Goal: Task Accomplishment & Management: Use online tool/utility

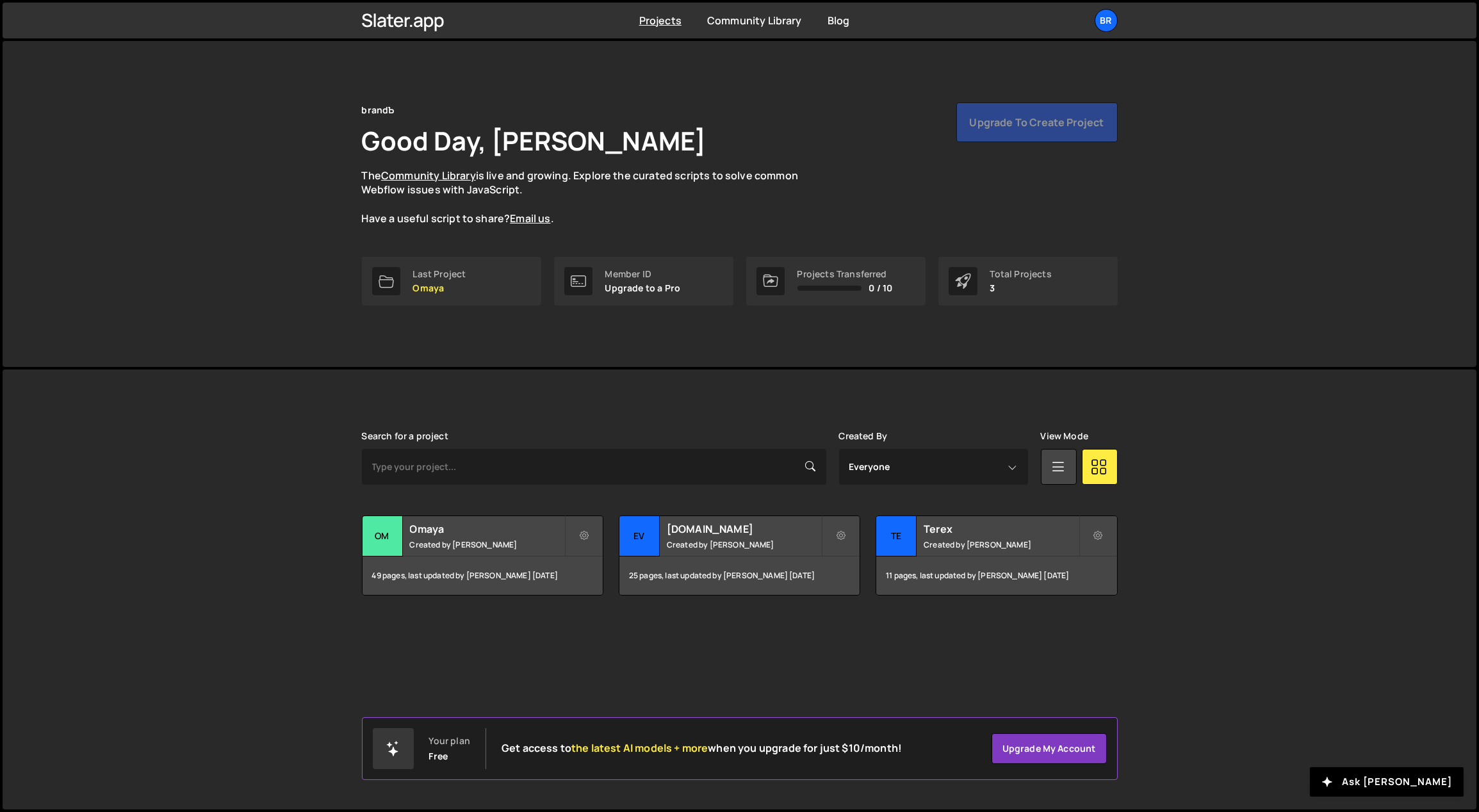
click at [1117, 9] on link "br" at bounding box center [1106, 21] width 23 height 23
click at [1046, 137] on button "Logout" at bounding box center [1038, 142] width 159 height 22
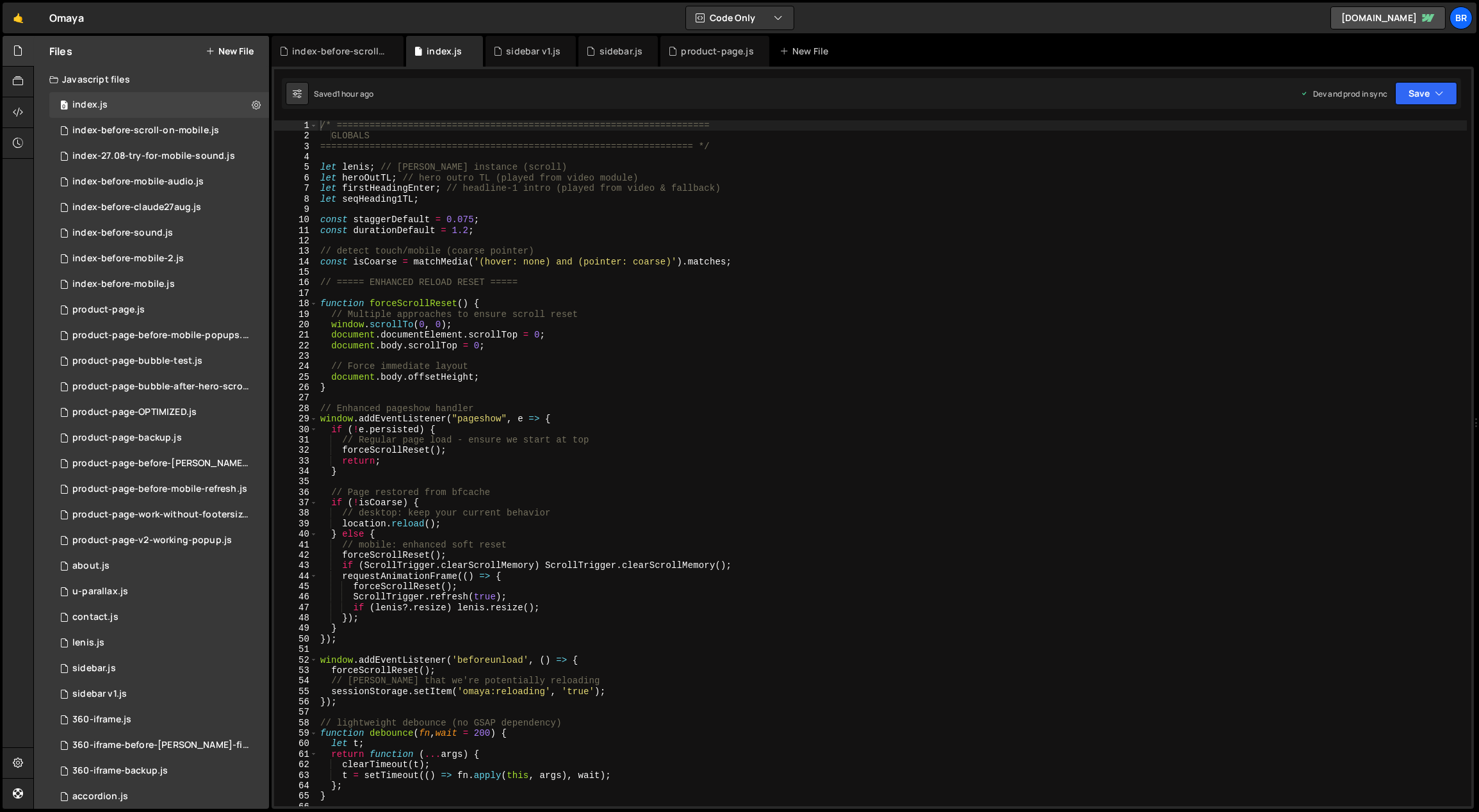
scroll to position [3162, 0]
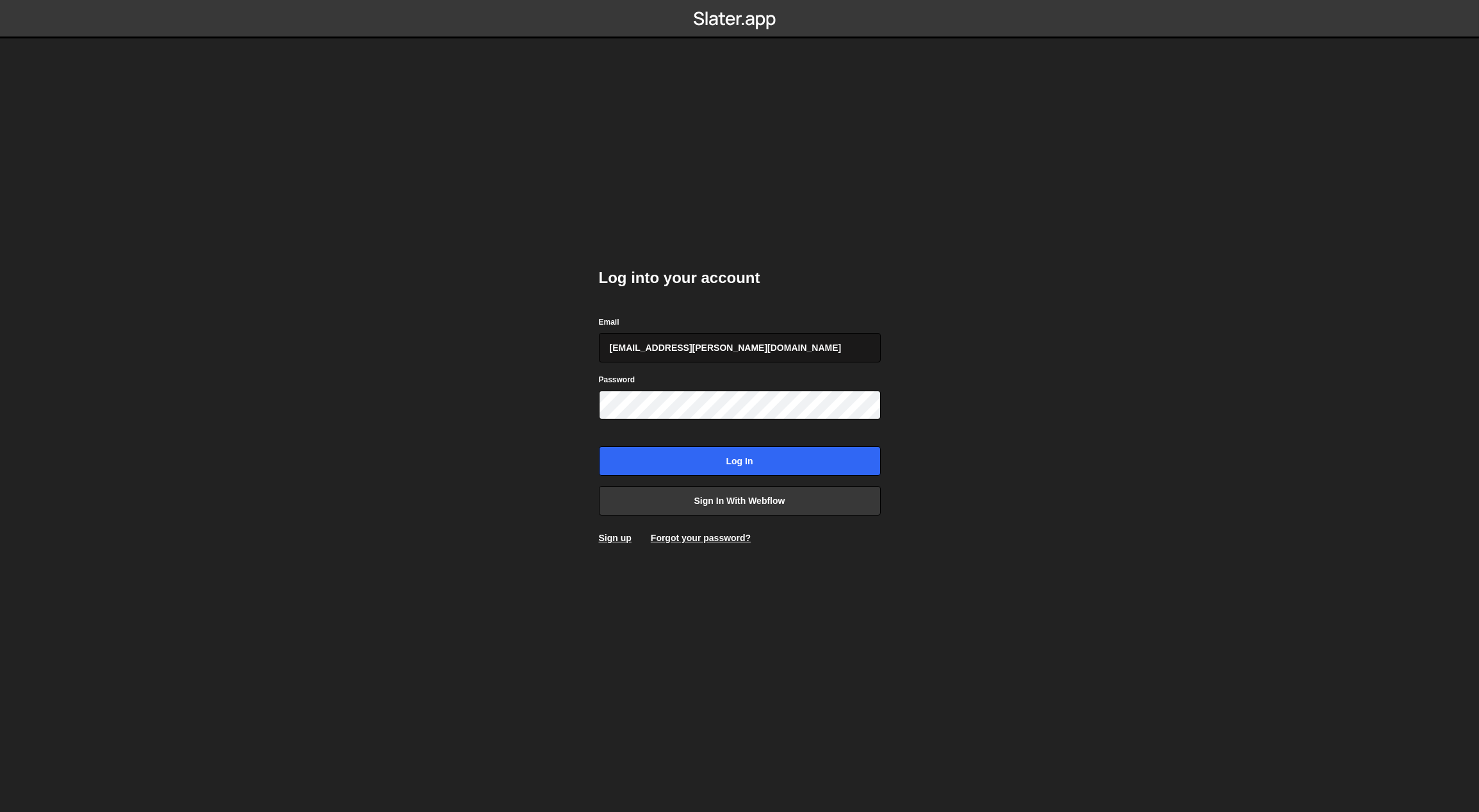
click at [689, 348] on input "georgi@branda.bg" at bounding box center [740, 348] width 282 height 30
type input "gdtsonev@gmail.com"
click at [700, 457] on input "Log in" at bounding box center [740, 461] width 282 height 30
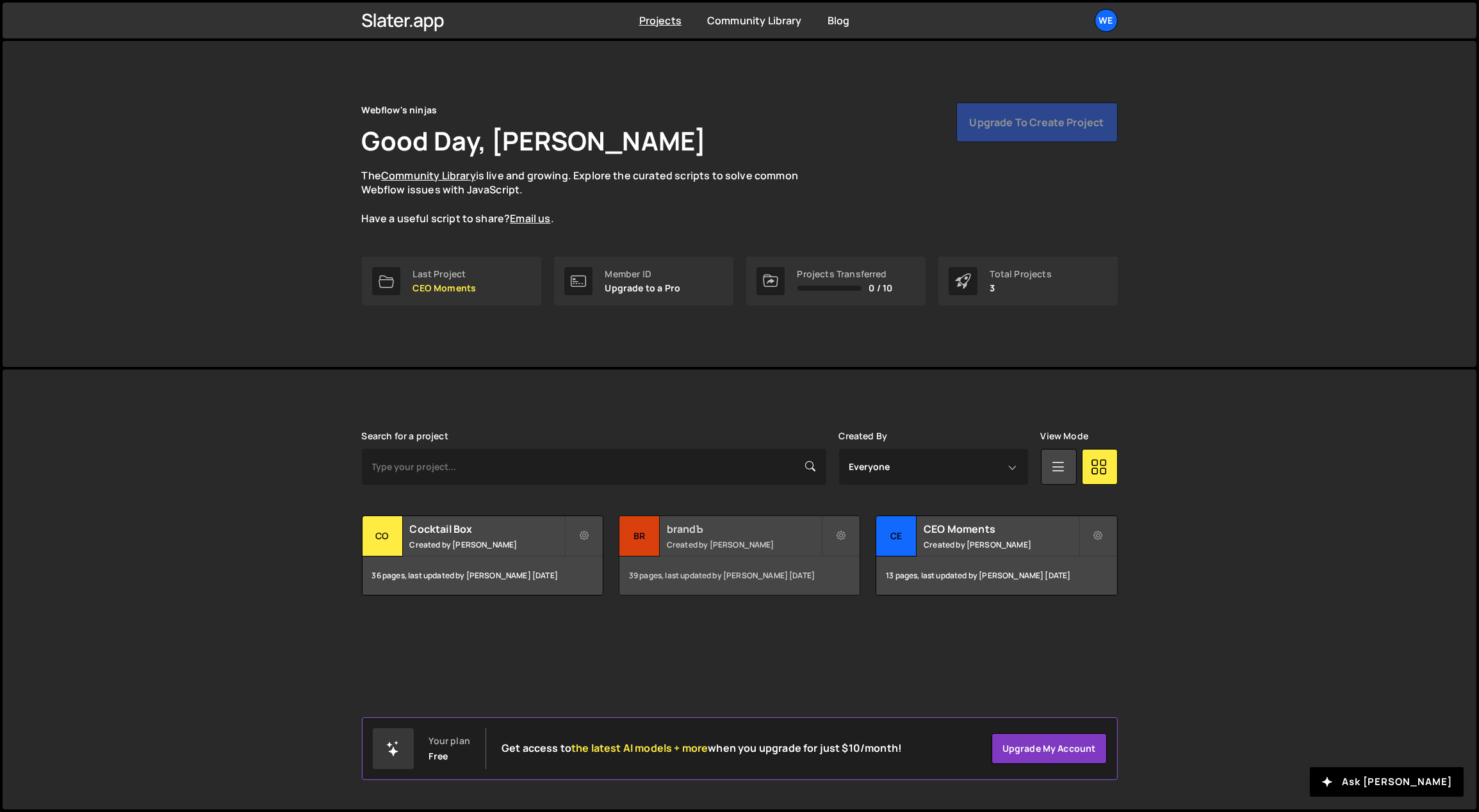
click at [686, 529] on h2 "brandЪ" at bounding box center [744, 529] width 154 height 14
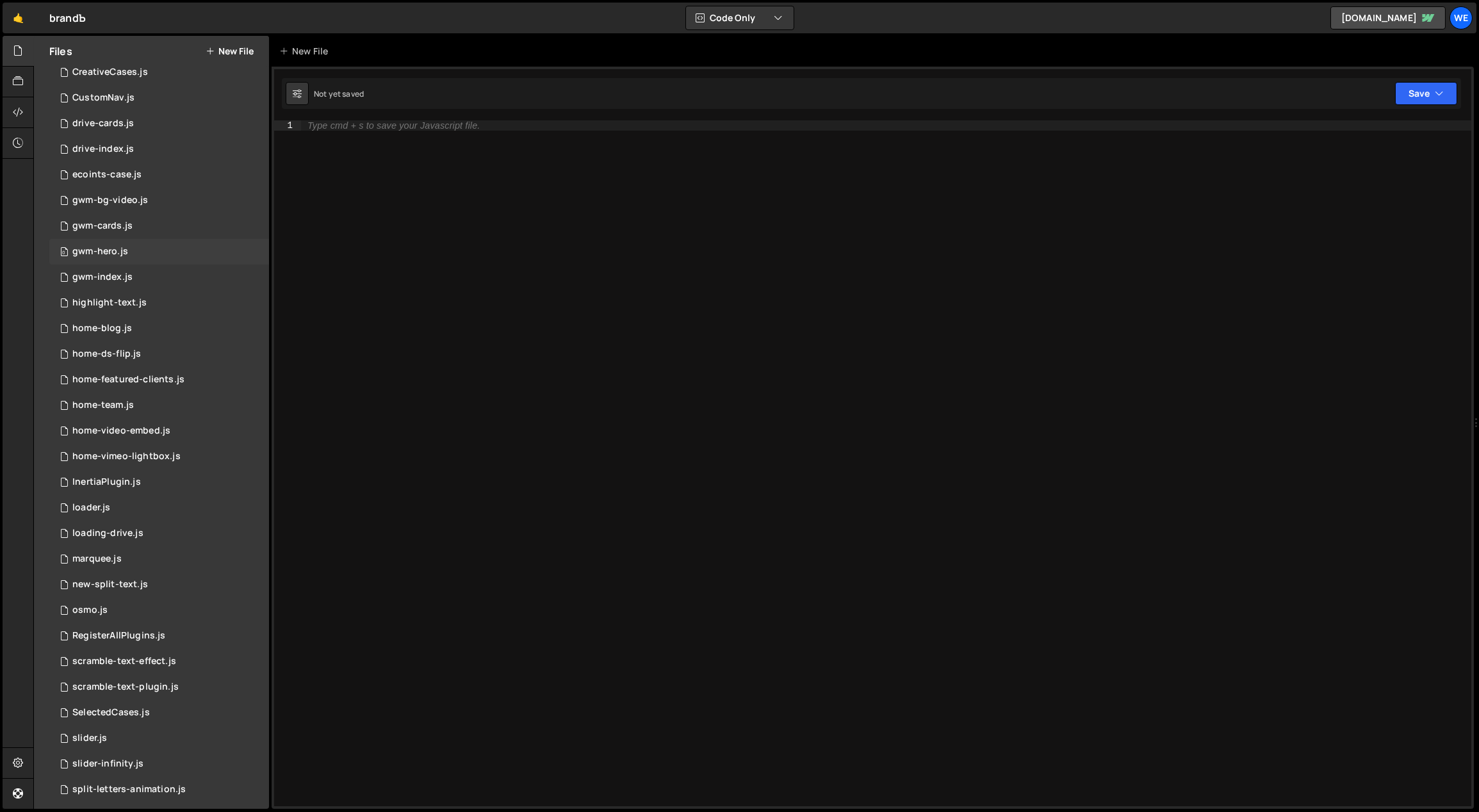
scroll to position [44, 0]
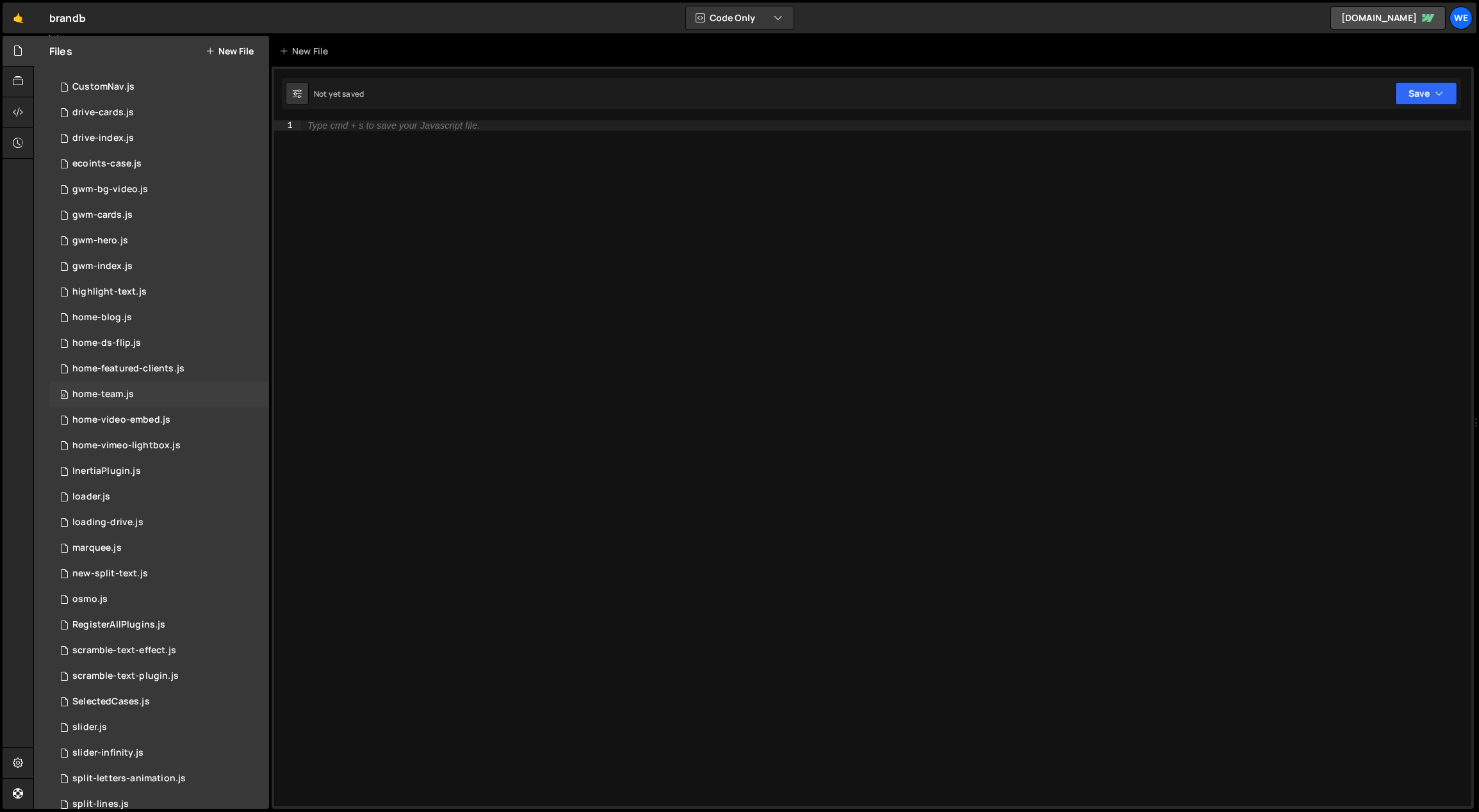
click at [128, 390] on div "home-team.js" at bounding box center [103, 394] width 61 height 11
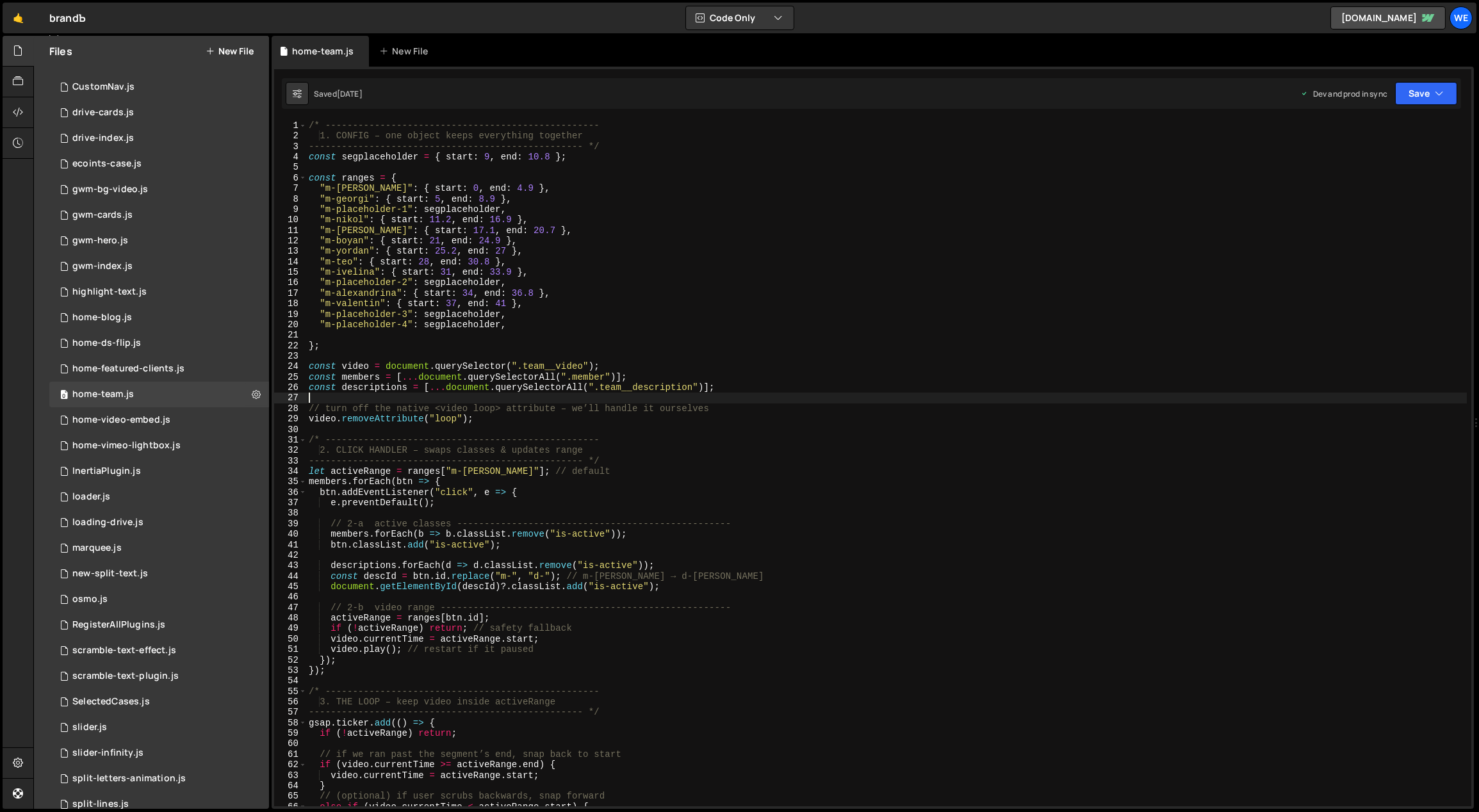
click at [775, 395] on div "/* -------------------------------------------------- 1. CONFIG – one object ke…" at bounding box center [887, 474] width 1161 height 707
click at [524, 185] on div "/* -------------------------------------------------- 1. CONFIG – one object ke…" at bounding box center [887, 474] width 1161 height 707
click at [506, 185] on div "/* -------------------------------------------------- 1. CONFIG – one object ke…" at bounding box center [887, 474] width 1161 height 707
click at [497, 187] on div "/* -------------------------------------------------- 1. CONFIG – one object ke…" at bounding box center [887, 474] width 1161 height 707
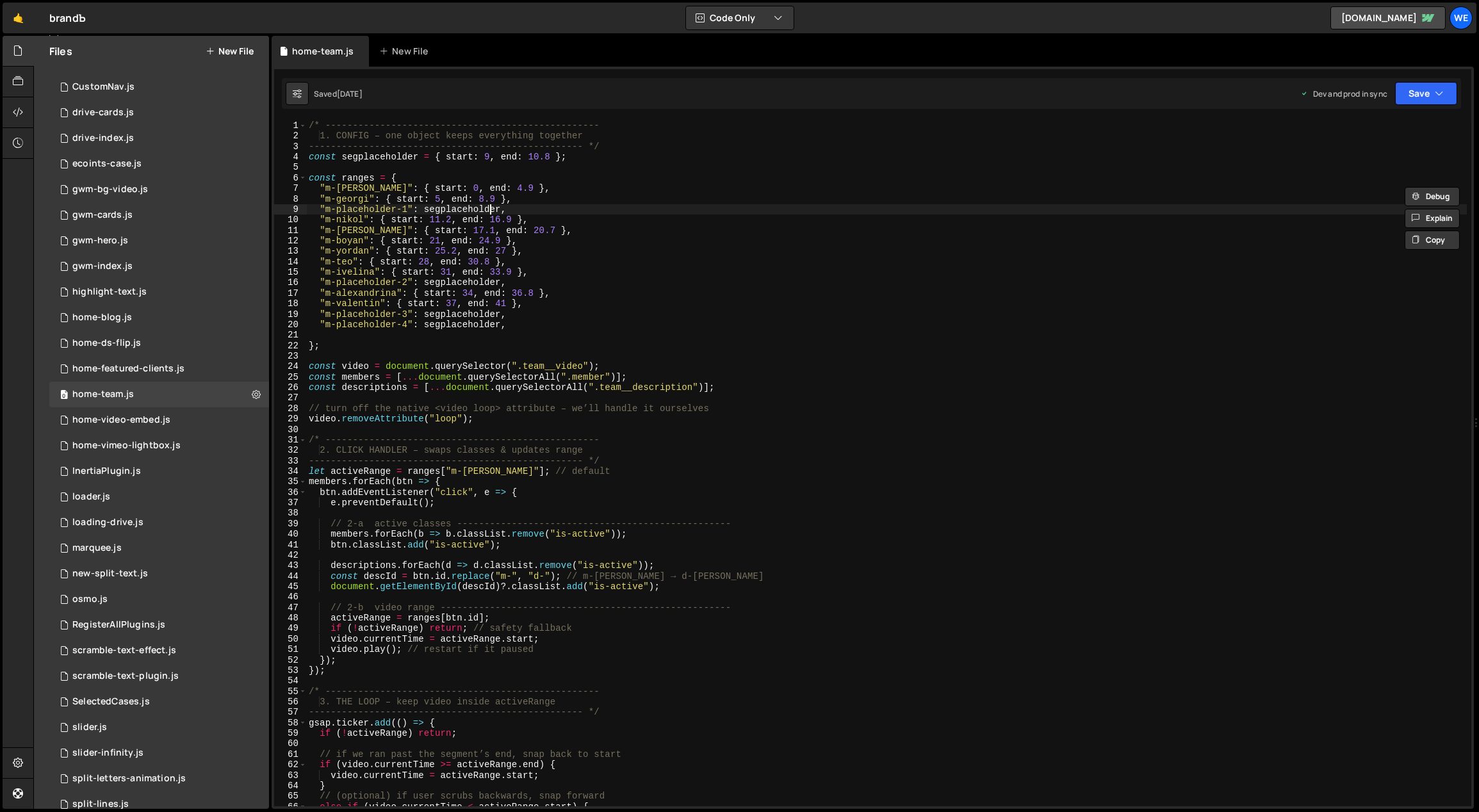
click at [489, 209] on div "/* -------------------------------------------------- 1. CONFIG – one object ke…" at bounding box center [887, 474] width 1161 height 707
type textarea ""m-placeholder-1": segplaceholder,"
click at [537, 205] on div "/* -------------------------------------------------- 1. CONFIG – one object ke…" at bounding box center [887, 474] width 1161 height 707
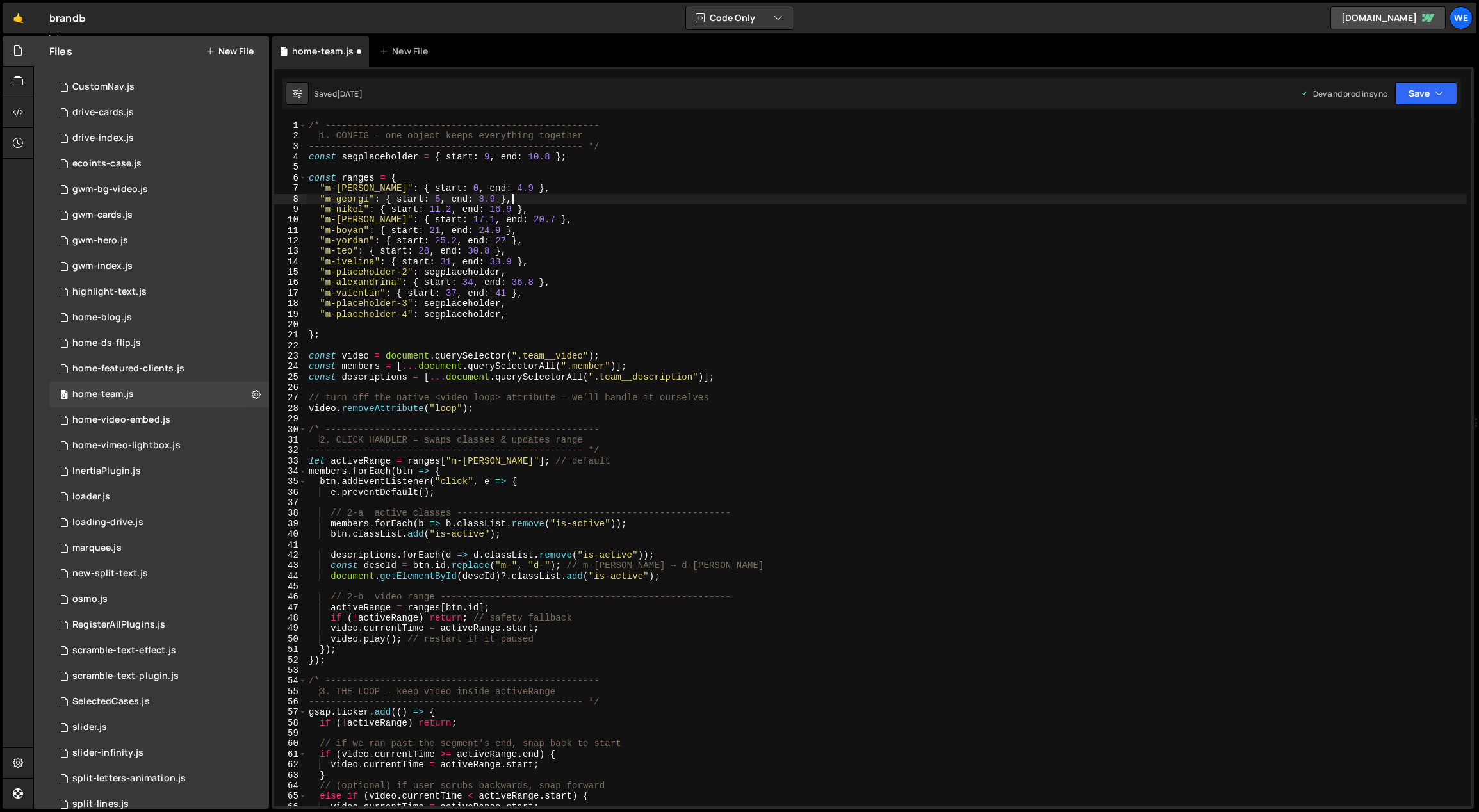
click at [536, 223] on div "/* -------------------------------------------------- 1. CONFIG – one object ke…" at bounding box center [887, 474] width 1161 height 707
type textarea ""m-mirko": { start: 17.1, end: 20.7 },"
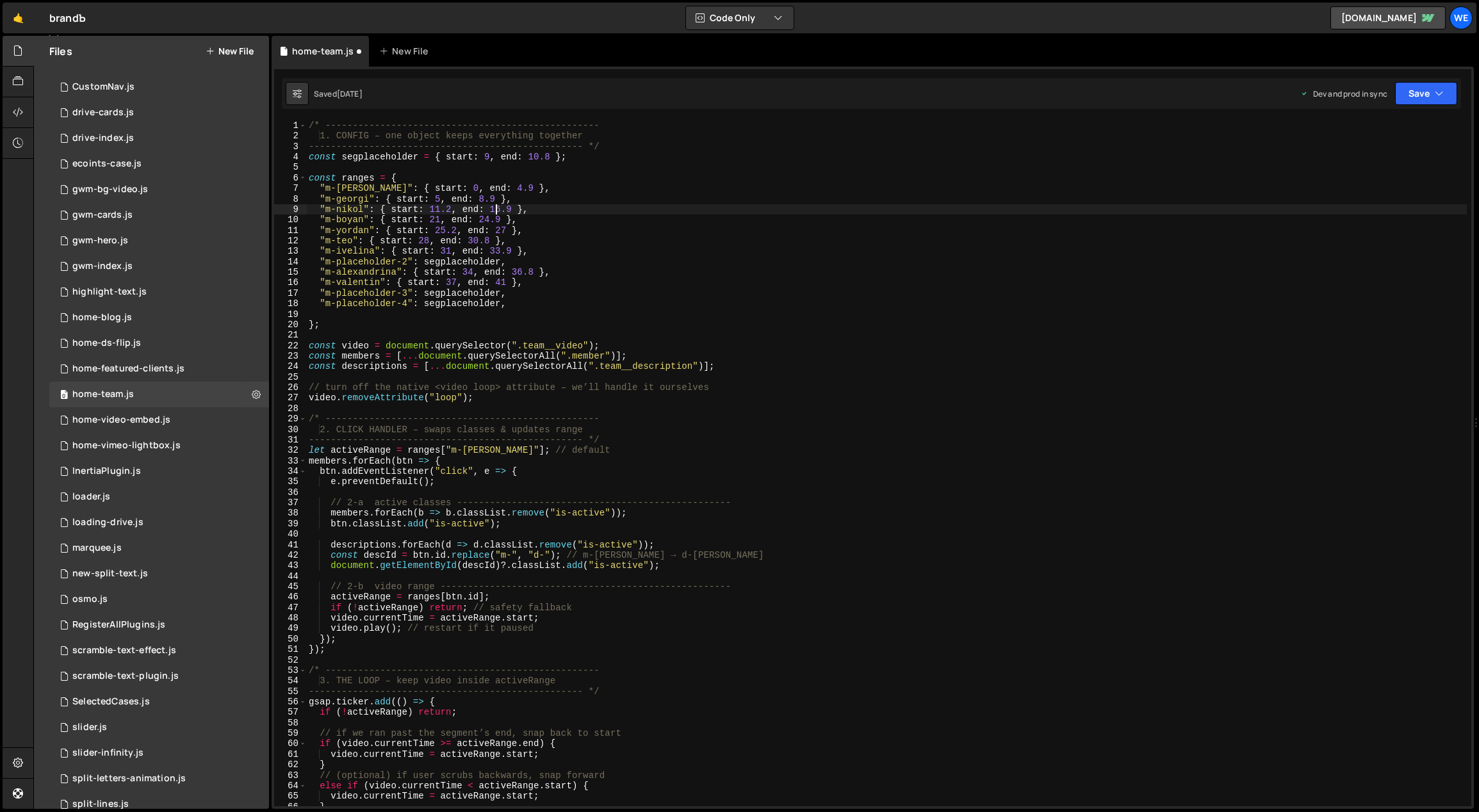
click at [498, 211] on div "/* -------------------------------------------------- 1. CONFIG – one object ke…" at bounding box center [887, 474] width 1161 height 707
click at [438, 219] on div "/* -------------------------------------------------- 1. CONFIG – one object ke…" at bounding box center [887, 474] width 1161 height 707
drag, startPoint x: 454, startPoint y: 228, endPoint x: 442, endPoint y: 228, distance: 12.0
click at [442, 228] on div "/* -------------------------------------------------- 1. CONFIG – one object ke…" at bounding box center [887, 474] width 1161 height 707
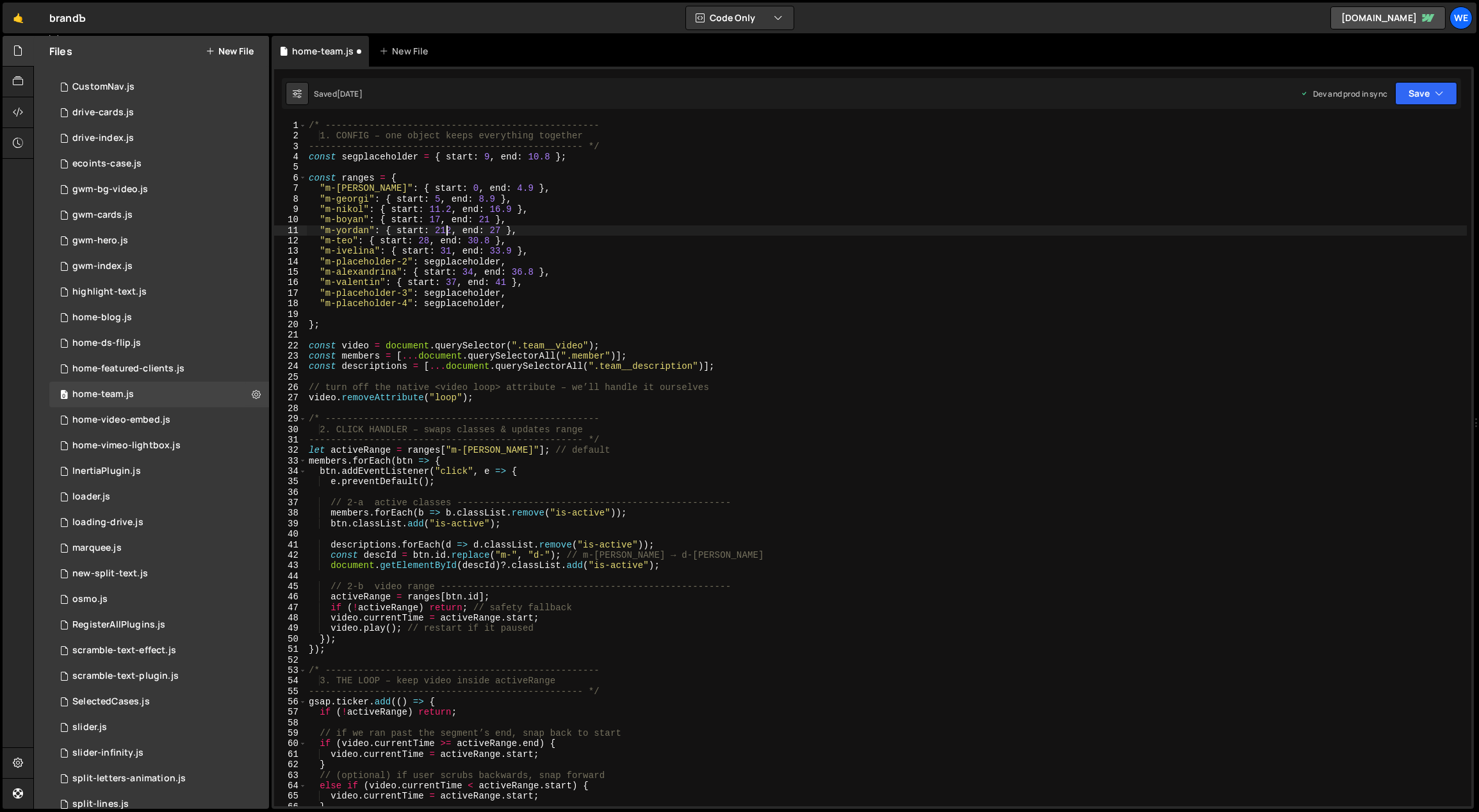
scroll to position [0, 10]
drag, startPoint x: 494, startPoint y: 228, endPoint x: 487, endPoint y: 228, distance: 7.0
click at [486, 228] on div "/* -------------------------------------------------- 1. CONFIG – one object ke…" at bounding box center [887, 474] width 1161 height 707
click at [495, 232] on div "/* -------------------------------------------------- 1. CONFIG – one object ke…" at bounding box center [887, 464] width 1161 height 686
click at [488, 229] on div "/* -------------------------------------------------- 1. CONFIG – one object ke…" at bounding box center [887, 474] width 1161 height 707
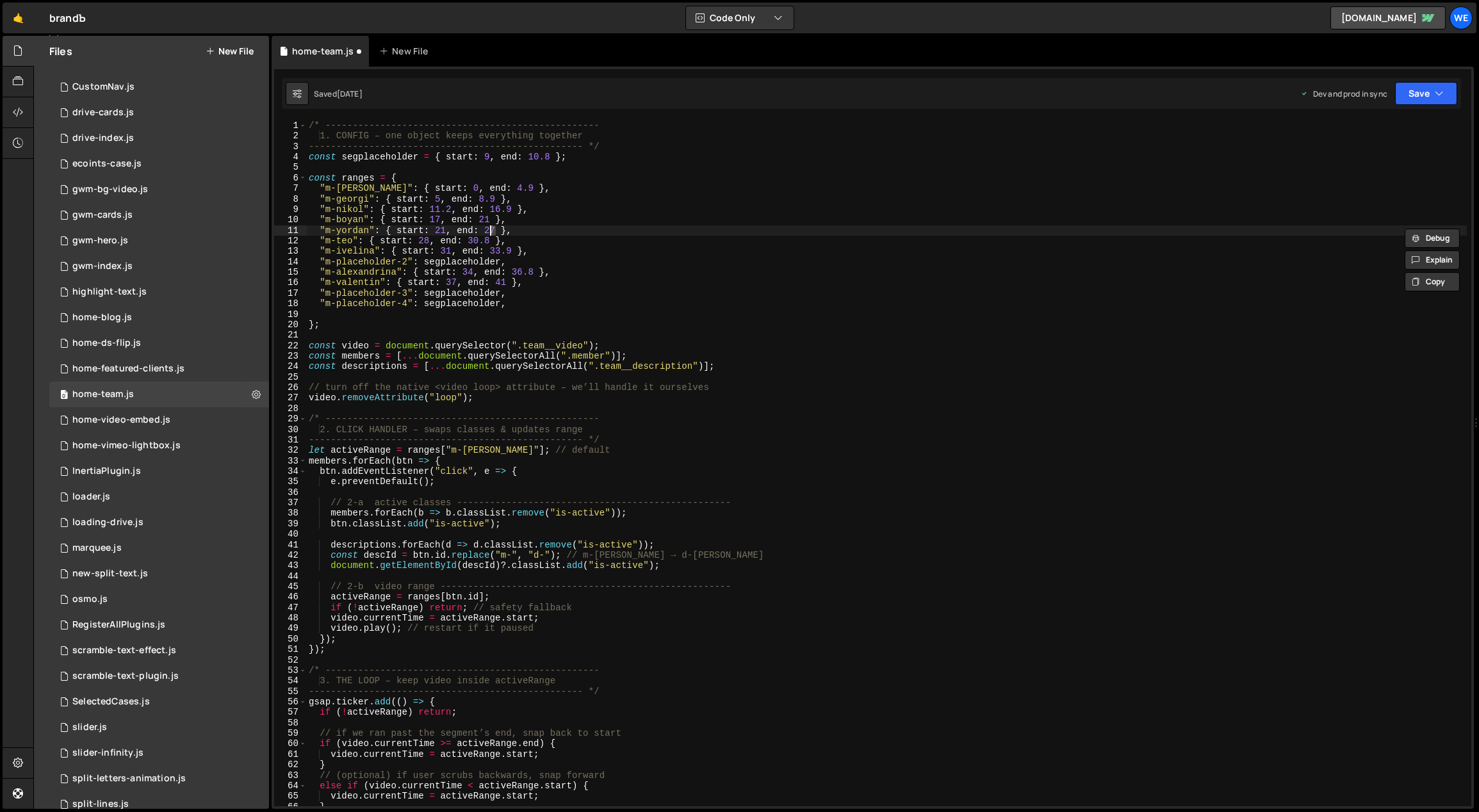
scroll to position [0, 13]
click at [430, 239] on div "/* -------------------------------------------------- 1. CONFIG – one object ke…" at bounding box center [887, 474] width 1161 height 707
click at [424, 239] on div "/* -------------------------------------------------- 1. CONFIG – one object ke…" at bounding box center [887, 474] width 1161 height 707
click at [471, 236] on div "/* -------------------------------------------------- 1. CONFIG – one object ke…" at bounding box center [887, 474] width 1161 height 707
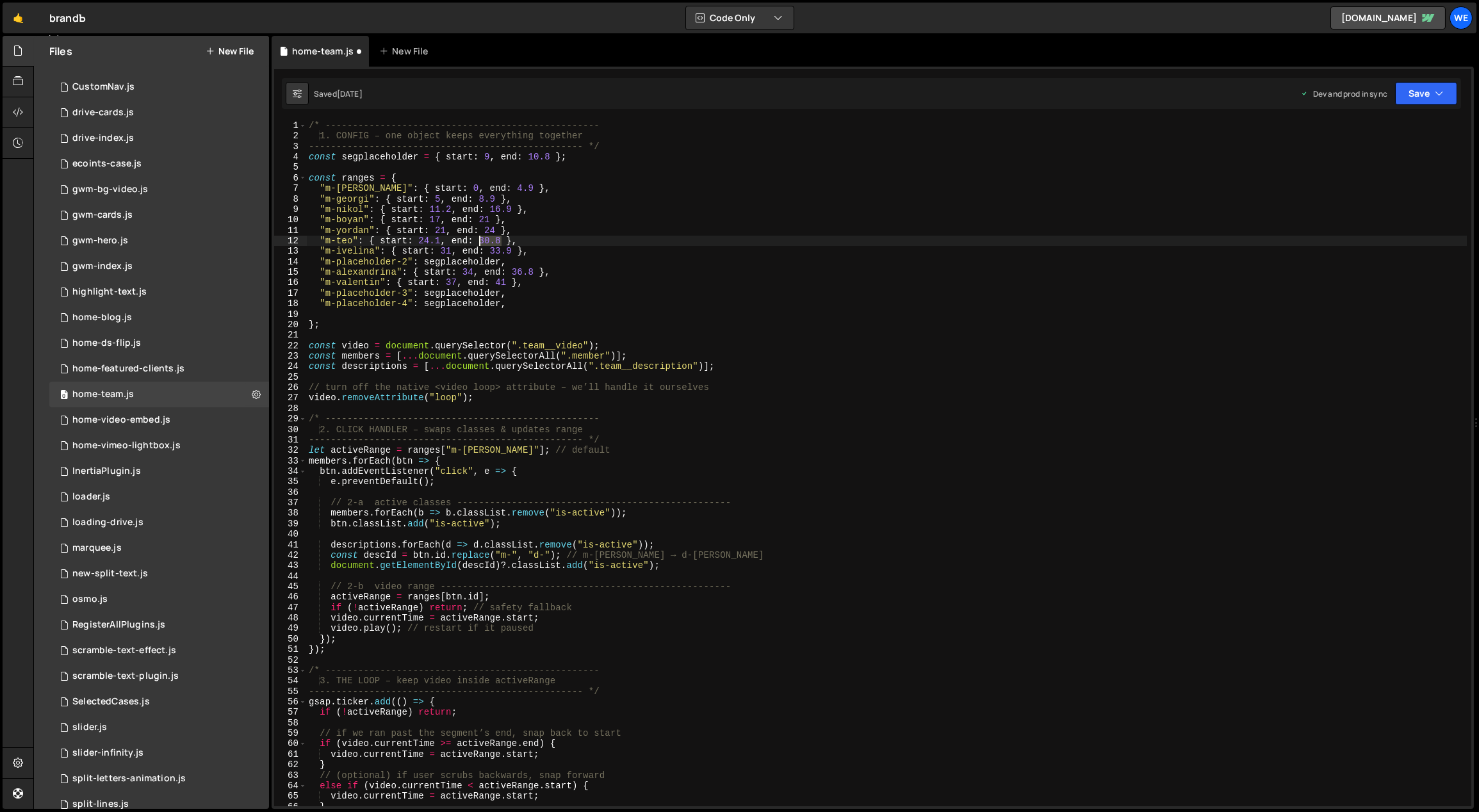
drag, startPoint x: 501, startPoint y: 241, endPoint x: 484, endPoint y: 242, distance: 17.0
click at [481, 243] on div "/* -------------------------------------------------- 1. CONFIG – one object ke…" at bounding box center [887, 474] width 1161 height 707
click at [484, 242] on div "/* -------------------------------------------------- 1. CONFIG – one object ke…" at bounding box center [887, 464] width 1161 height 686
drag, startPoint x: 488, startPoint y: 241, endPoint x: 477, endPoint y: 241, distance: 11.0
click at [477, 241] on div "/* -------------------------------------------------- 1. CONFIG – one object ke…" at bounding box center [887, 474] width 1161 height 707
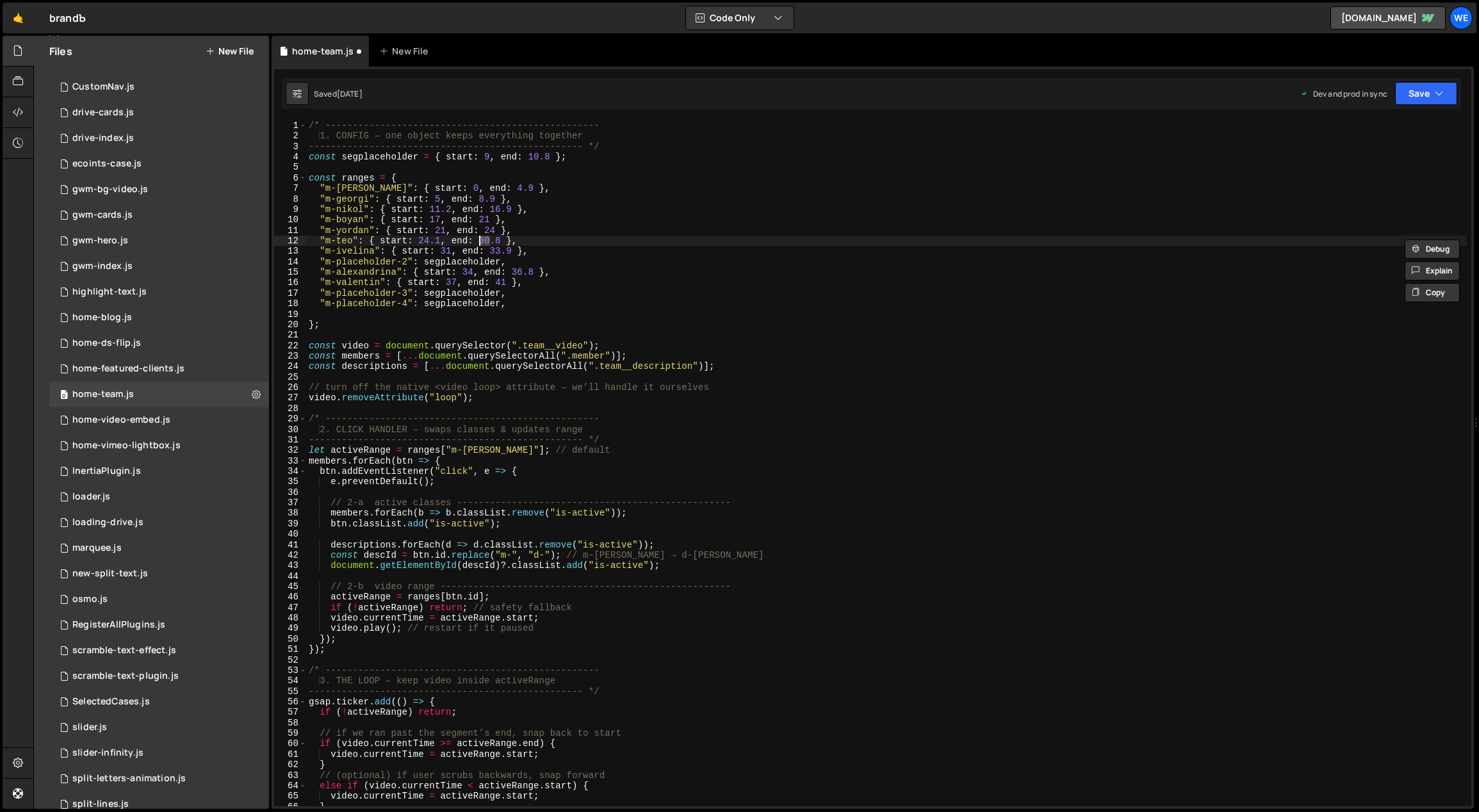
scroll to position [0, 13]
click at [500, 238] on div "/* -------------------------------------------------- 1. CONFIG – one object ke…" at bounding box center [887, 474] width 1161 height 707
click at [443, 250] on div "/* -------------------------------------------------- 1. CONFIG – one object ke…" at bounding box center [887, 474] width 1161 height 707
type textarea ""m-ivelina": { start: 31, end: 33.9 },"
click at [559, 250] on div "/* -------------------------------------------------- 1. CONFIG – one object ke…" at bounding box center [887, 474] width 1161 height 707
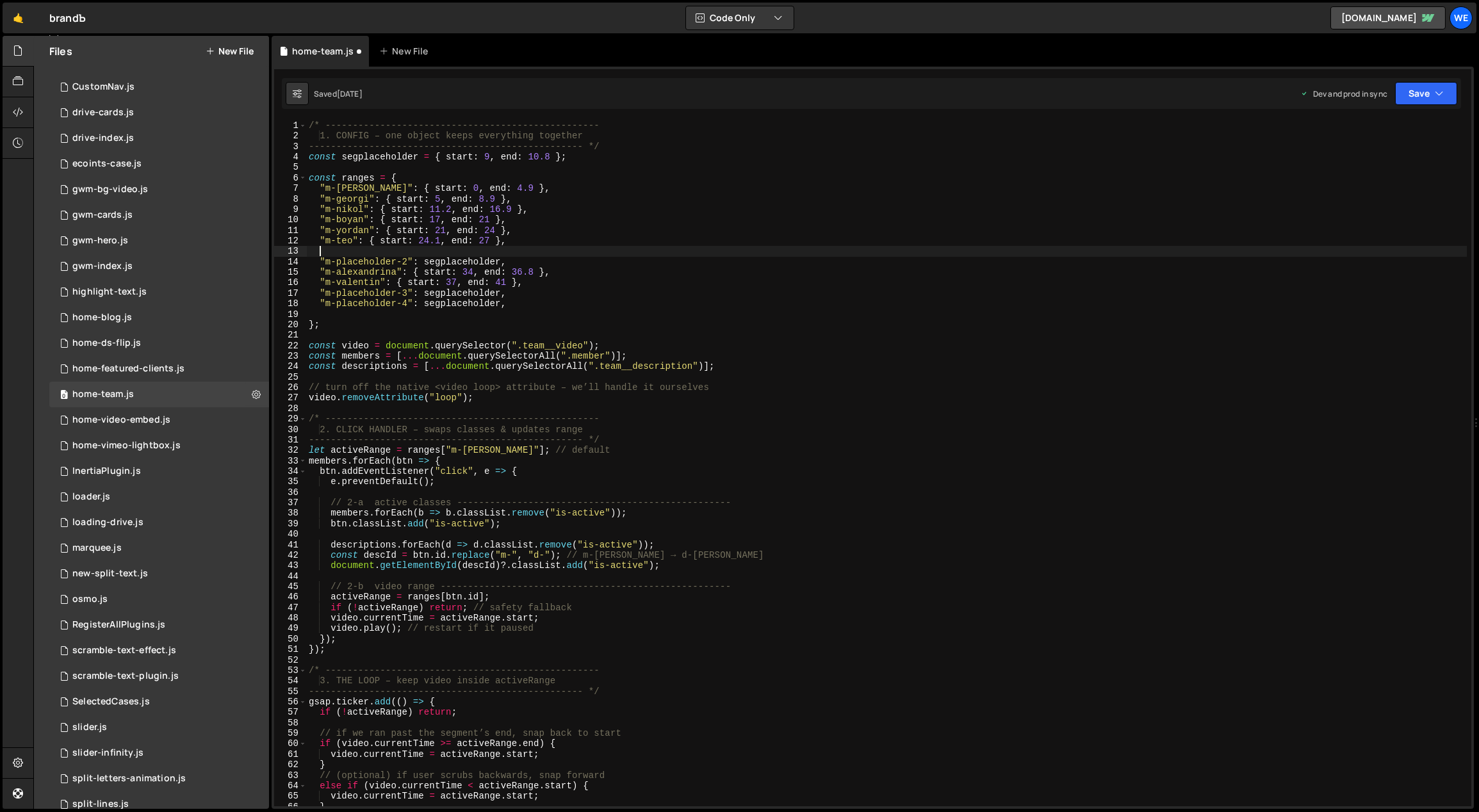
scroll to position [0, 0]
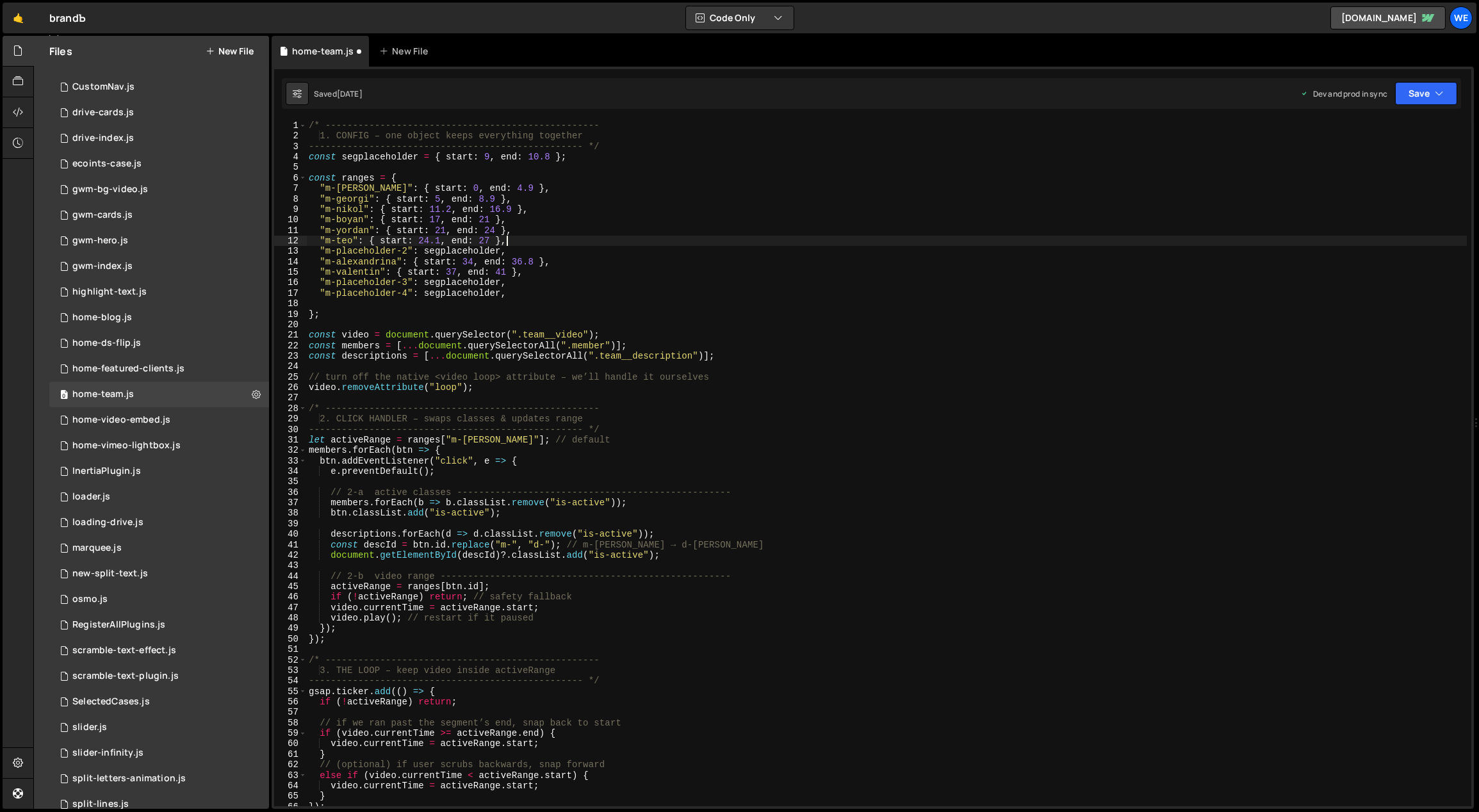
type textarea ""m-placeholder-2": segplaceholder,"
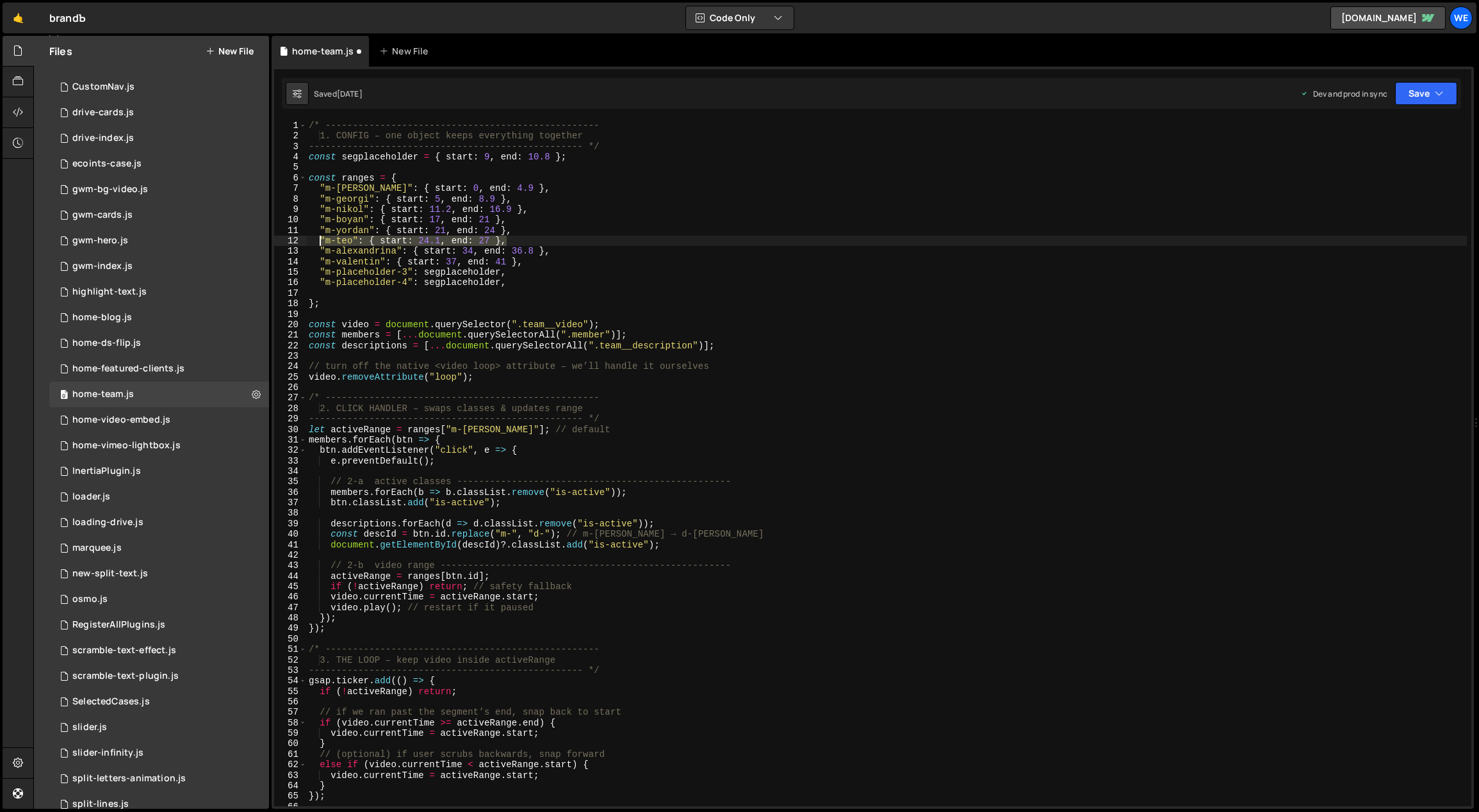
drag, startPoint x: 518, startPoint y: 240, endPoint x: 322, endPoint y: 238, distance: 196.0
click at [321, 238] on div "/* -------------------------------------------------- 1. CONFIG – one object ke…" at bounding box center [887, 474] width 1161 height 707
click at [478, 243] on div "/* -------------------------------------------------- 1. CONFIG – one object ke…" at bounding box center [887, 464] width 1161 height 686
click at [471, 251] on div "/* -------------------------------------------------- 1. CONFIG – one object ke…" at bounding box center [887, 474] width 1161 height 707
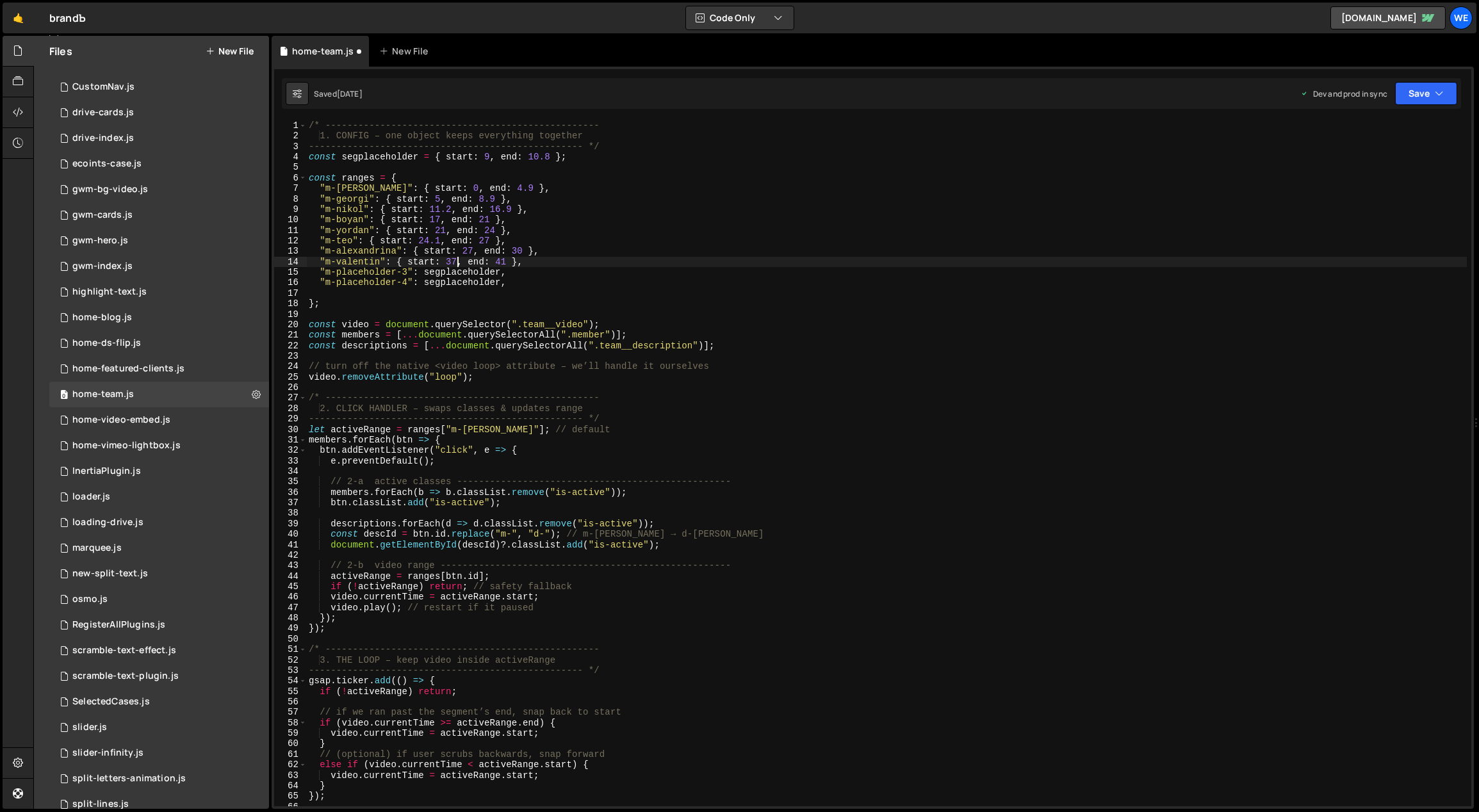
click at [455, 261] on div "/* -------------------------------------------------- 1. CONFIG – one object ke…" at bounding box center [887, 474] width 1161 height 707
click at [552, 261] on div "/* -------------------------------------------------- 1. CONFIG – one object ke…" at bounding box center [887, 474] width 1161 height 707
drag, startPoint x: 544, startPoint y: 258, endPoint x: 323, endPoint y: 260, distance: 221.0
click at [319, 260] on div "/* -------------------------------------------------- 1. CONFIG – one object ke…" at bounding box center [887, 474] width 1161 height 707
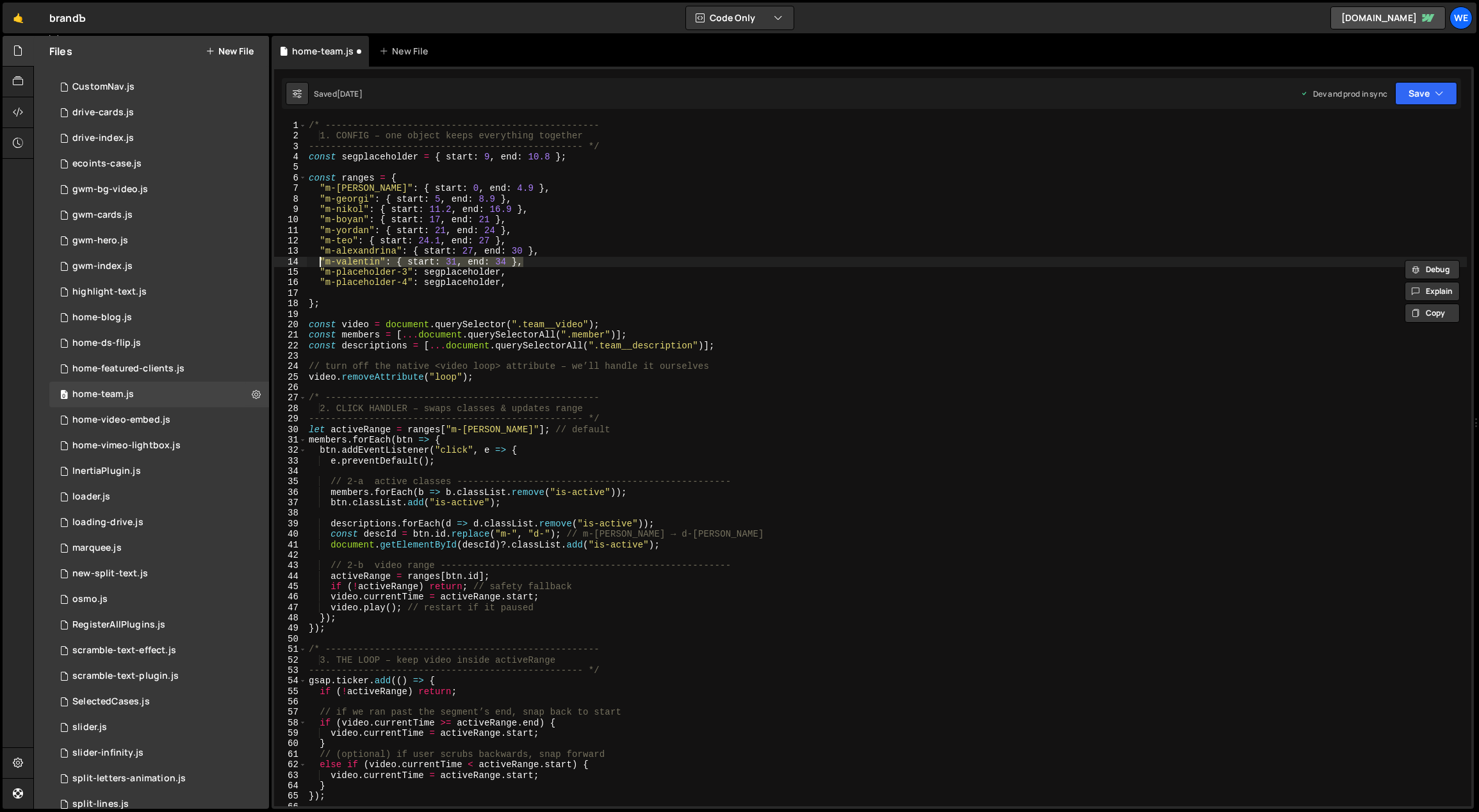
type textarea ""m-valentin": { start: 31, end: 34 },"
click at [547, 263] on div "/* -------------------------------------------------- 1. CONFIG – one object ke…" at bounding box center [887, 464] width 1161 height 686
paste textarea ""m-valentin": { start: 31, end: 34 },"
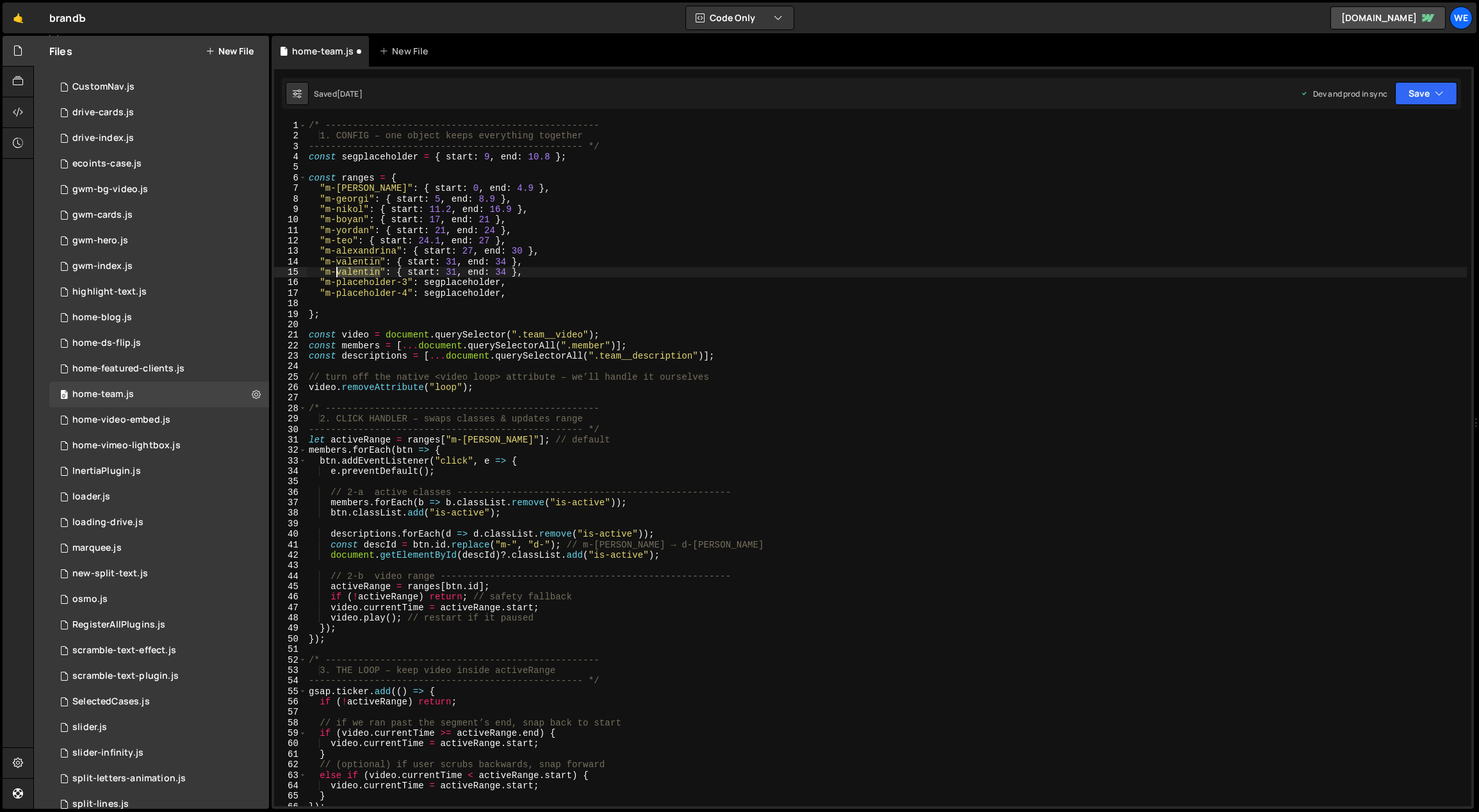
drag, startPoint x: 379, startPoint y: 272, endPoint x: 338, endPoint y: 270, distance: 41.0
click at [338, 270] on div "/* -------------------------------------------------- 1. CONFIG – one object ke…" at bounding box center [887, 474] width 1161 height 707
click at [432, 269] on div "/* -------------------------------------------------- 1. CONFIG – one object ke…" at bounding box center [887, 474] width 1161 height 707
click at [520, 274] on div "/* -------------------------------------------------- 1. CONFIG – one object ke…" at bounding box center [887, 474] width 1161 height 707
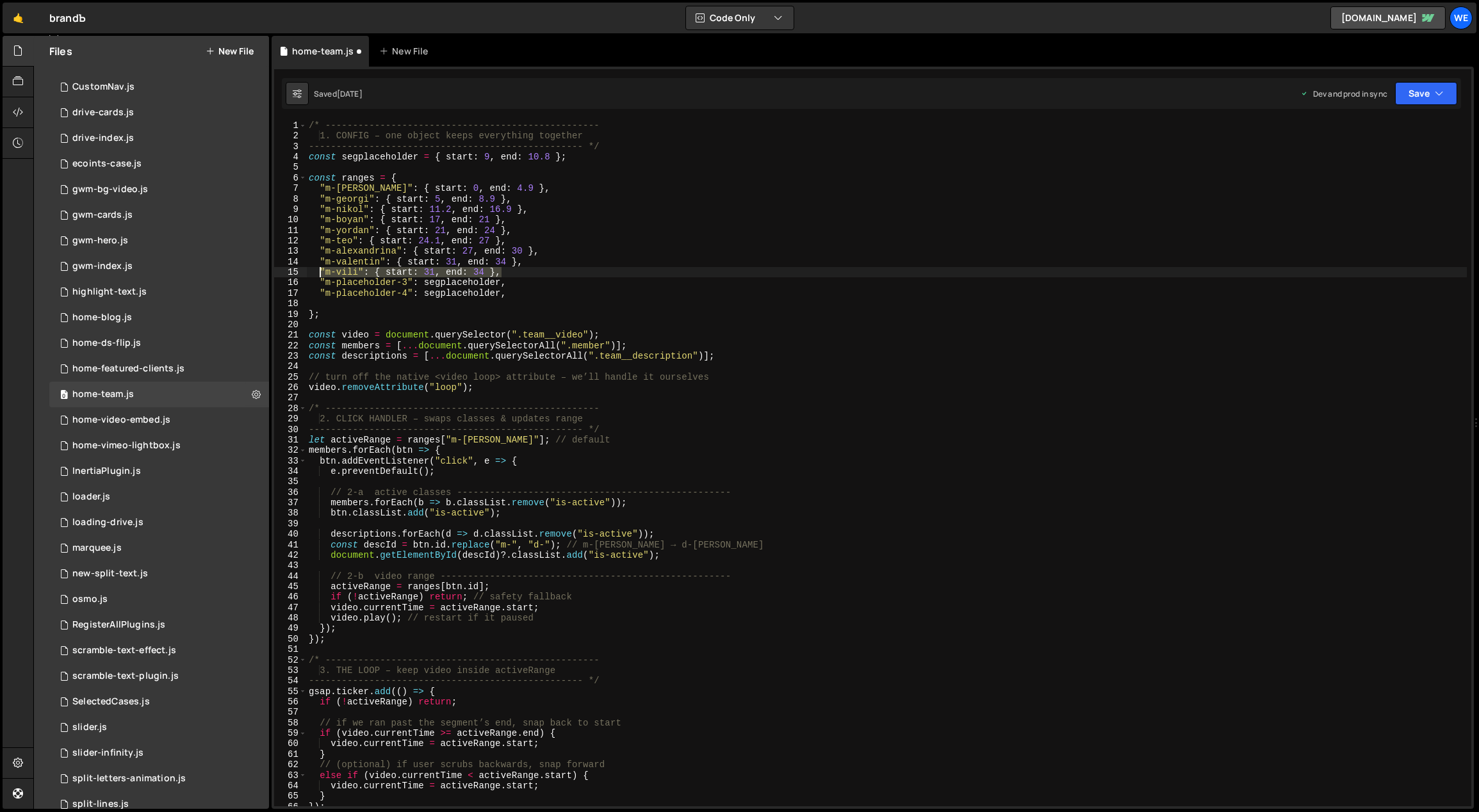
drag, startPoint x: 515, startPoint y: 273, endPoint x: 319, endPoint y: 272, distance: 196.0
click at [319, 272] on div "/* -------------------------------------------------- 1. CONFIG – one object ke…" at bounding box center [887, 474] width 1161 height 707
type textarea ""m-vili": { start: 31, end: 34 },"
click at [508, 271] on div "/* -------------------------------------------------- 1. CONFIG – one object ke…" at bounding box center [887, 464] width 1161 height 686
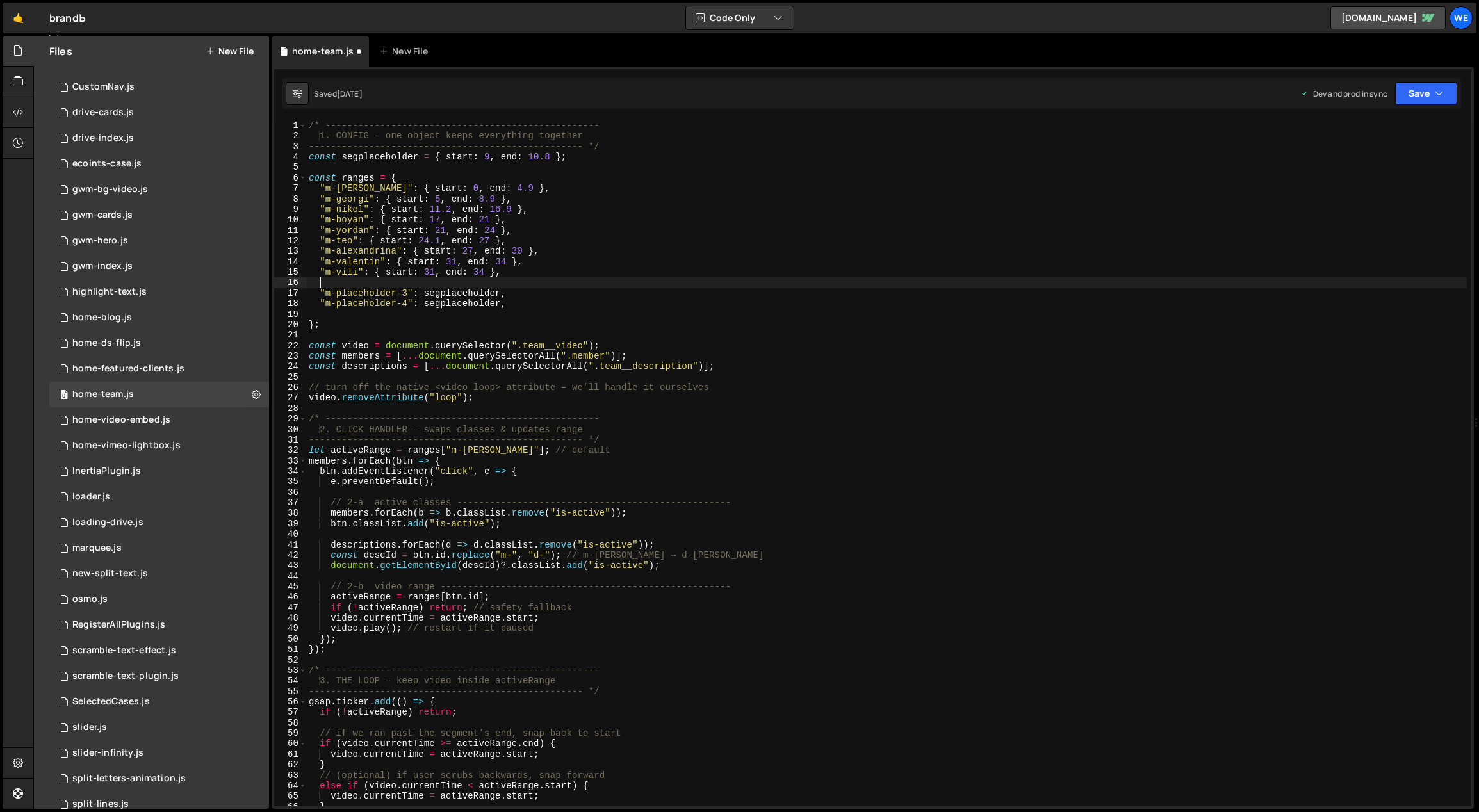
paste textarea ""m-vili": { start: 31, end: 34 },"
type textarea ""m-vili": { start: 31, end: 34 },"
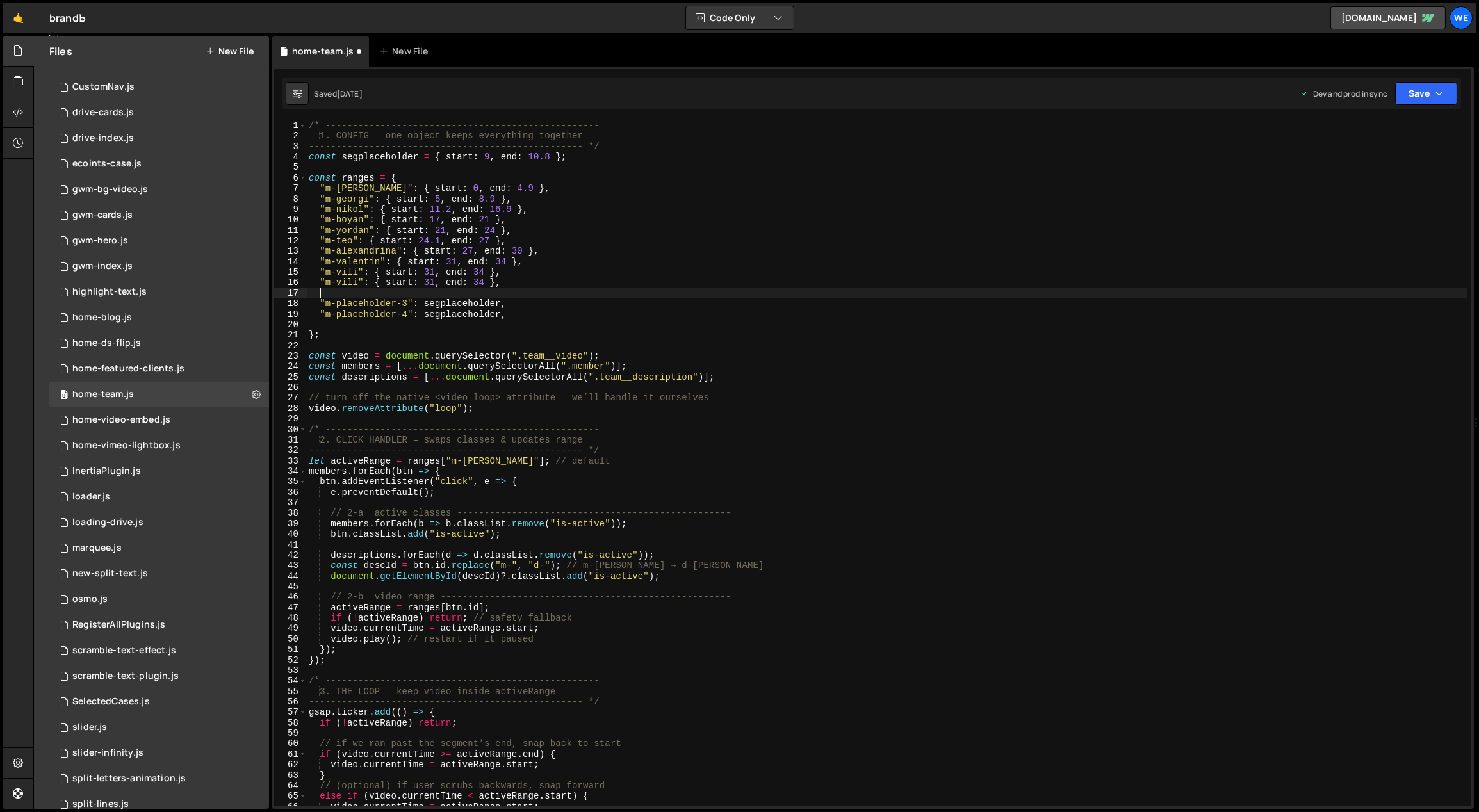
paste textarea ""m-vili": { start: 31, end: 34 },"
type textarea ""m-vili": { start: 31, end: 34 },"
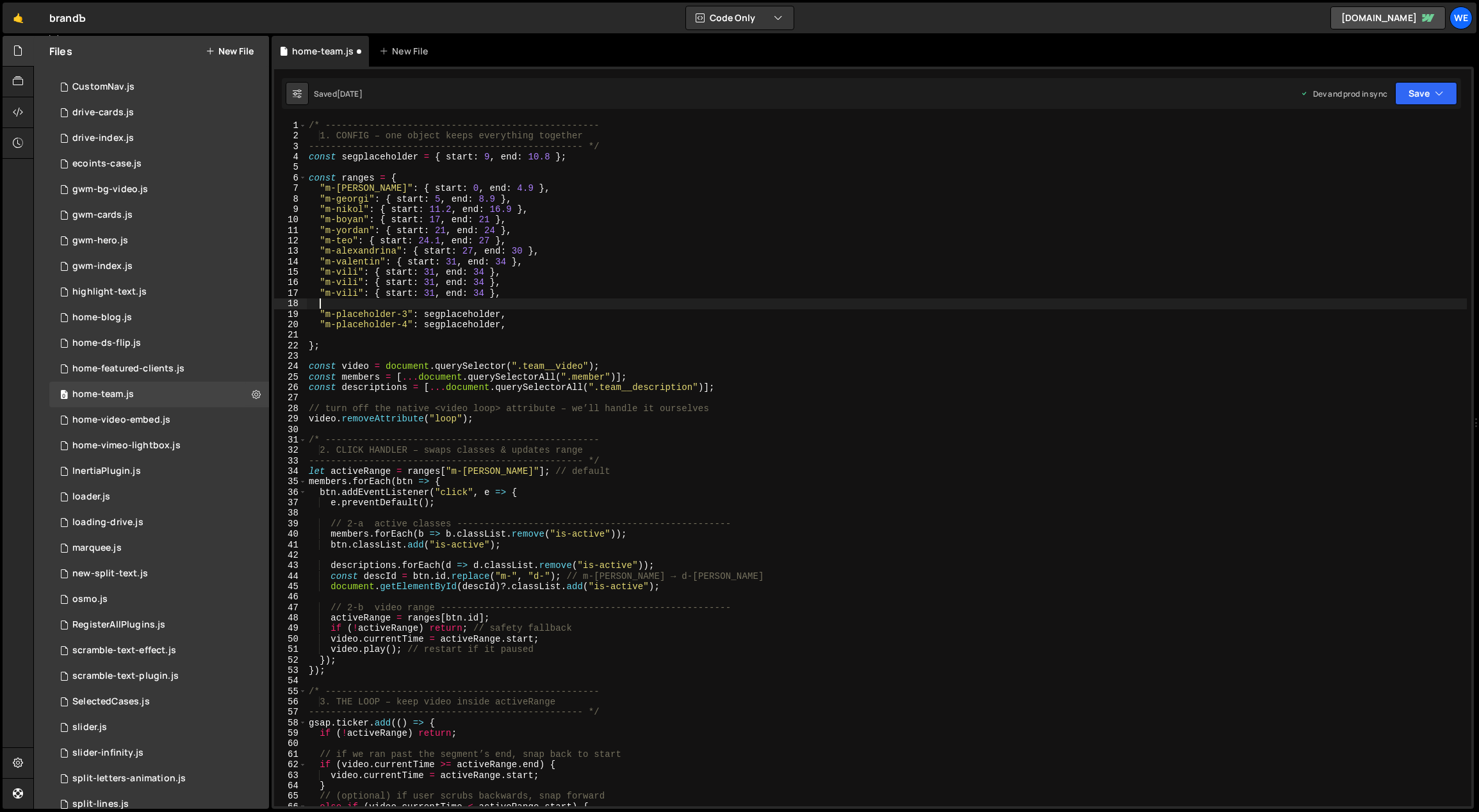
paste textarea ""m-vili": { start: 31, end: 34 },"
drag, startPoint x: 356, startPoint y: 272, endPoint x: 336, endPoint y: 270, distance: 20.1
click at [336, 270] on div "/* -------------------------------------------------- 1. CONFIG – one object ke…" at bounding box center [887, 474] width 1161 height 707
click at [534, 302] on div "/* -------------------------------------------------- 1. CONFIG – one object ke…" at bounding box center [887, 474] width 1161 height 707
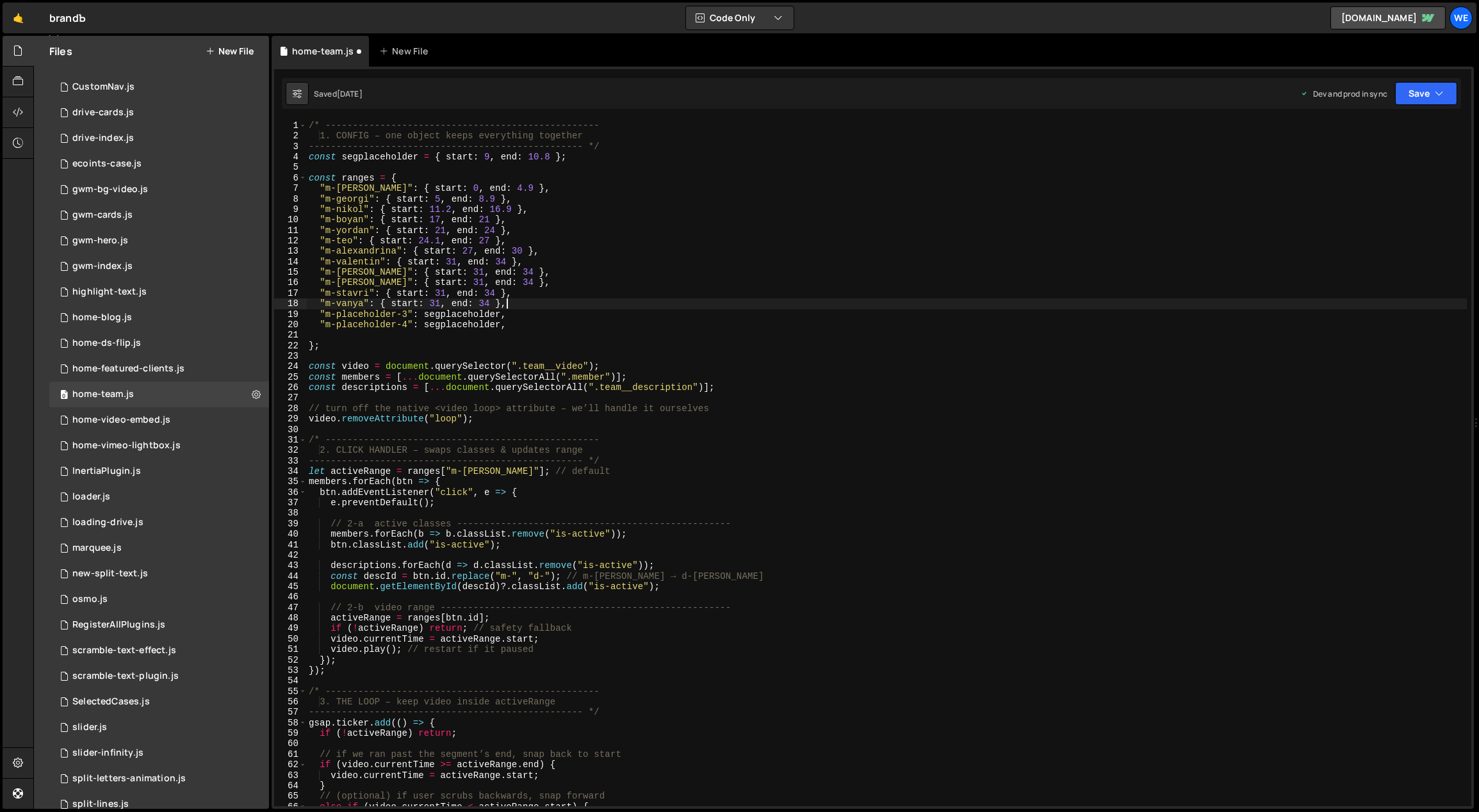
type textarea ""m-vanya": { start: 31, end: 34 },"
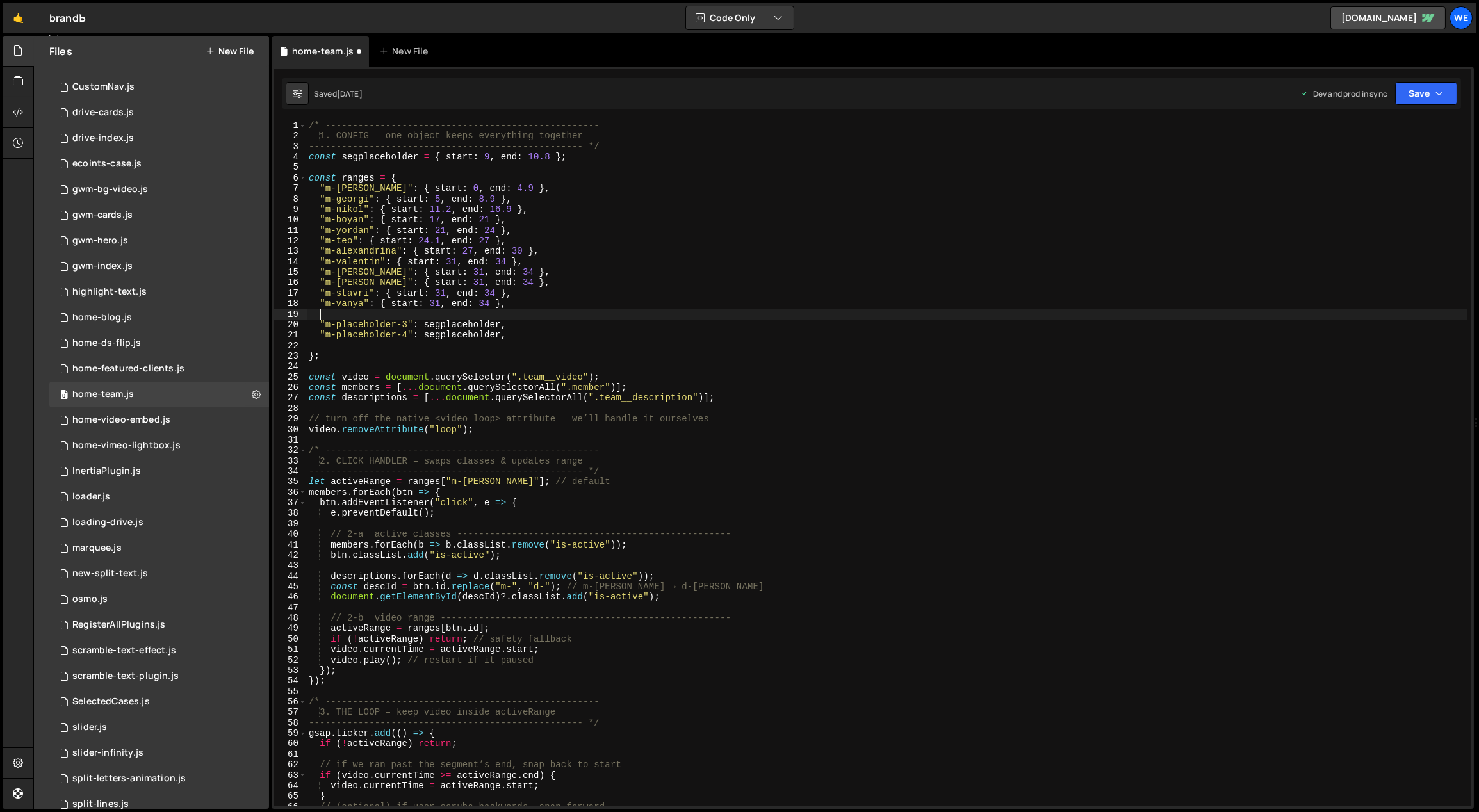
scroll to position [0, 0]
paste textarea ""m-vili": { start: 31, end: 34 },"
type textarea ""m-vili": { start: 31, end: 34 },"
paste textarea ""m-vili": { start: 31, end: 34 },"
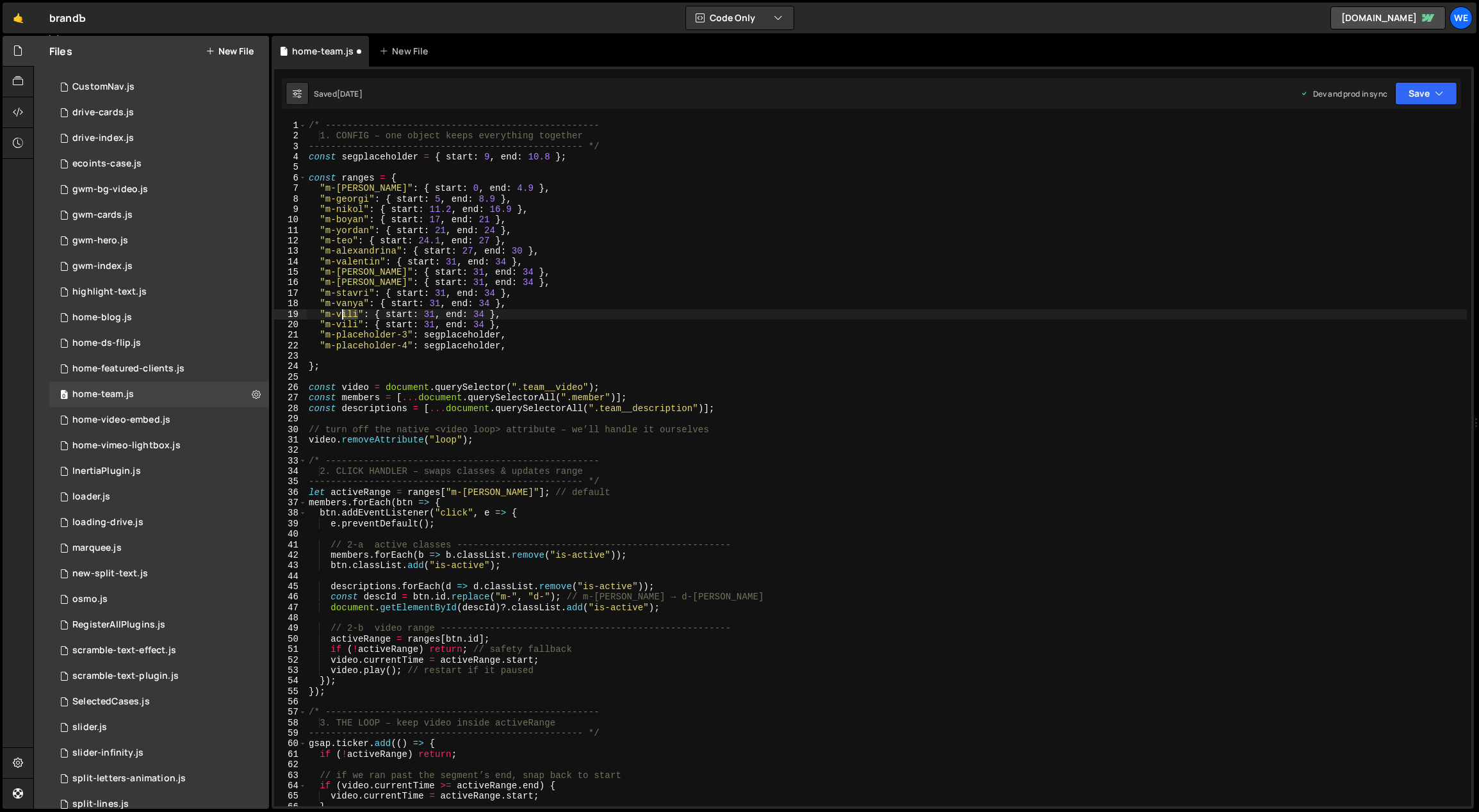
drag, startPoint x: 358, startPoint y: 312, endPoint x: 339, endPoint y: 313, distance: 19.0
click at [339, 313] on div "/* -------------------------------------------------- 1. CONFIG – one object ke…" at bounding box center [887, 474] width 1161 height 707
drag, startPoint x: 355, startPoint y: 324, endPoint x: 339, endPoint y: 323, distance: 16.0
click at [338, 322] on div "/* -------------------------------------------------- 1. CONFIG – one object ke…" at bounding box center [887, 474] width 1161 height 707
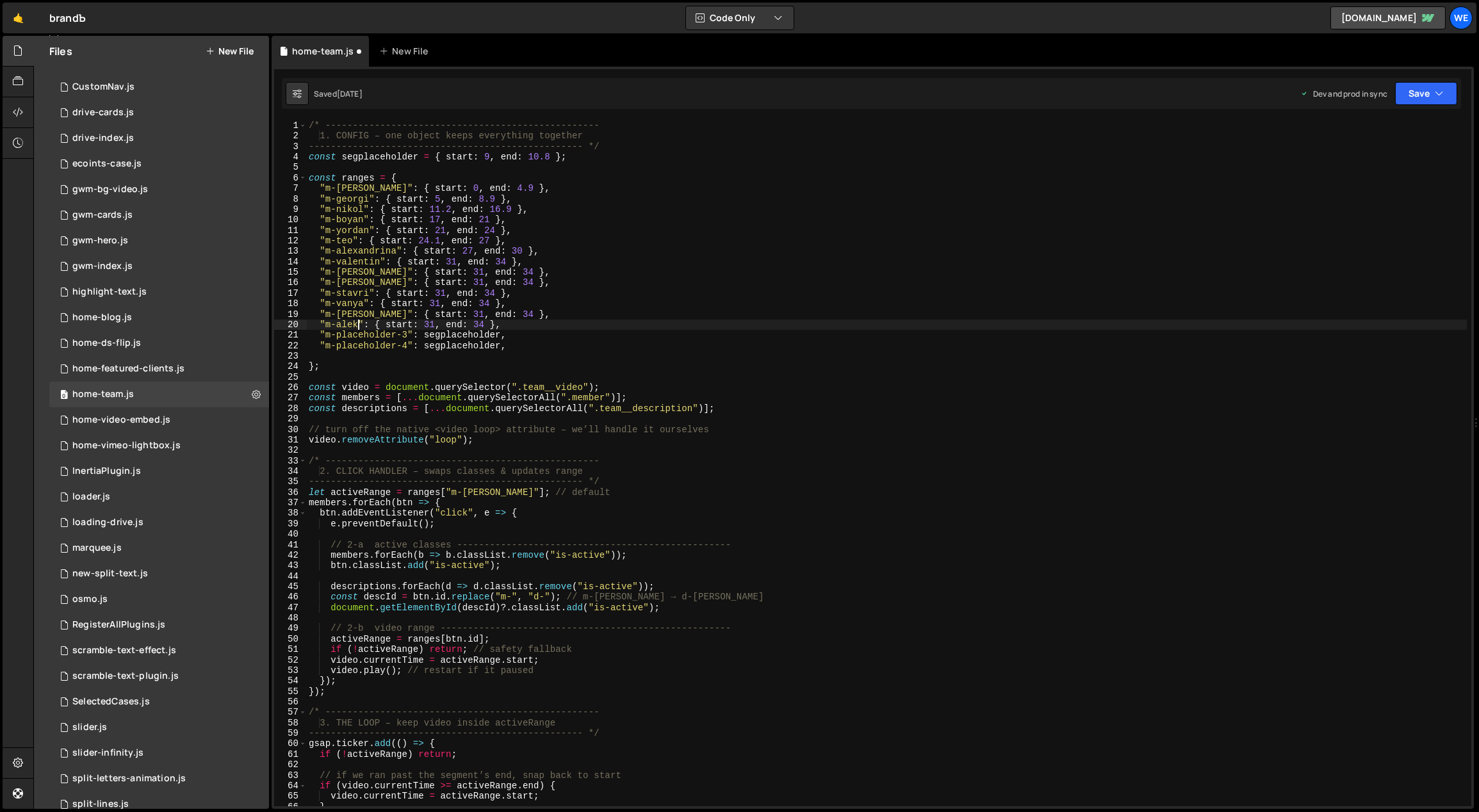
scroll to position [0, 3]
click at [514, 347] on div "/* -------------------------------------------------- 1. CONFIG – one object ke…" at bounding box center [887, 474] width 1161 height 707
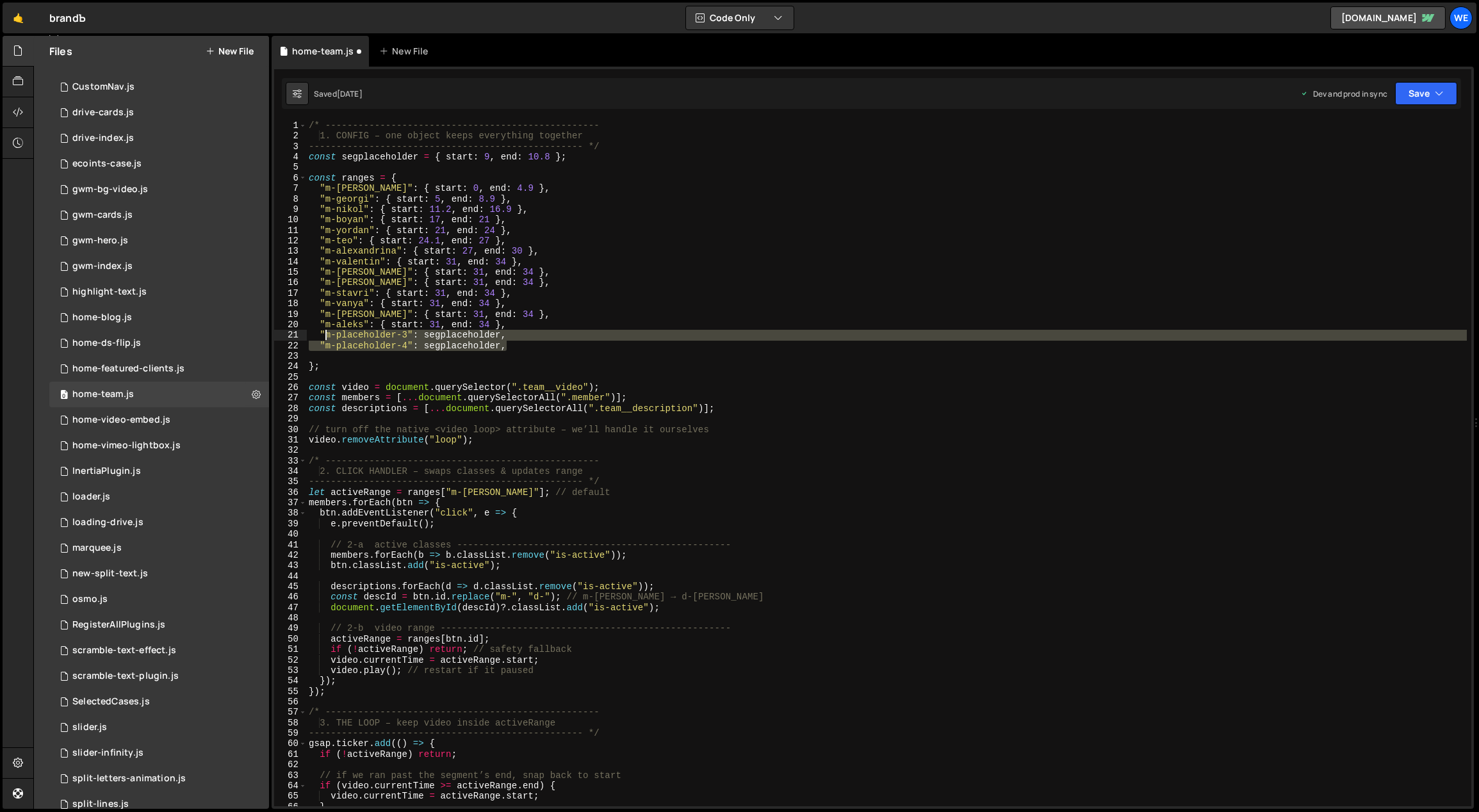
drag, startPoint x: 518, startPoint y: 346, endPoint x: 318, endPoint y: 337, distance: 200.2
click at [319, 336] on div "/* -------------------------------------------------- 1. CONFIG – one object ke…" at bounding box center [887, 474] width 1161 height 707
type textarea ""m-placeholder-3": segplaceholder, "m-placeholder-4": segplaceholder,"
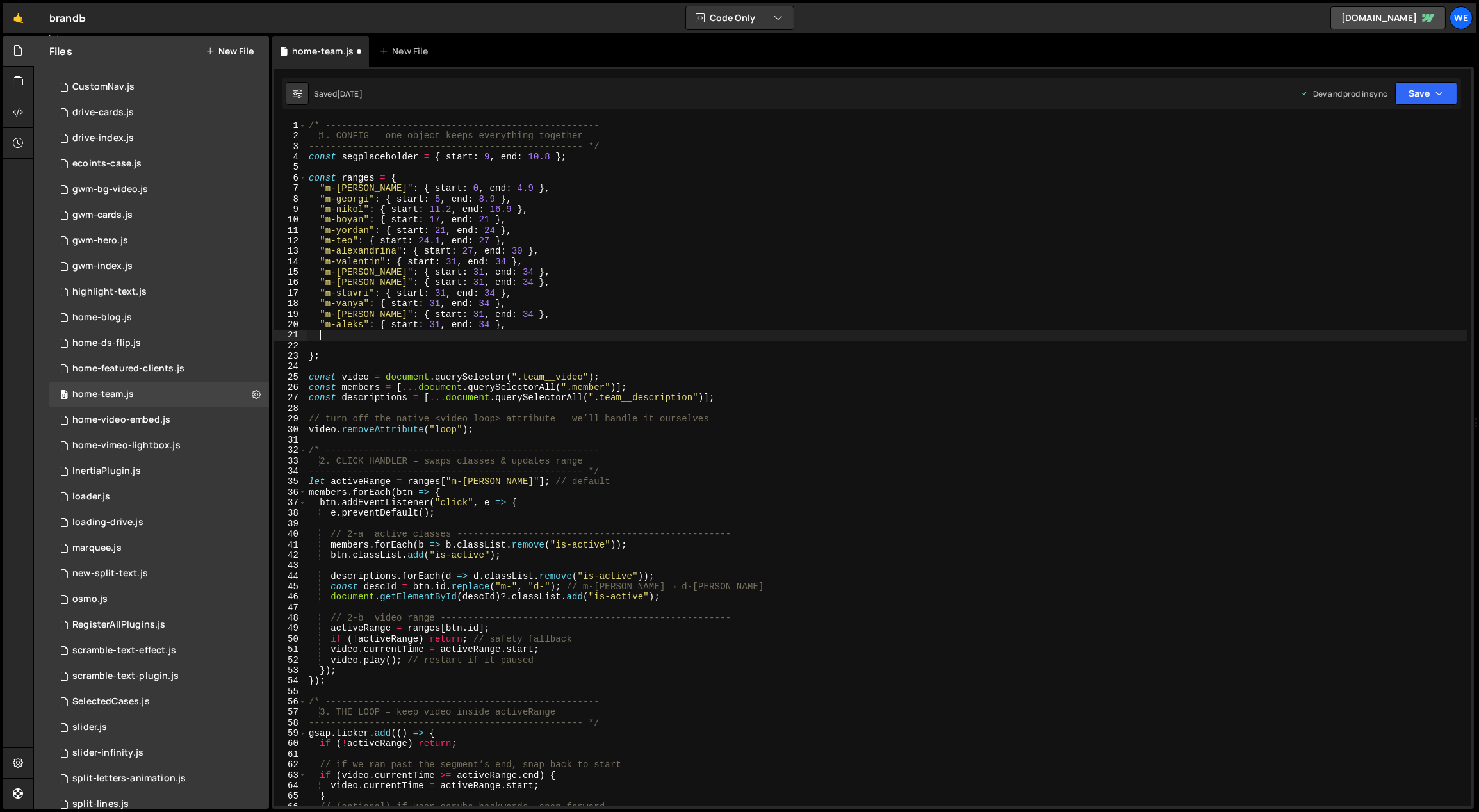
click at [554, 322] on div "/* -------------------------------------------------- 1. CONFIG – one object ke…" at bounding box center [887, 474] width 1161 height 707
click at [390, 274] on div "/* -------------------------------------------------- 1. CONFIG – one object ke…" at bounding box center [887, 474] width 1161 height 707
click at [508, 262] on div "/* -------------------------------------------------- 1. CONFIG – one object ke…" at bounding box center [887, 474] width 1161 height 707
click at [449, 272] on div "/* -------------------------------------------------- 1. CONFIG – one object ke…" at bounding box center [887, 474] width 1161 height 707
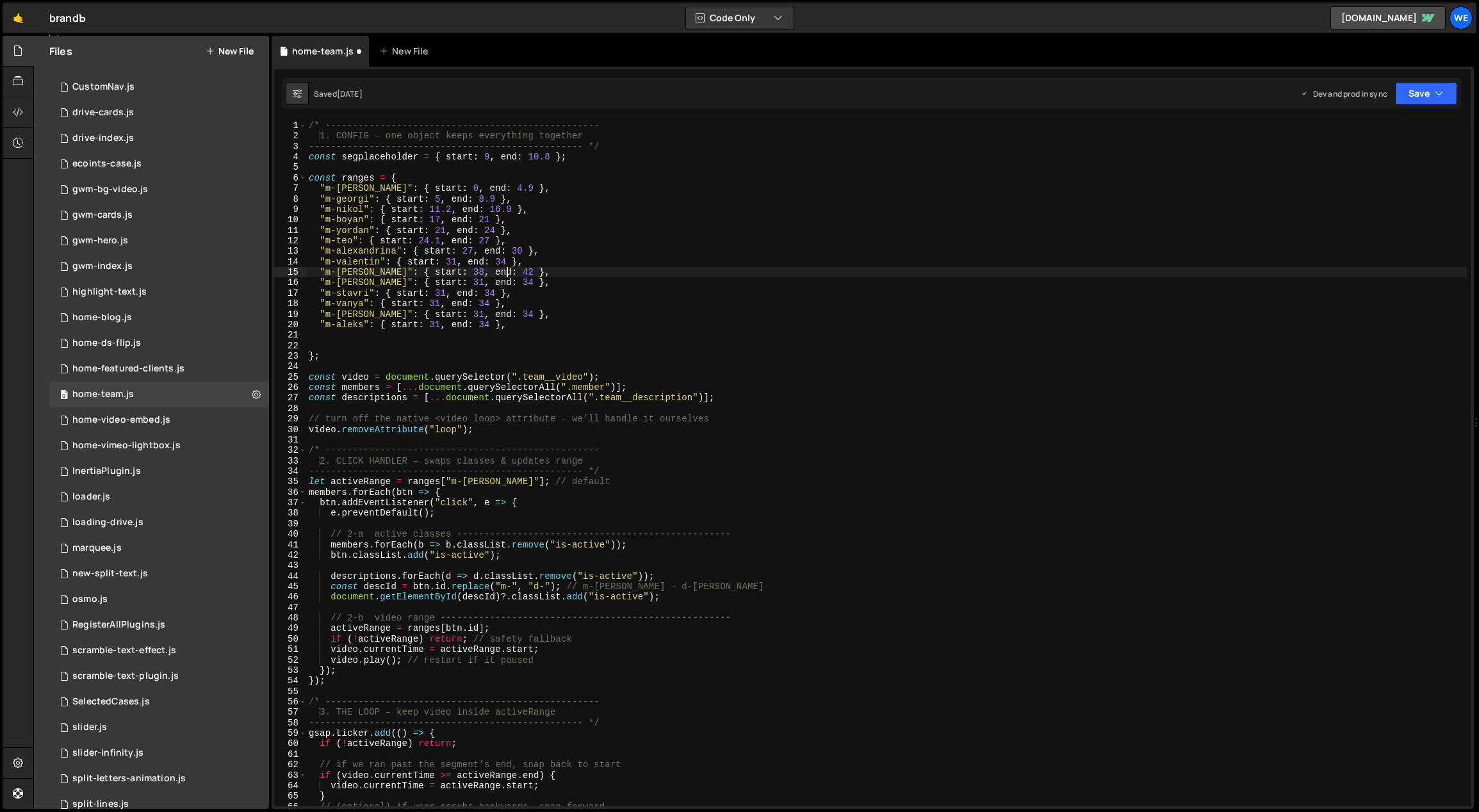
click at [439, 281] on div "/* -------------------------------------------------- 1. CONFIG – one object ke…" at bounding box center [887, 474] width 1161 height 707
drag, startPoint x: 501, startPoint y: 322, endPoint x: 492, endPoint y: 322, distance: 9.0
click at [492, 322] on div "/* -------------------------------------------------- 1. CONFIG – one object ke…" at bounding box center [887, 474] width 1161 height 707
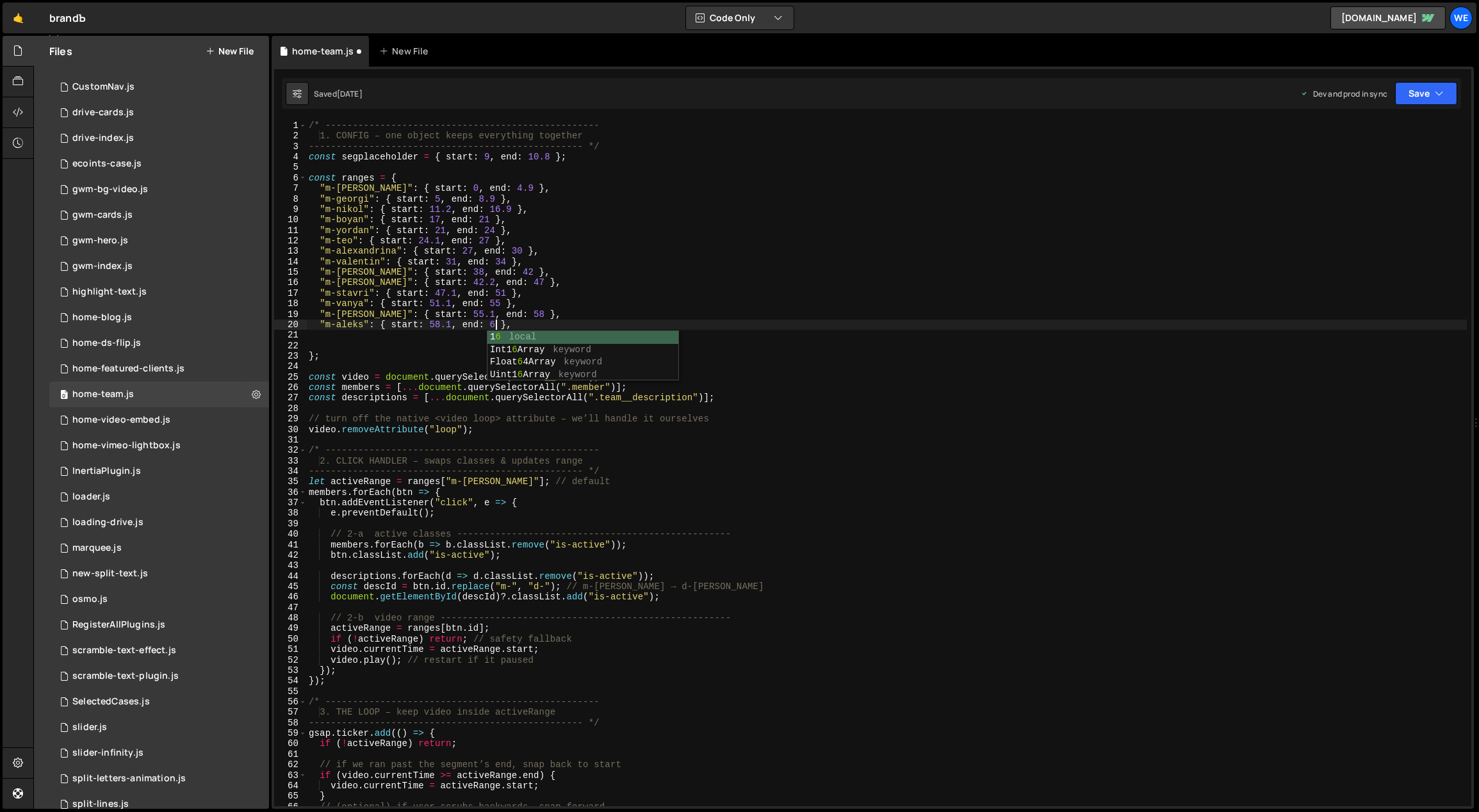
type textarea ""m-aleks": { start: 58.1, end: 62 },"
click at [660, 332] on div "/* -------------------------------------------------- 1. CONFIG – one object ke…" at bounding box center [887, 474] width 1161 height 707
click at [643, 325] on div "/* -------------------------------------------------- 1. CONFIG – one object ke…" at bounding box center [887, 474] width 1161 height 707
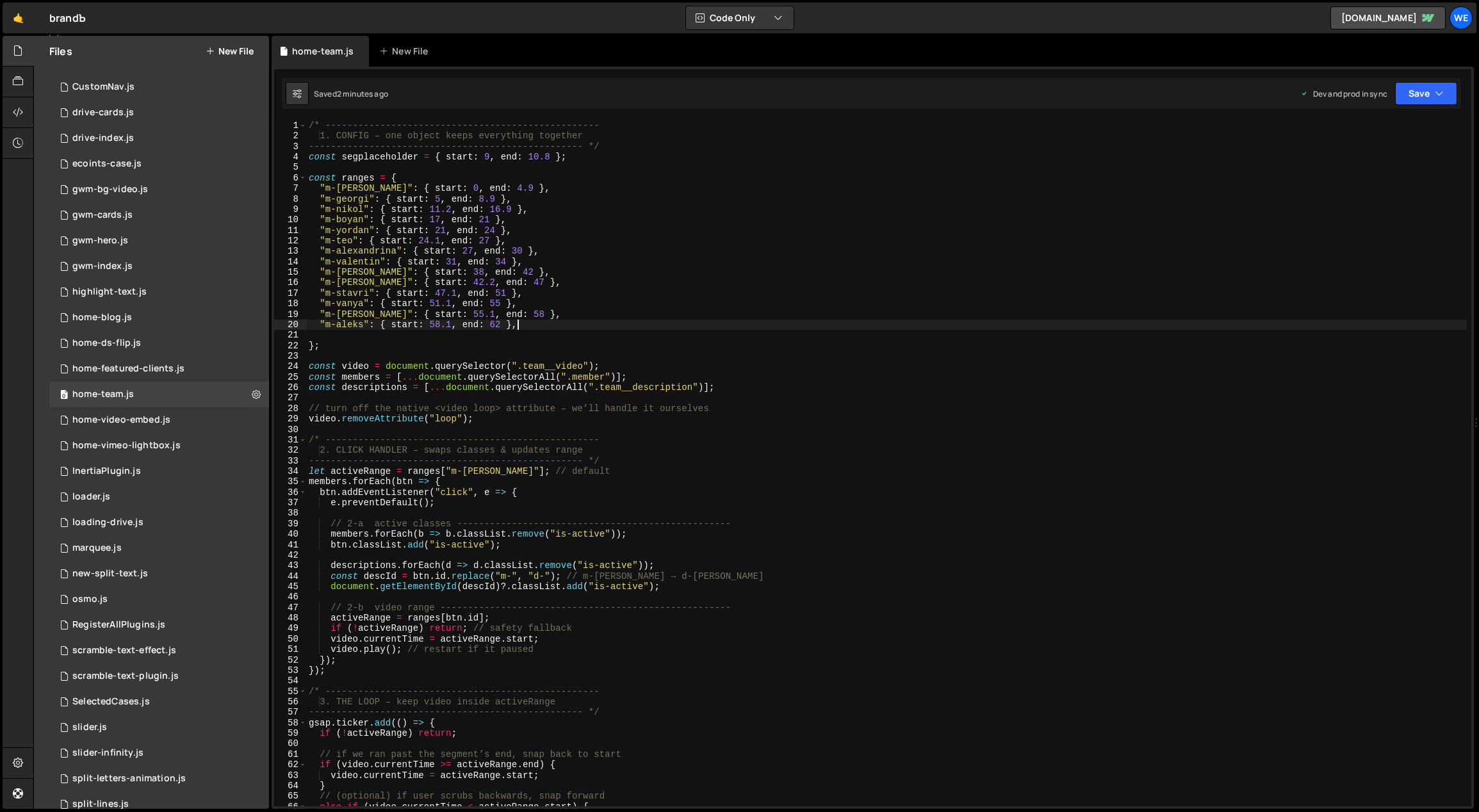
click at [544, 212] on div "/* -------------------------------------------------- 1. CONFIG – one object ke…" at bounding box center [887, 474] width 1161 height 707
click at [550, 201] on div "/* -------------------------------------------------- 1. CONFIG – one object ke…" at bounding box center [887, 474] width 1161 height 707
drag, startPoint x: 550, startPoint y: 201, endPoint x: 319, endPoint y: 199, distance: 231.0
click at [319, 199] on div "/* -------------------------------------------------- 1. CONFIG – one object ke…" at bounding box center [887, 474] width 1161 height 707
click at [530, 260] on div "/* -------------------------------------------------- 1. CONFIG – one object ke…" at bounding box center [887, 474] width 1161 height 707
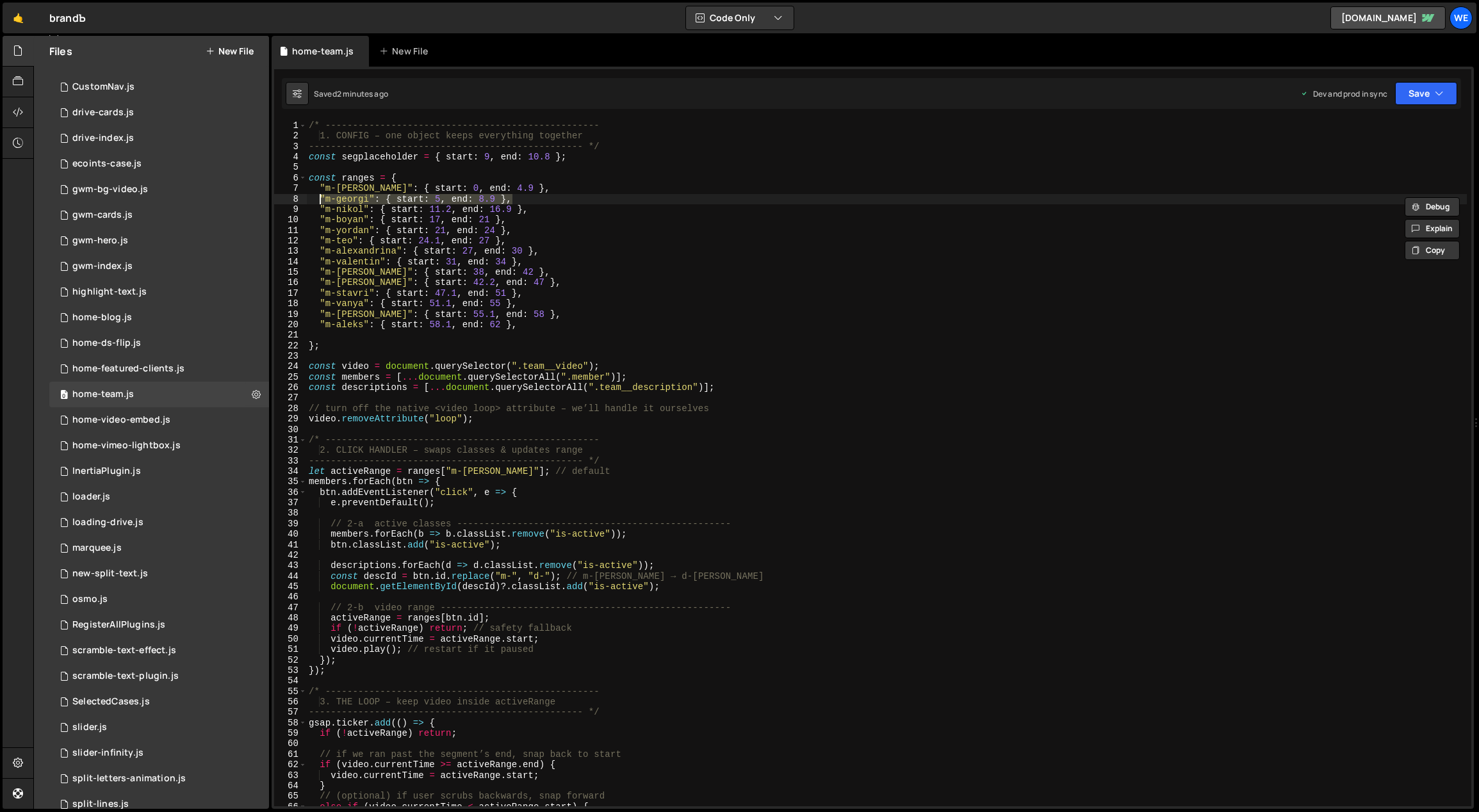
type textarea ""m-valentin": { start: 31, end: 34 },"
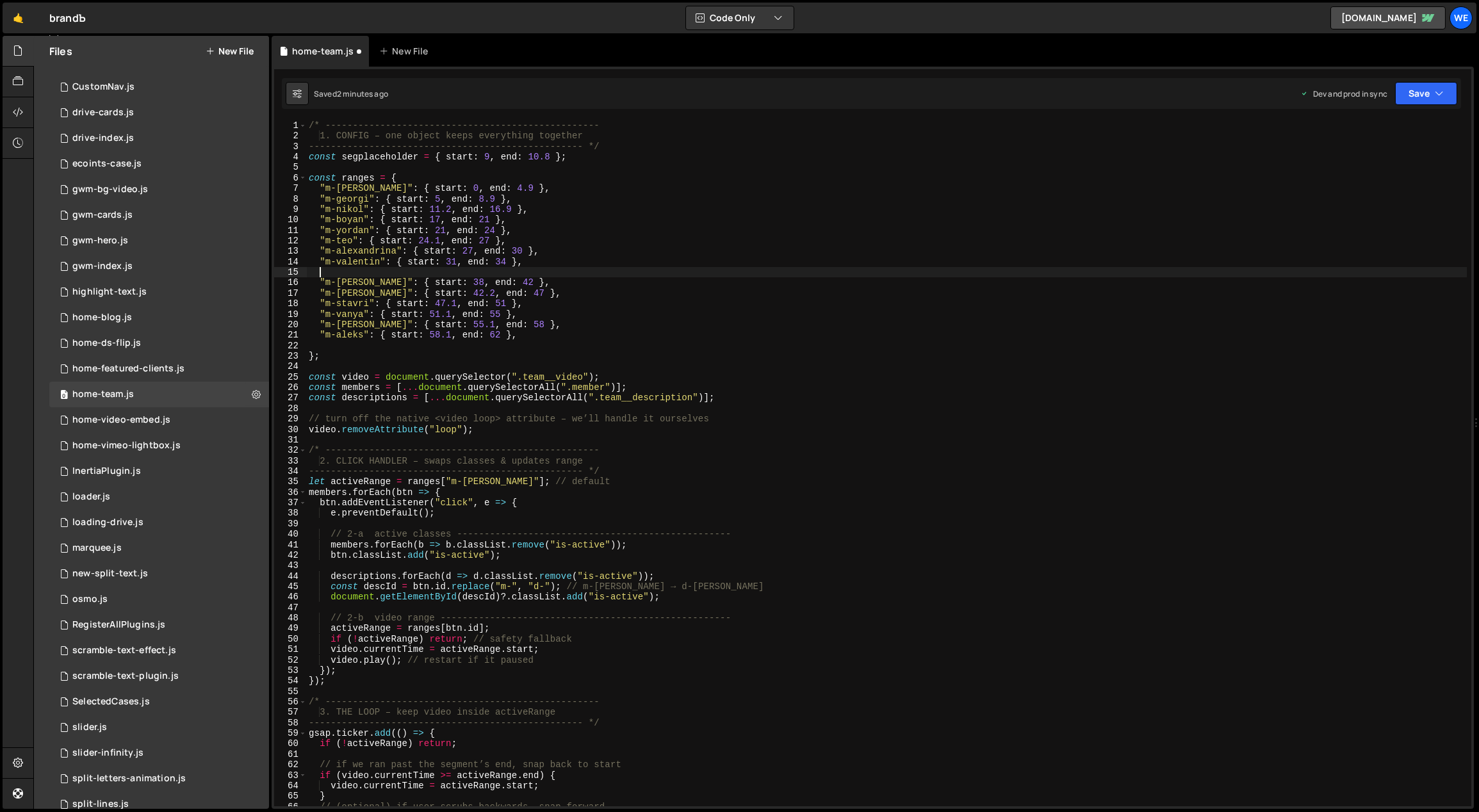
paste textarea ""m-georgi": { start: 5, end: 8.9 },"
drag, startPoint x: 368, startPoint y: 272, endPoint x: 336, endPoint y: 271, distance: 32.0
click at [336, 270] on div "/* -------------------------------------------------- 1. CONFIG – one object ke…" at bounding box center [887, 474] width 1161 height 707
drag, startPoint x: 474, startPoint y: 270, endPoint x: 464, endPoint y: 270, distance: 10.0
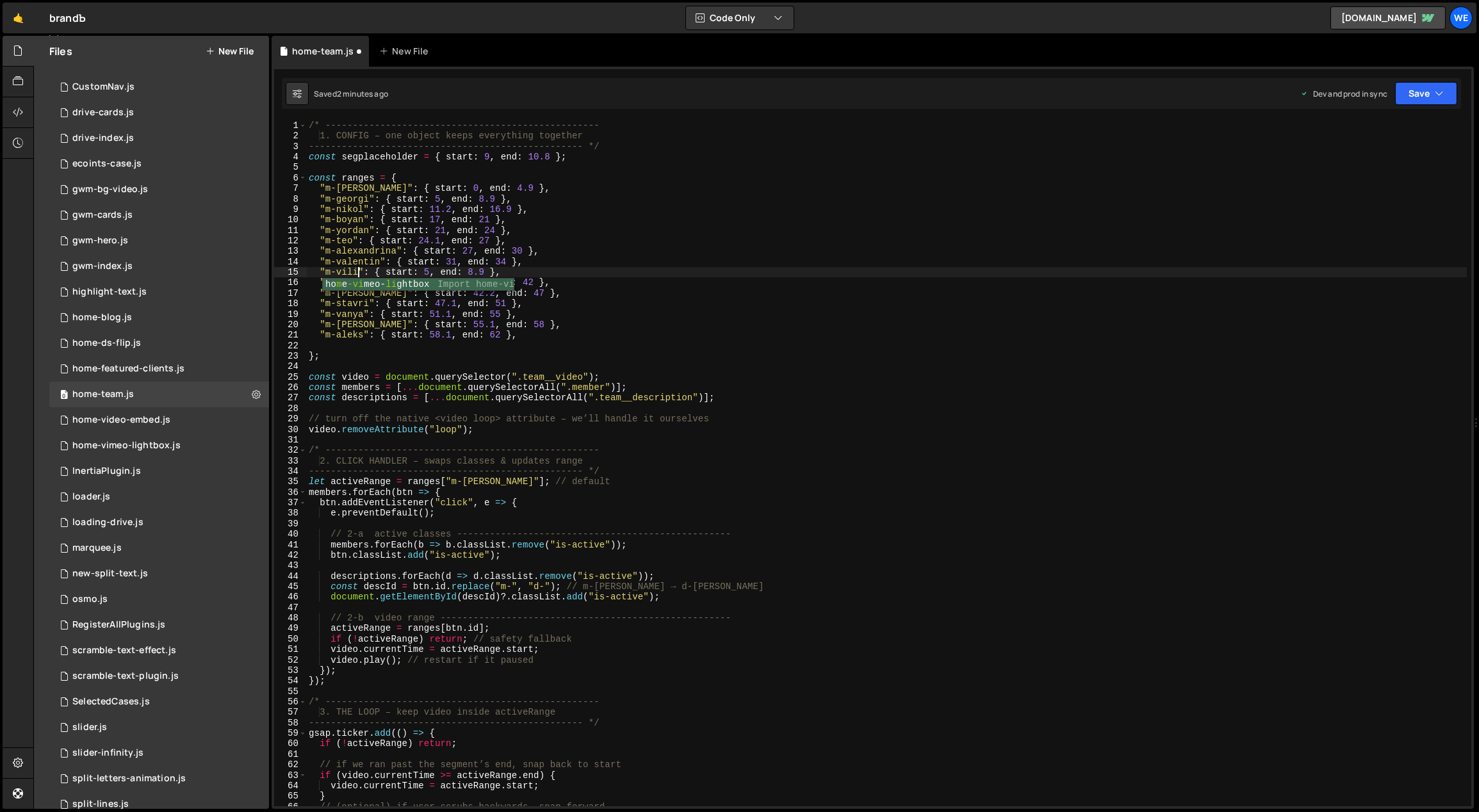
click at [473, 270] on div "/* -------------------------------------------------- 1. CONFIG – one object ke…" at bounding box center [887, 474] width 1161 height 707
click at [426, 270] on div "/* -------------------------------------------------- 1. CONFIG – one object ke…" at bounding box center [887, 474] width 1161 height 707
click at [512, 254] on div "/* -------------------------------------------------- 1. CONFIG – one object ke…" at bounding box center [887, 474] width 1161 height 707
drag, startPoint x: 504, startPoint y: 261, endPoint x: 498, endPoint y: 260, distance: 6.1
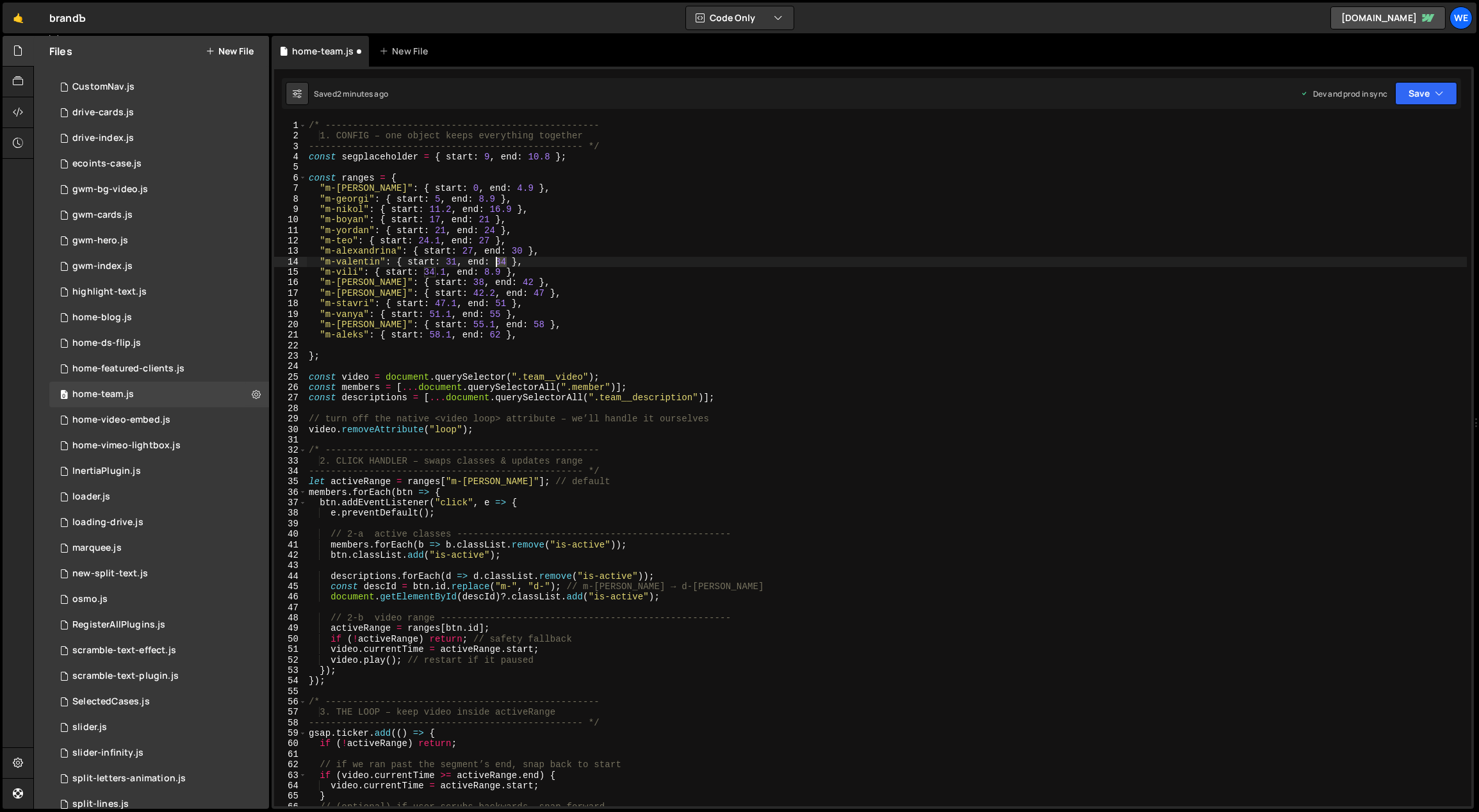
click at [498, 260] on div "/* -------------------------------------------------- 1. CONFIG – one object ke…" at bounding box center [887, 474] width 1161 height 707
drag, startPoint x: 499, startPoint y: 271, endPoint x: 487, endPoint y: 271, distance: 12.0
click at [487, 271] on div "/* -------------------------------------------------- 1. CONFIG – one object ke…" at bounding box center [887, 474] width 1161 height 707
click at [457, 283] on div "/* -------------------------------------------------- 1. CONFIG – one object ke…" at bounding box center [887, 474] width 1161 height 707
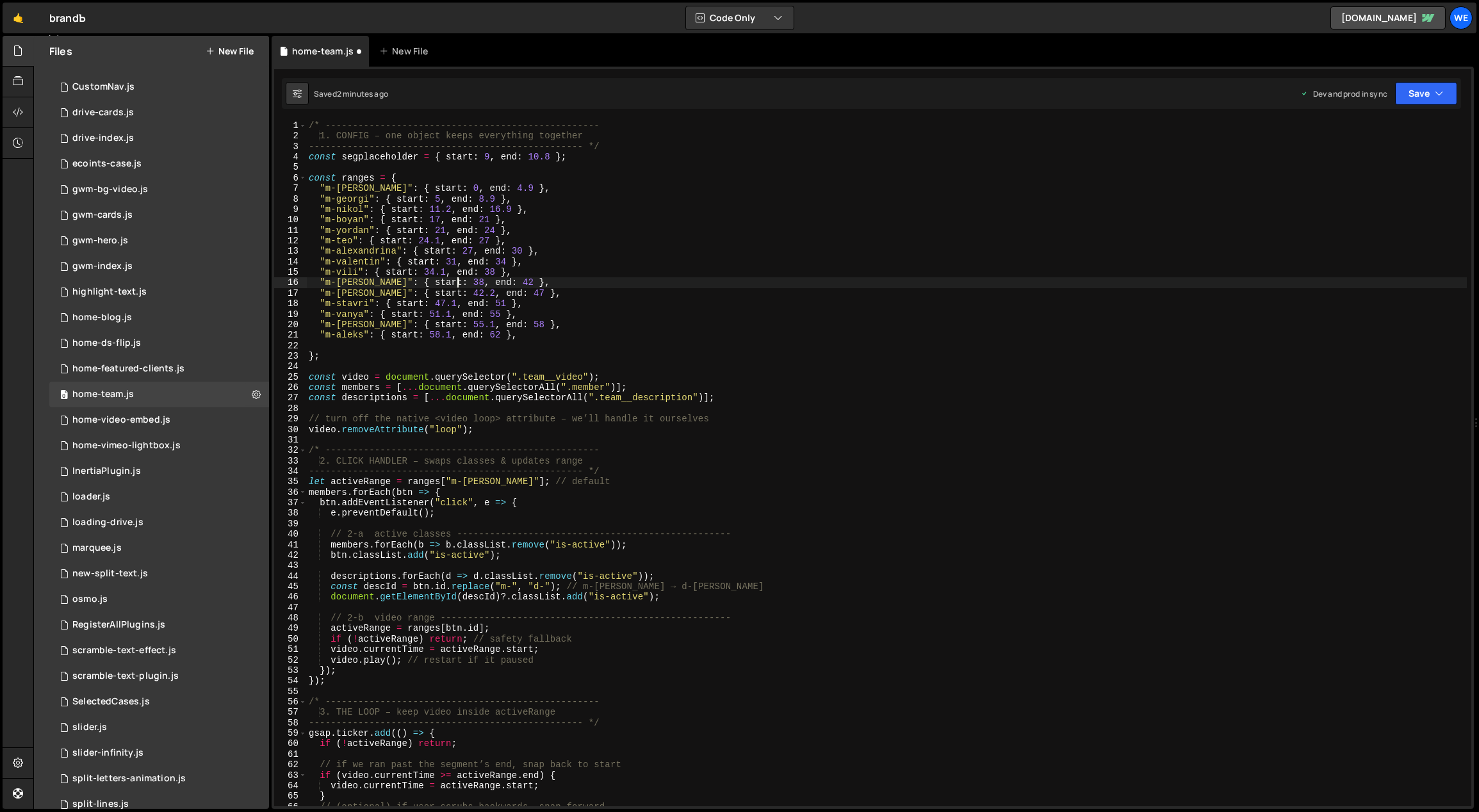
scroll to position [0, 11]
click at [787, 188] on div "/* -------------------------------------------------- 1. CONFIG – one object ke…" at bounding box center [887, 474] width 1161 height 707
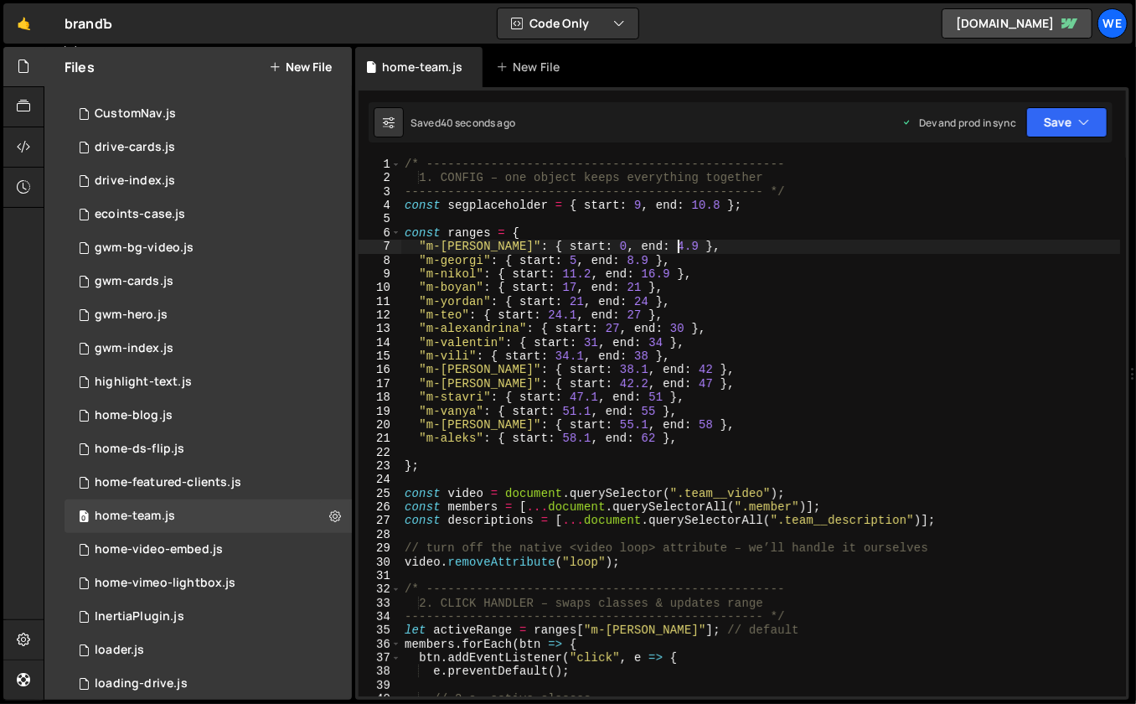
click at [576, 342] on div "/* -------------------------------------------------- 1. CONFIG – one object ke…" at bounding box center [761, 441] width 720 height 567
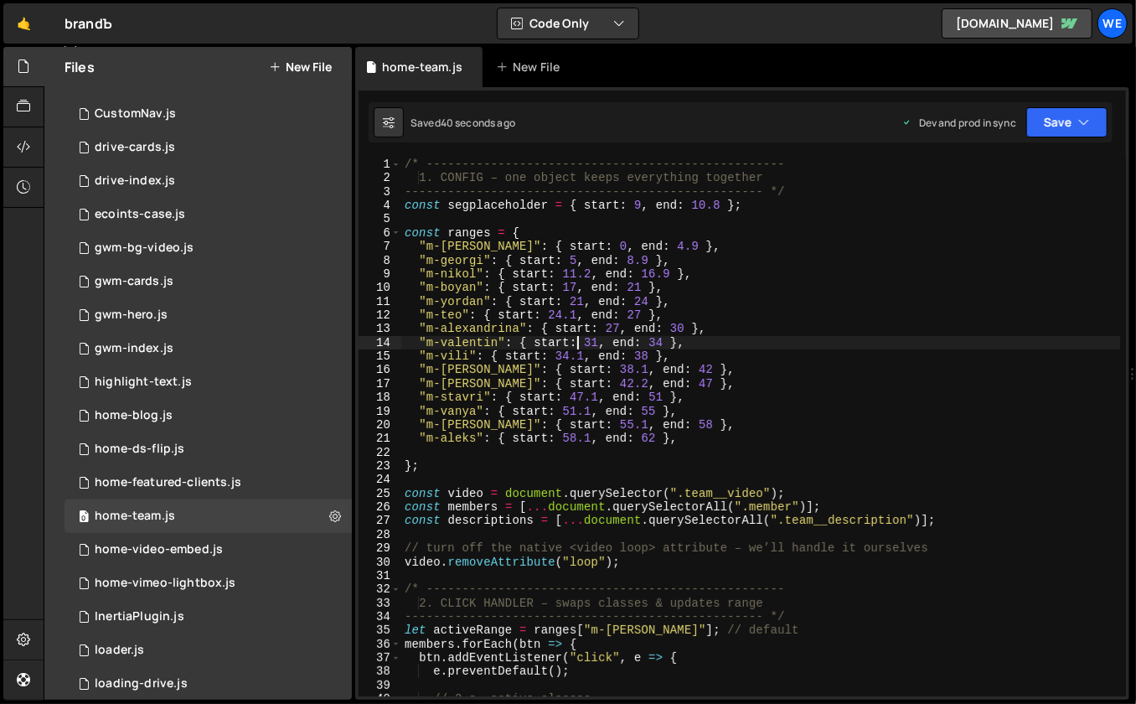
click at [595, 322] on div "/* -------------------------------------------------- 1. CONFIG – one object ke…" at bounding box center [761, 441] width 720 height 567
click at [643, 357] on div "/* -------------------------------------------------- 1. CONFIG – one object ke…" at bounding box center [761, 441] width 720 height 567
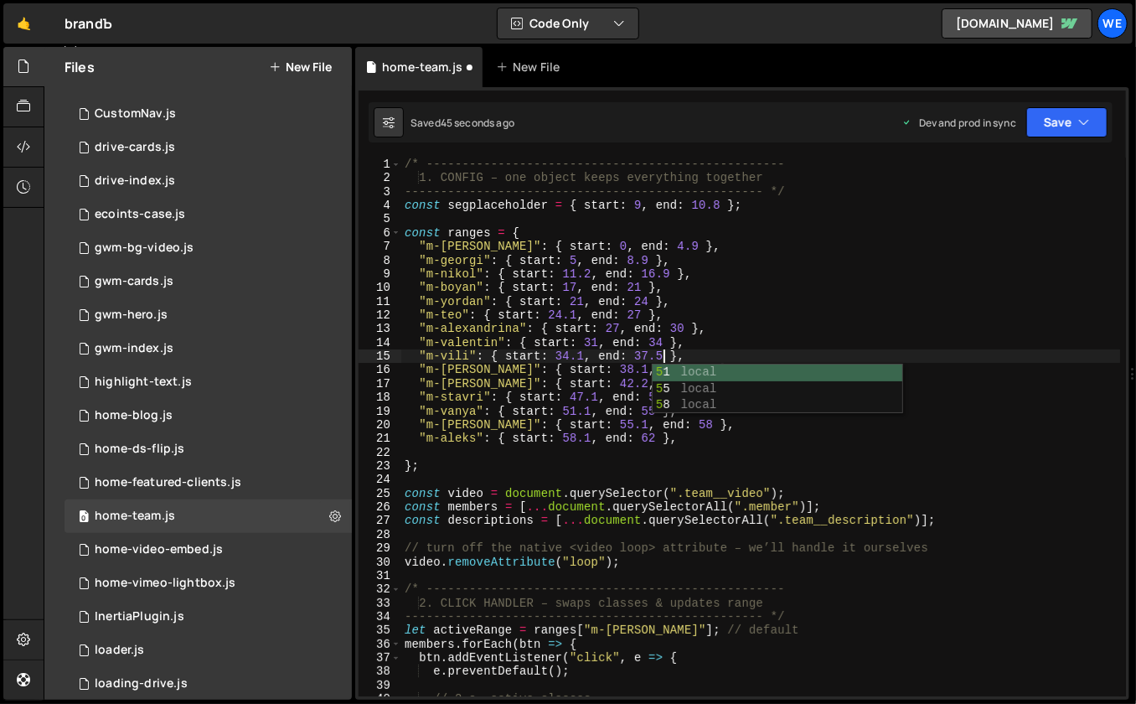
scroll to position [0, 18]
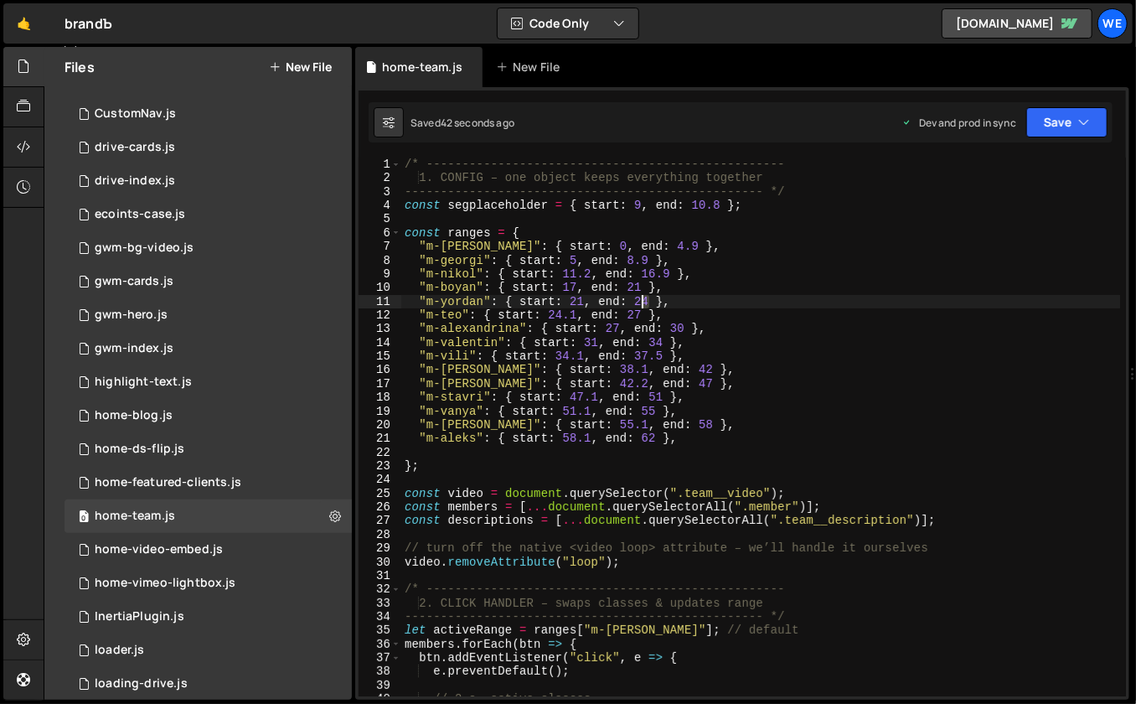
click at [644, 302] on div "/* -------------------------------------------------- 1. CONFIG – one object ke…" at bounding box center [761, 441] width 720 height 567
drag, startPoint x: 640, startPoint y: 317, endPoint x: 662, endPoint y: 318, distance: 21.9
click at [640, 316] on div "/* -------------------------------------------------- 1. CONFIG – one object ke…" at bounding box center [761, 441] width 720 height 567
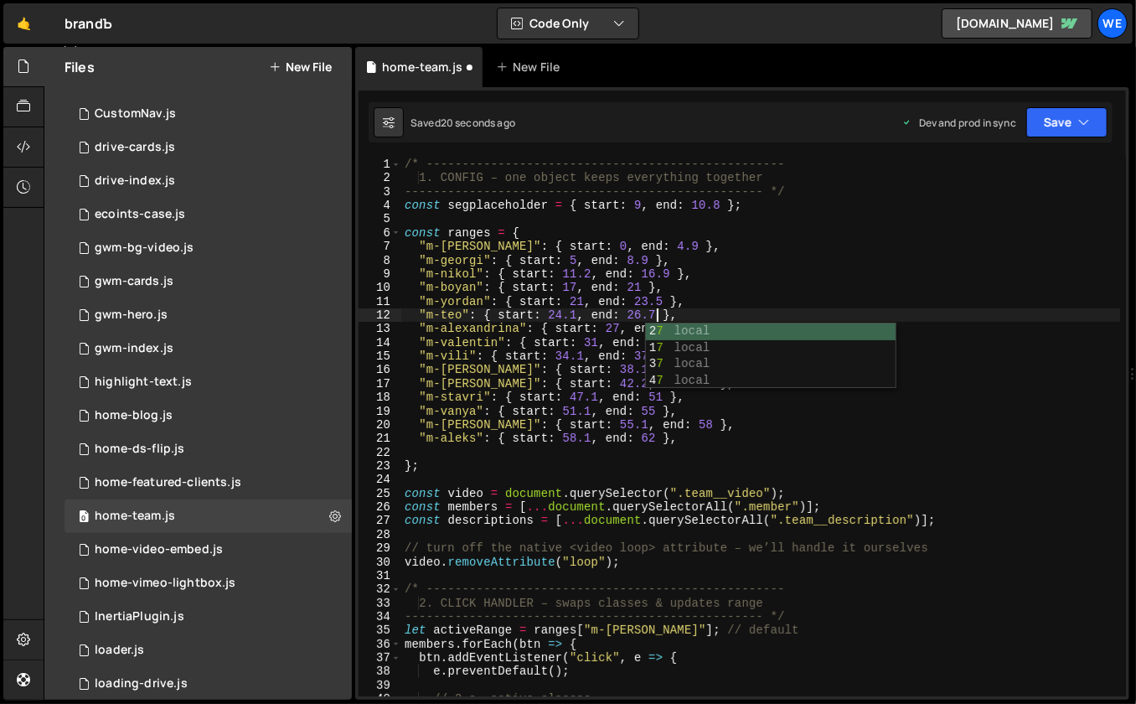
scroll to position [0, 17]
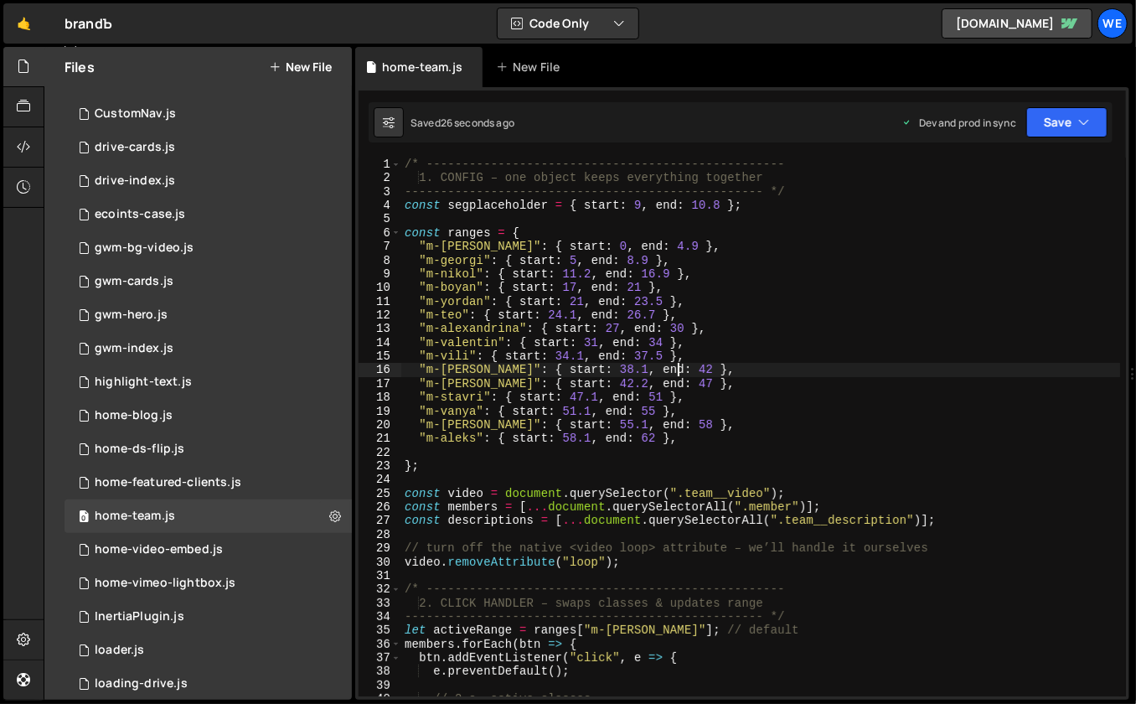
click at [675, 367] on div "/* -------------------------------------------------- 1. CONFIG – one object ke…" at bounding box center [761, 441] width 720 height 567
click at [672, 329] on div "/* -------------------------------------------------- 1. CONFIG – one object ke…" at bounding box center [761, 441] width 720 height 567
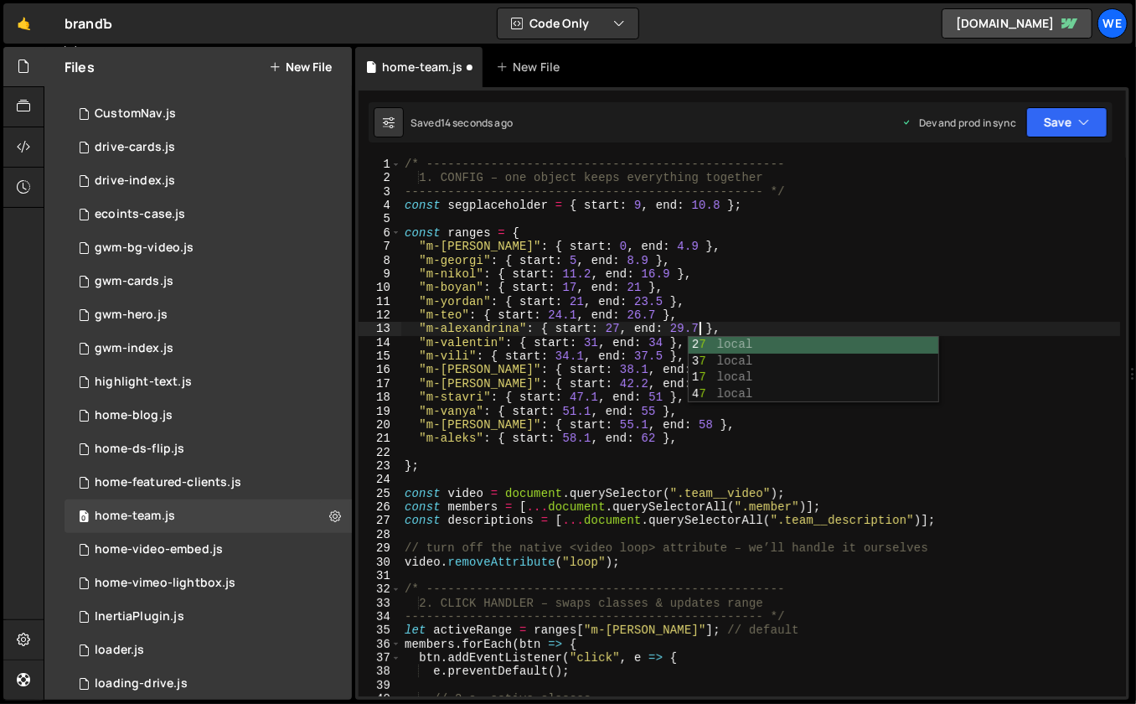
scroll to position [0, 20]
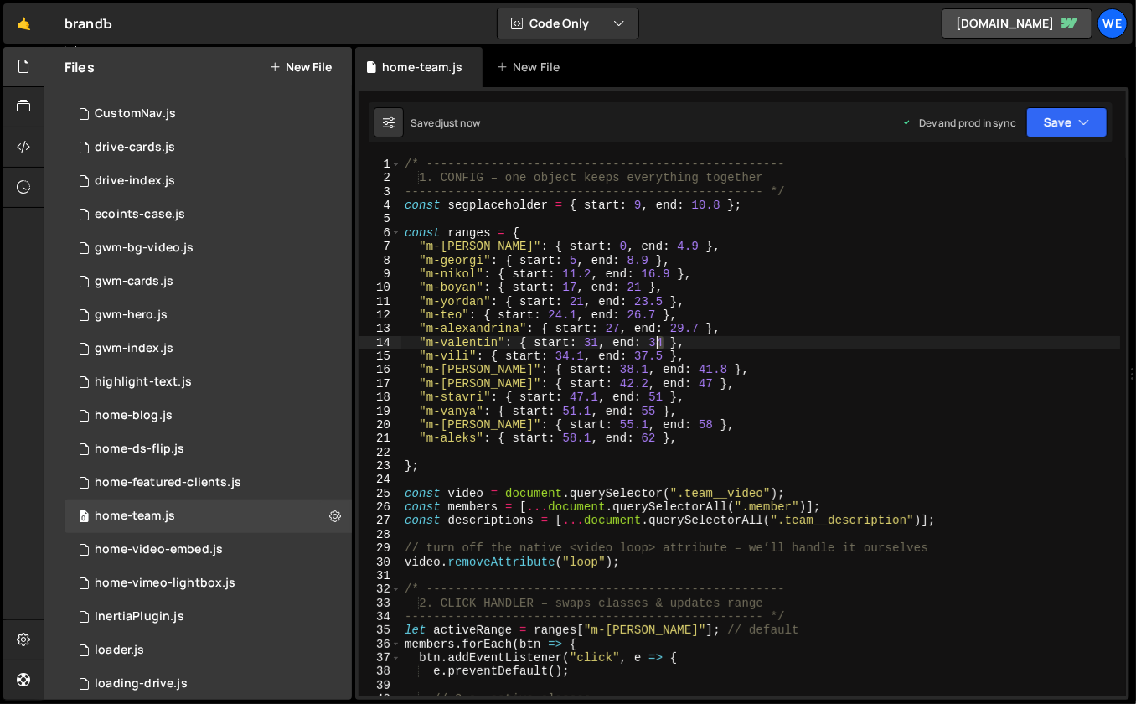
click at [660, 340] on div "/* -------------------------------------------------- 1. CONFIG – one object ke…" at bounding box center [761, 441] width 720 height 567
drag, startPoint x: 654, startPoint y: 411, endPoint x: 666, endPoint y: 413, distance: 12.7
click at [655, 411] on div "/* -------------------------------------------------- 1. CONFIG – one object ke…" at bounding box center [761, 441] width 720 height 567
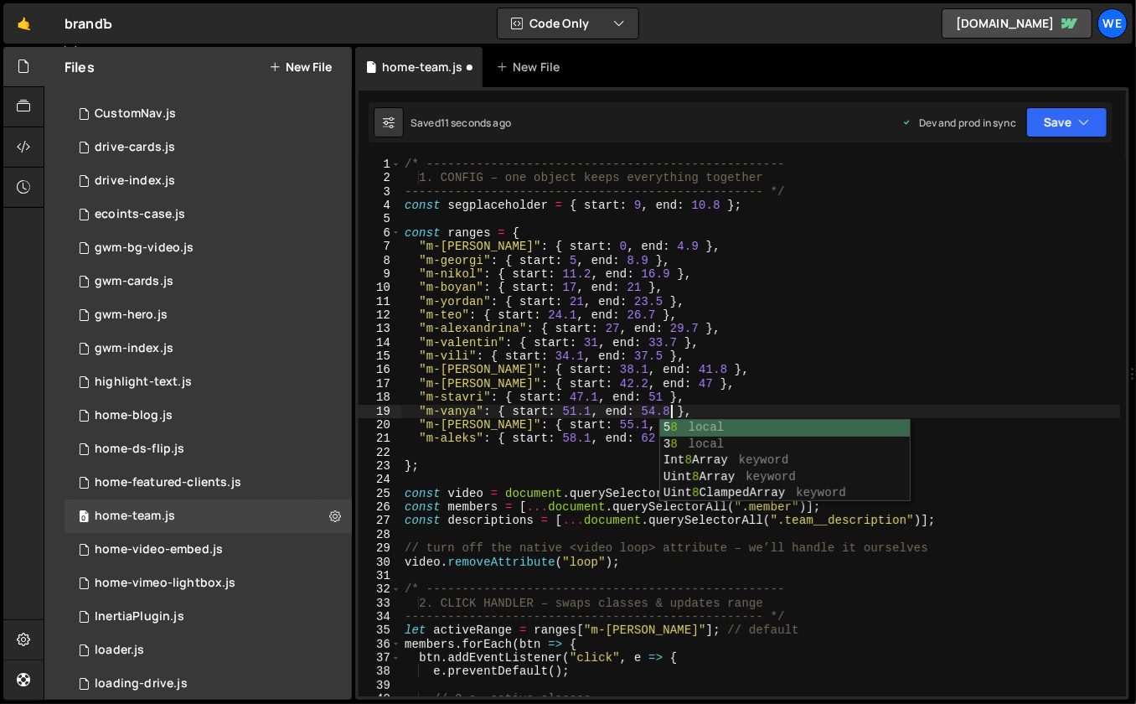
scroll to position [0, 18]
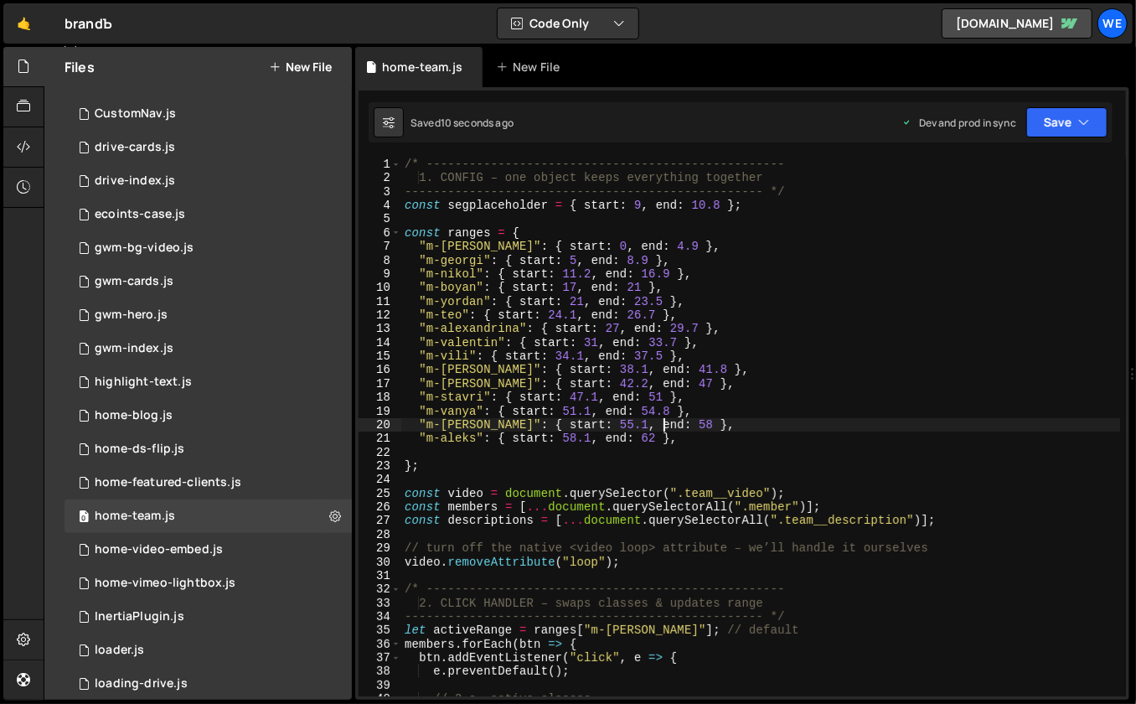
drag, startPoint x: 665, startPoint y: 427, endPoint x: 690, endPoint y: 428, distance: 25.2
click at [665, 427] on div "/* -------------------------------------------------- 1. CONFIG – one object ke…" at bounding box center [761, 441] width 720 height 567
click at [655, 383] on div "/* -------------------------------------------------- 1. CONFIG – one object ke…" at bounding box center [761, 441] width 720 height 567
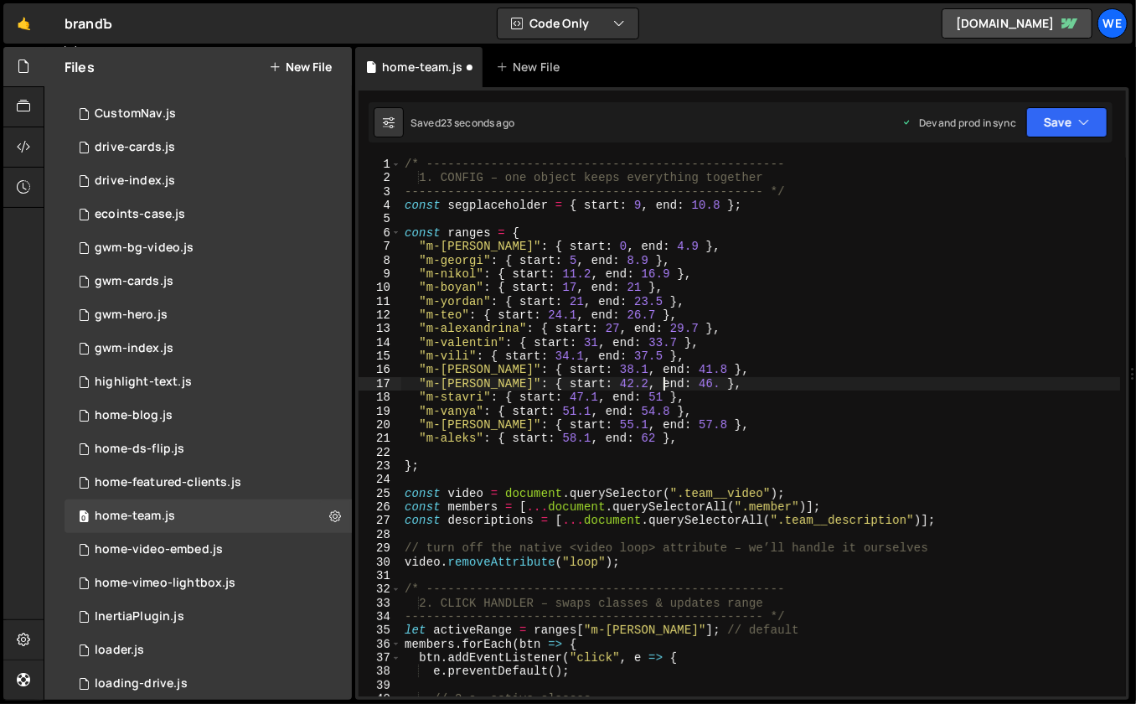
scroll to position [0, 18]
drag, startPoint x: 663, startPoint y: 399, endPoint x: 701, endPoint y: 405, distance: 38.2
click at [664, 399] on div "/* -------------------------------------------------- 1. CONFIG – one object ke…" at bounding box center [761, 441] width 720 height 567
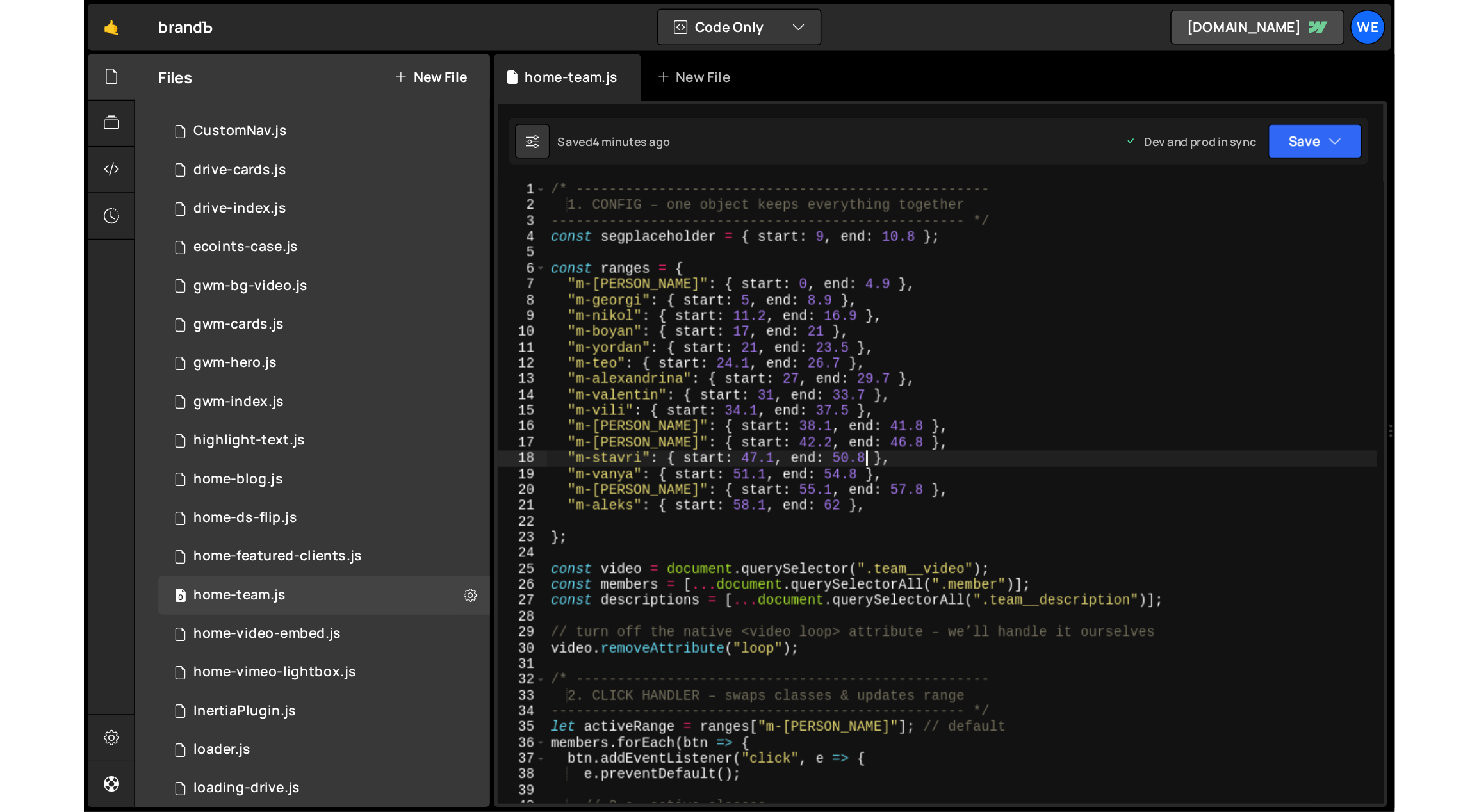
scroll to position [0, 14]
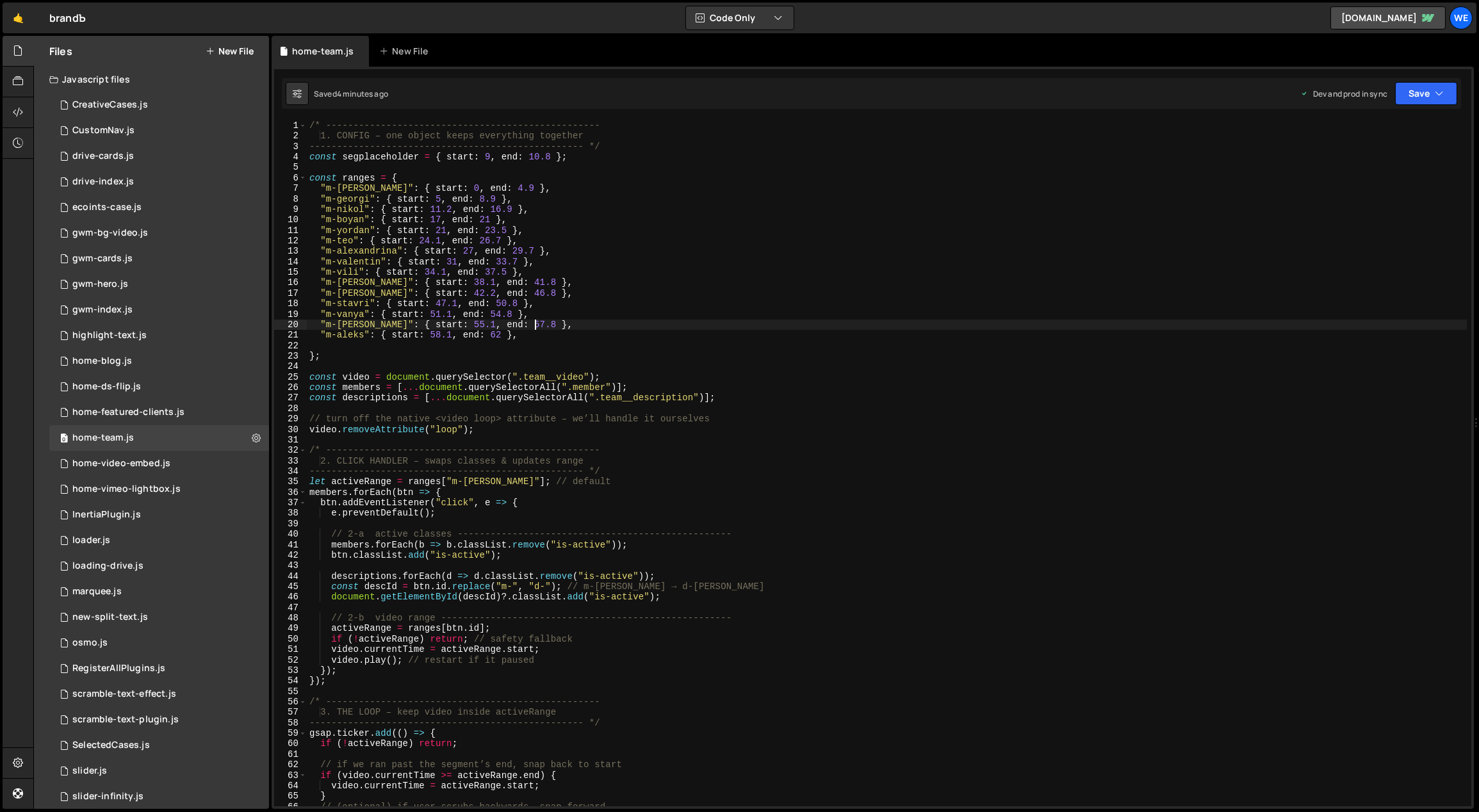
click at [774, 329] on div "/* -------------------------------------------------- 1. CONFIG – one object ke…" at bounding box center [887, 474] width 1161 height 707
type textarea ""m-kalina": { start: 55.1, end: 57.8 },"
click at [1464, 15] on div "We" at bounding box center [1461, 18] width 23 height 23
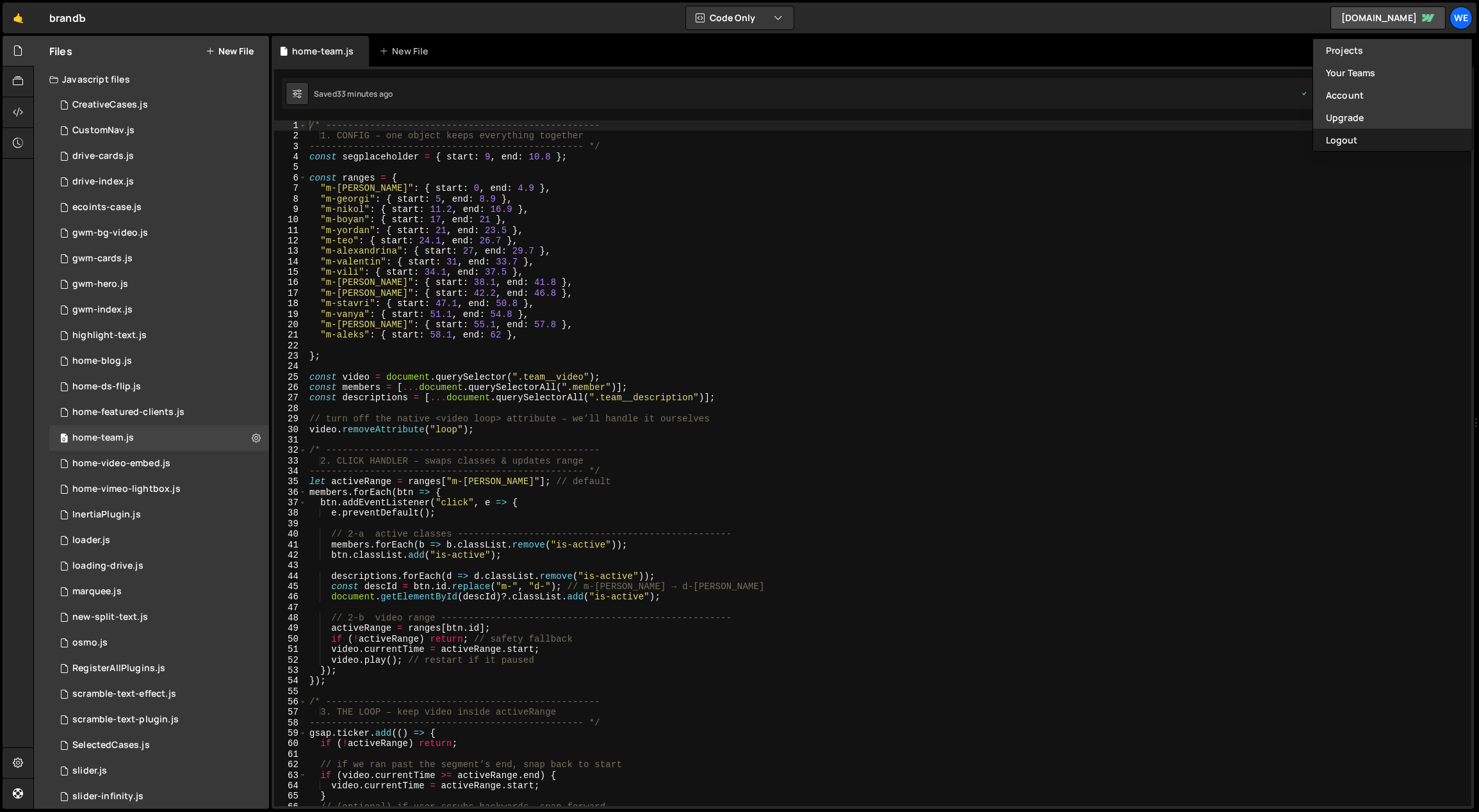
click at [1375, 137] on button "Logout" at bounding box center [1393, 139] width 159 height 22
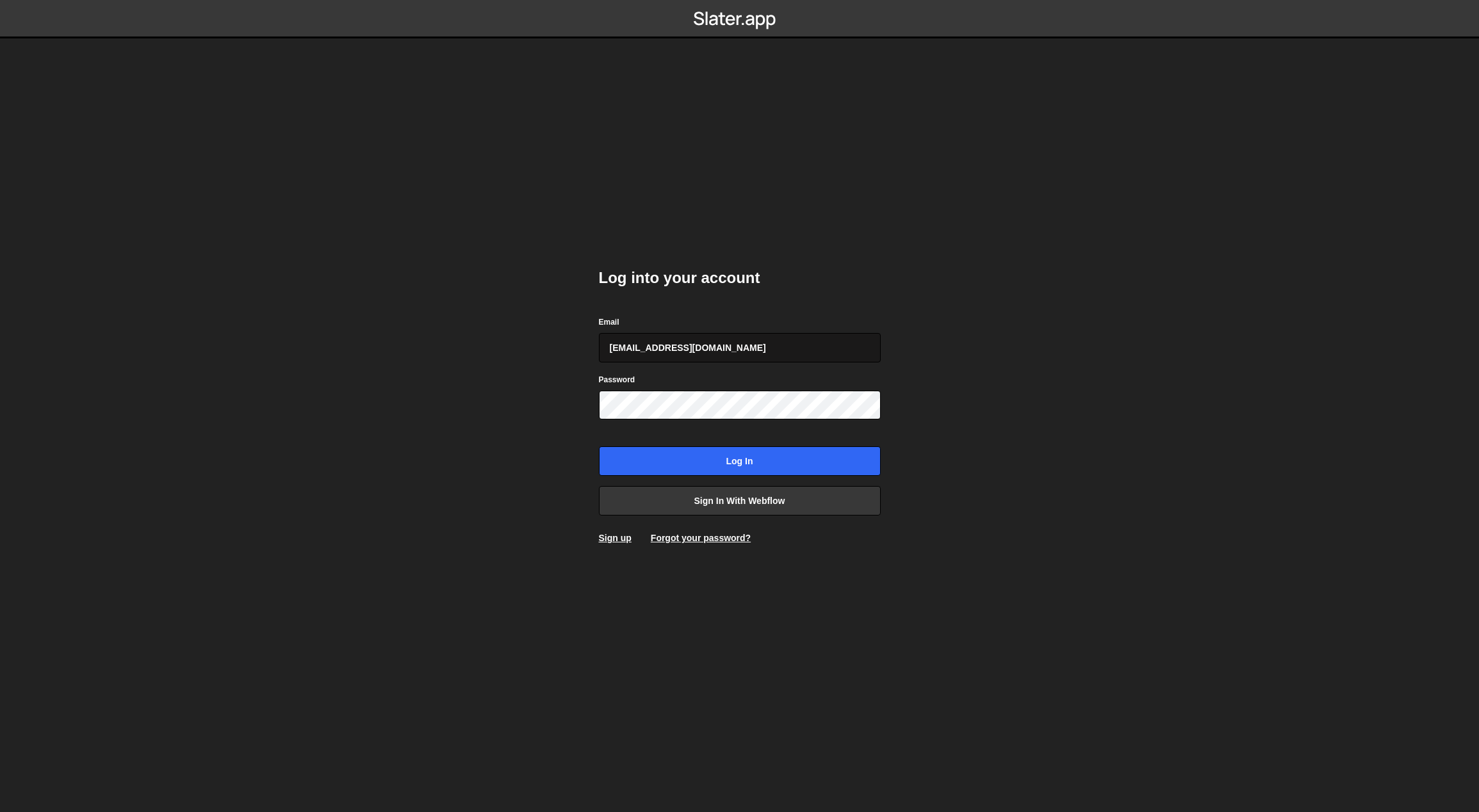
click at [721, 338] on input "[EMAIL_ADDRESS][DOMAIN_NAME]" at bounding box center [740, 348] width 282 height 30
type input "[EMAIL_ADDRESS][PERSON_NAME][DOMAIN_NAME]"
click at [719, 448] on input "Log in" at bounding box center [740, 461] width 282 height 30
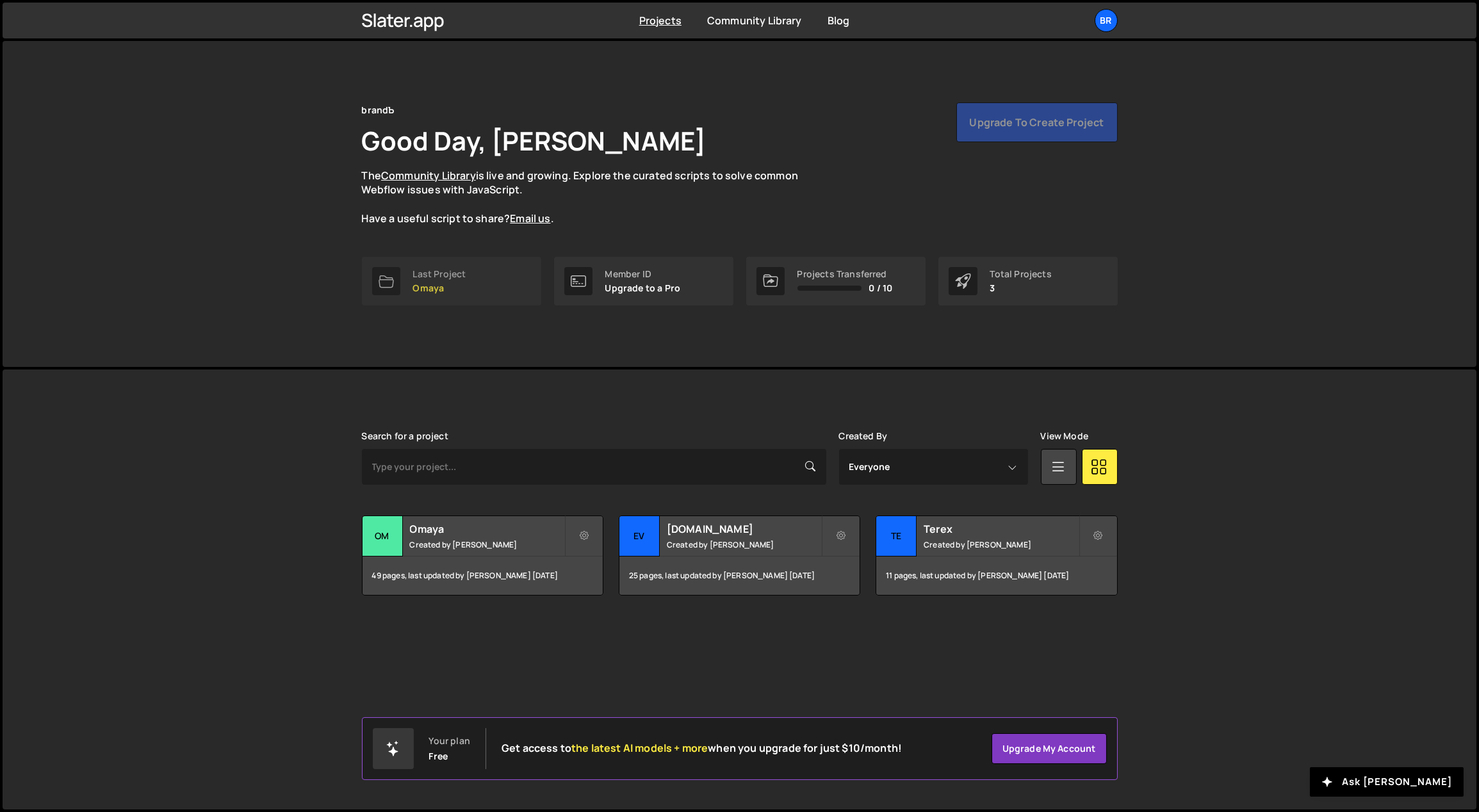
click at [461, 283] on p "Omaya" at bounding box center [440, 287] width 54 height 10
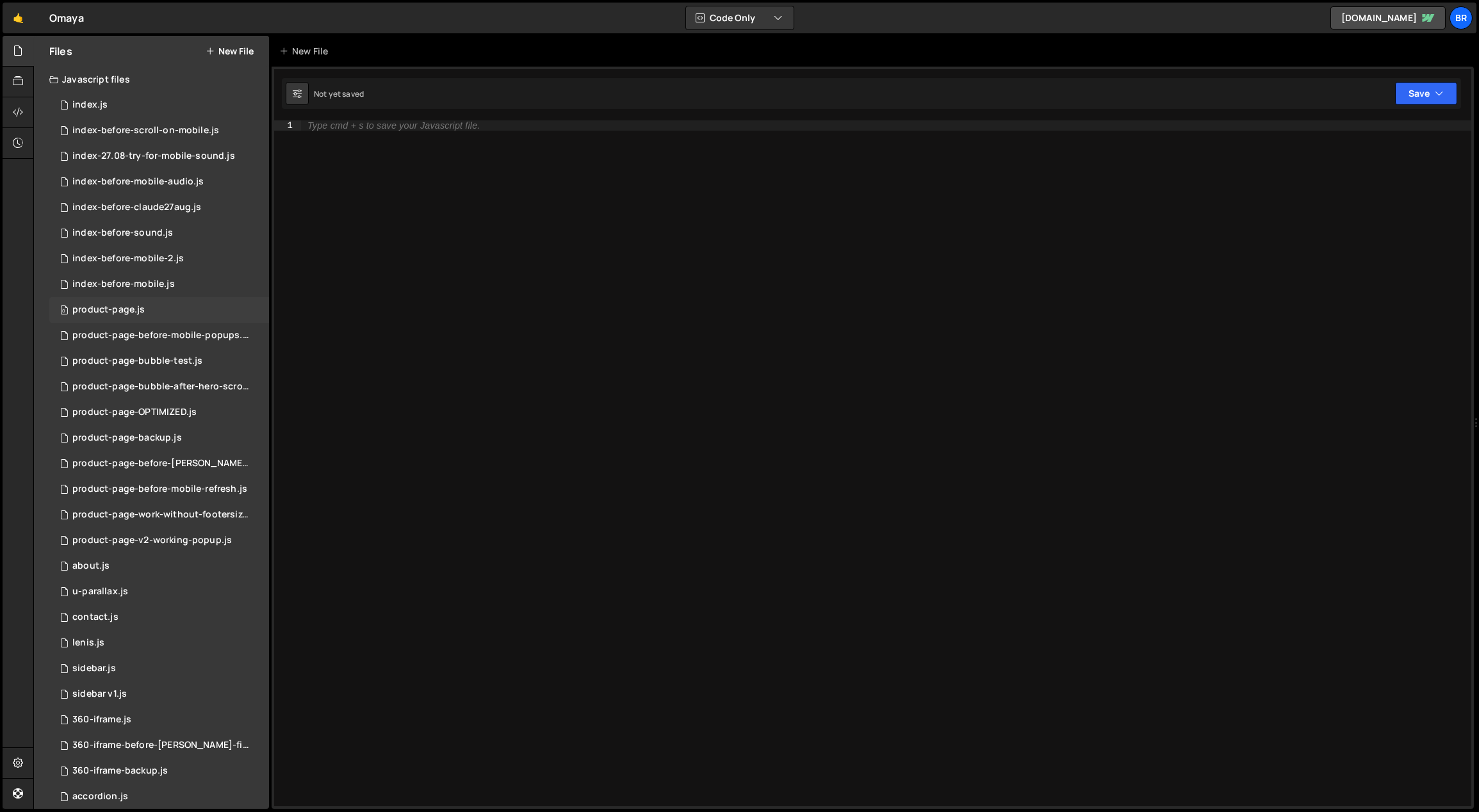
click at [127, 307] on div "product-page.js" at bounding box center [109, 309] width 73 height 11
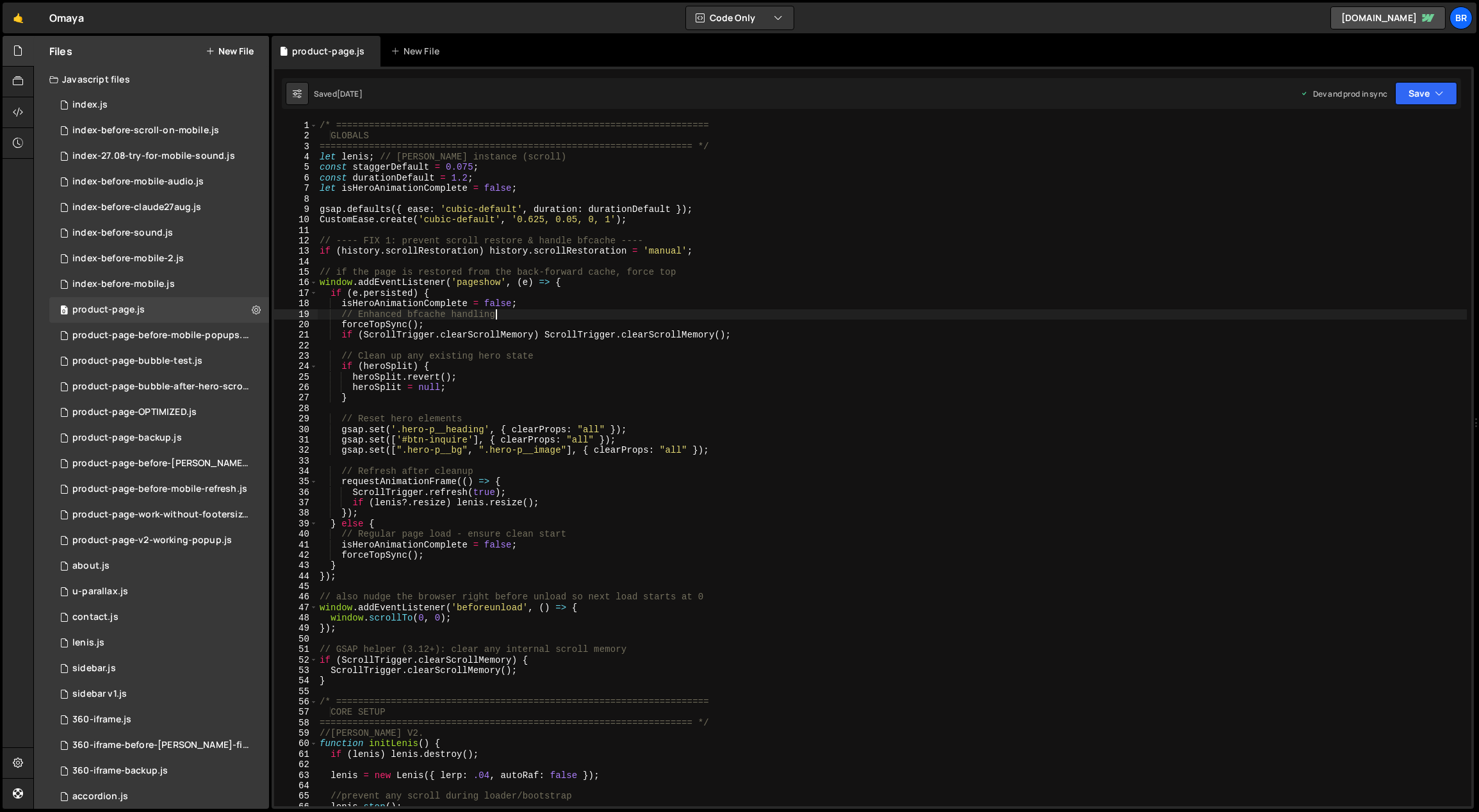
click at [549, 315] on div "/* ==================================================================== GLOBALS…" at bounding box center [892, 474] width 1150 height 707
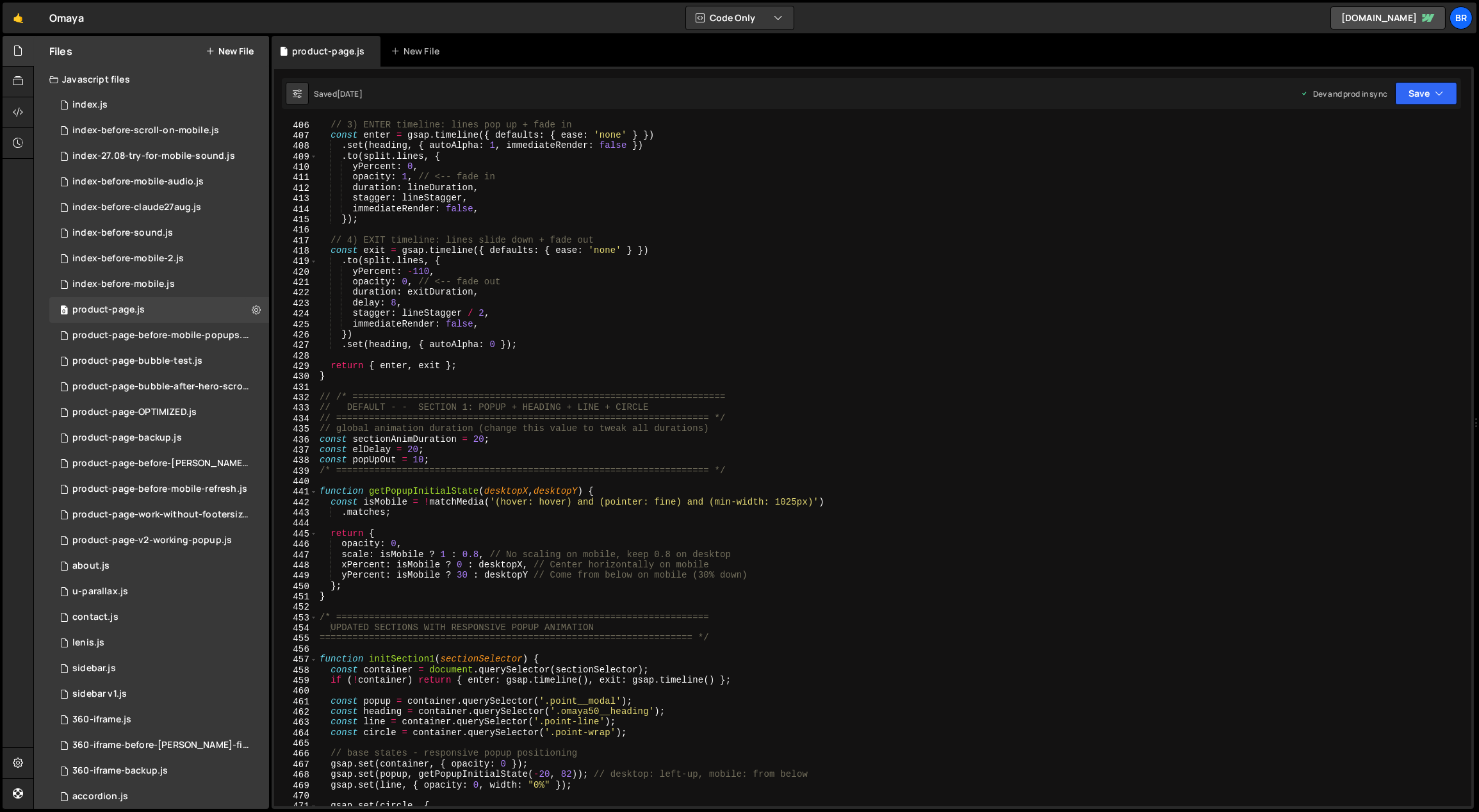
scroll to position [4462, 0]
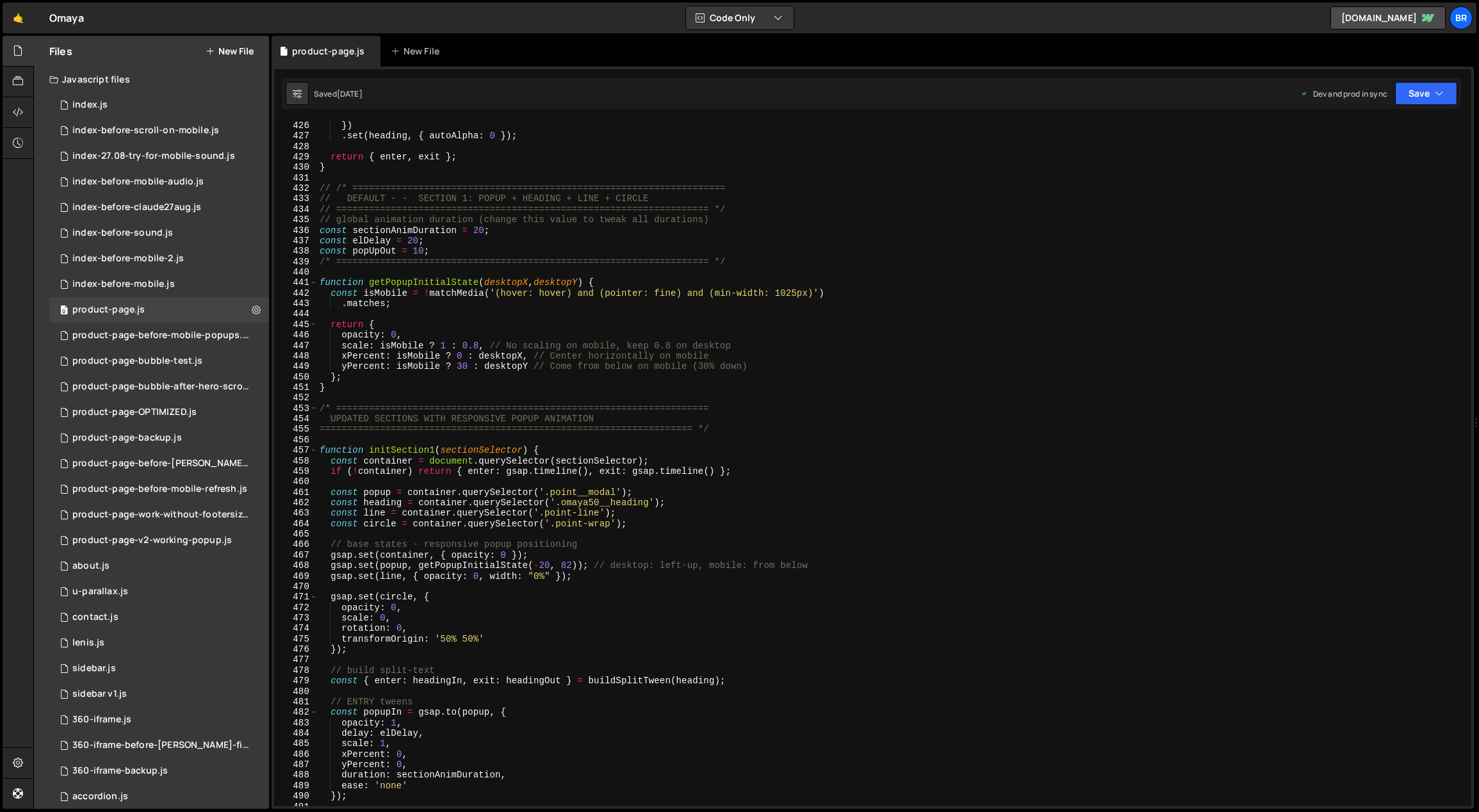
click at [667, 516] on div "}) . set ( heading , { autoAlpha : 0 }) ; return { enter , exit } ; } // /* ===…" at bounding box center [892, 474] width 1150 height 707
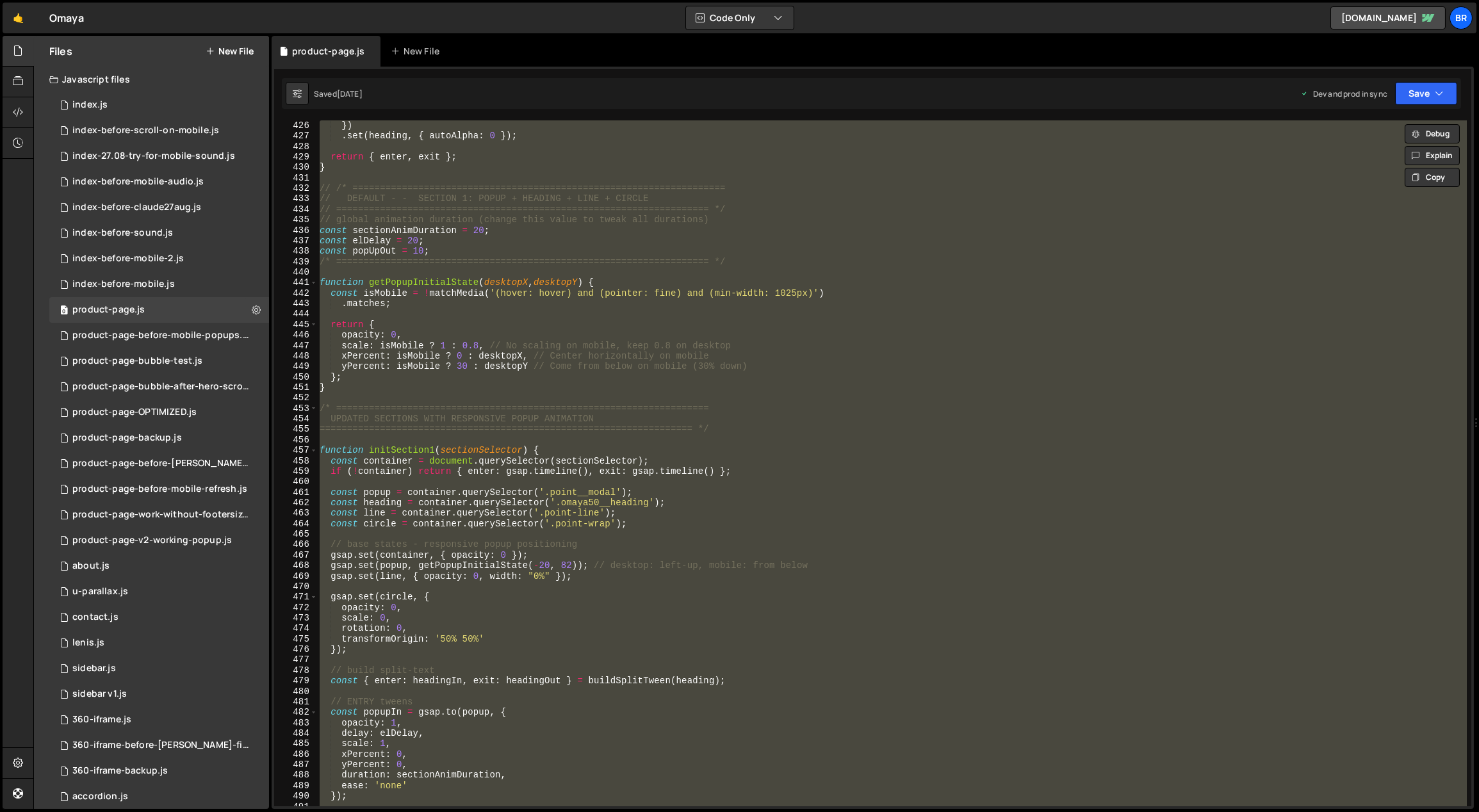
click at [692, 461] on div "}) . set ( heading , { autoAlpha : 0 }) ; return { enter , exit } ; } // /* ===…" at bounding box center [892, 464] width 1150 height 686
type textarea "const container = document.querySelector(sectionSelector);"
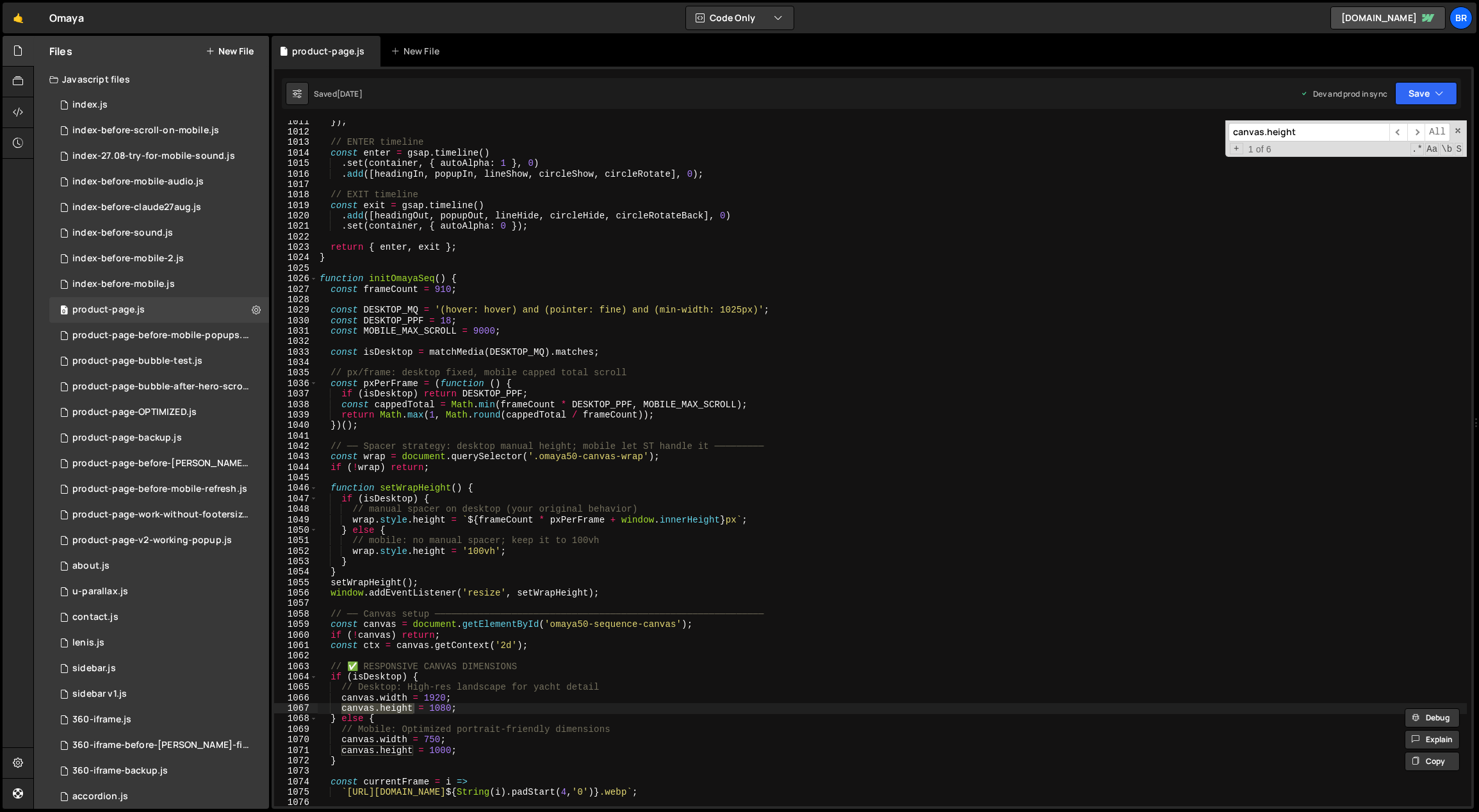
scroll to position [10644, 0]
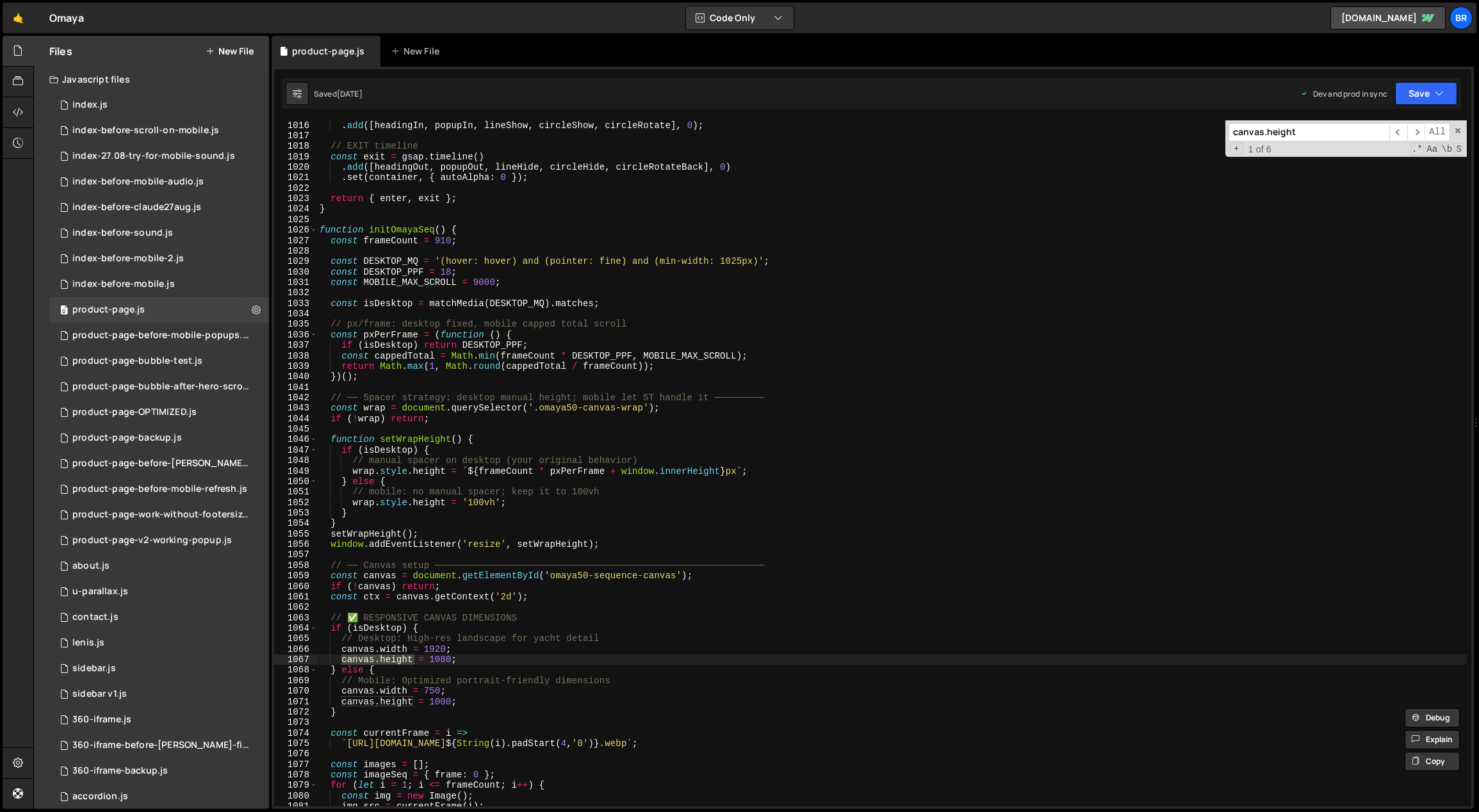
type input "canvas.height"
drag, startPoint x: 454, startPoint y: 700, endPoint x: 432, endPoint y: 700, distance: 22.0
click at [432, 700] on div ". add ([ headingIn , [GEOGRAPHIC_DATA] , lineShow , circleShow , circleRotate ]…" at bounding box center [892, 474] width 1150 height 707
drag, startPoint x: 441, startPoint y: 690, endPoint x: 425, endPoint y: 687, distance: 16.3
click at [425, 687] on div ". add ([ headingIn , [GEOGRAPHIC_DATA] , lineShow , circleShow , circleRotate ]…" at bounding box center [892, 474] width 1150 height 707
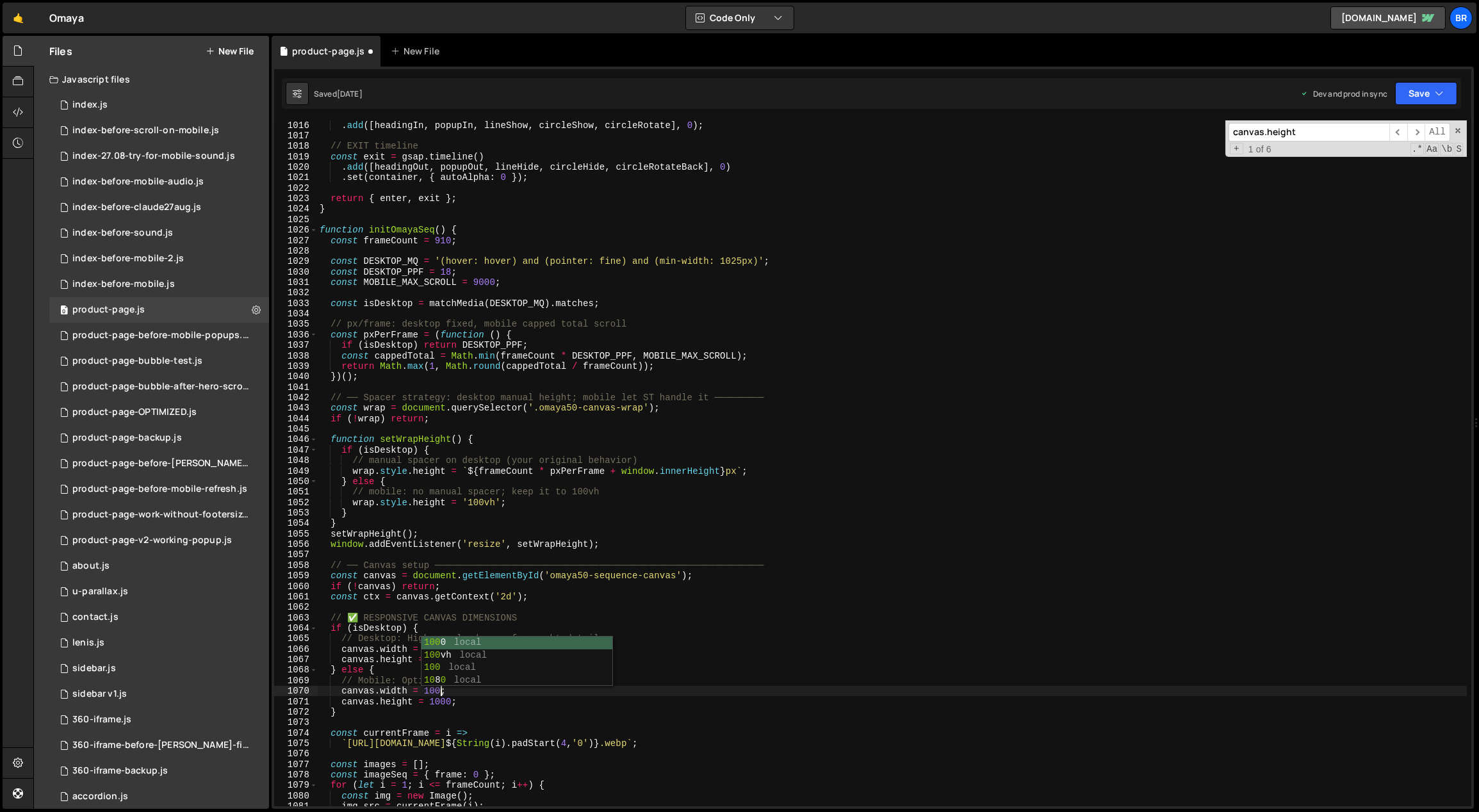
scroll to position [0, 8]
click at [473, 504] on div ". add ([ headingIn , [GEOGRAPHIC_DATA] , lineShow , circleShow , circleRotate ]…" at bounding box center [892, 474] width 1150 height 707
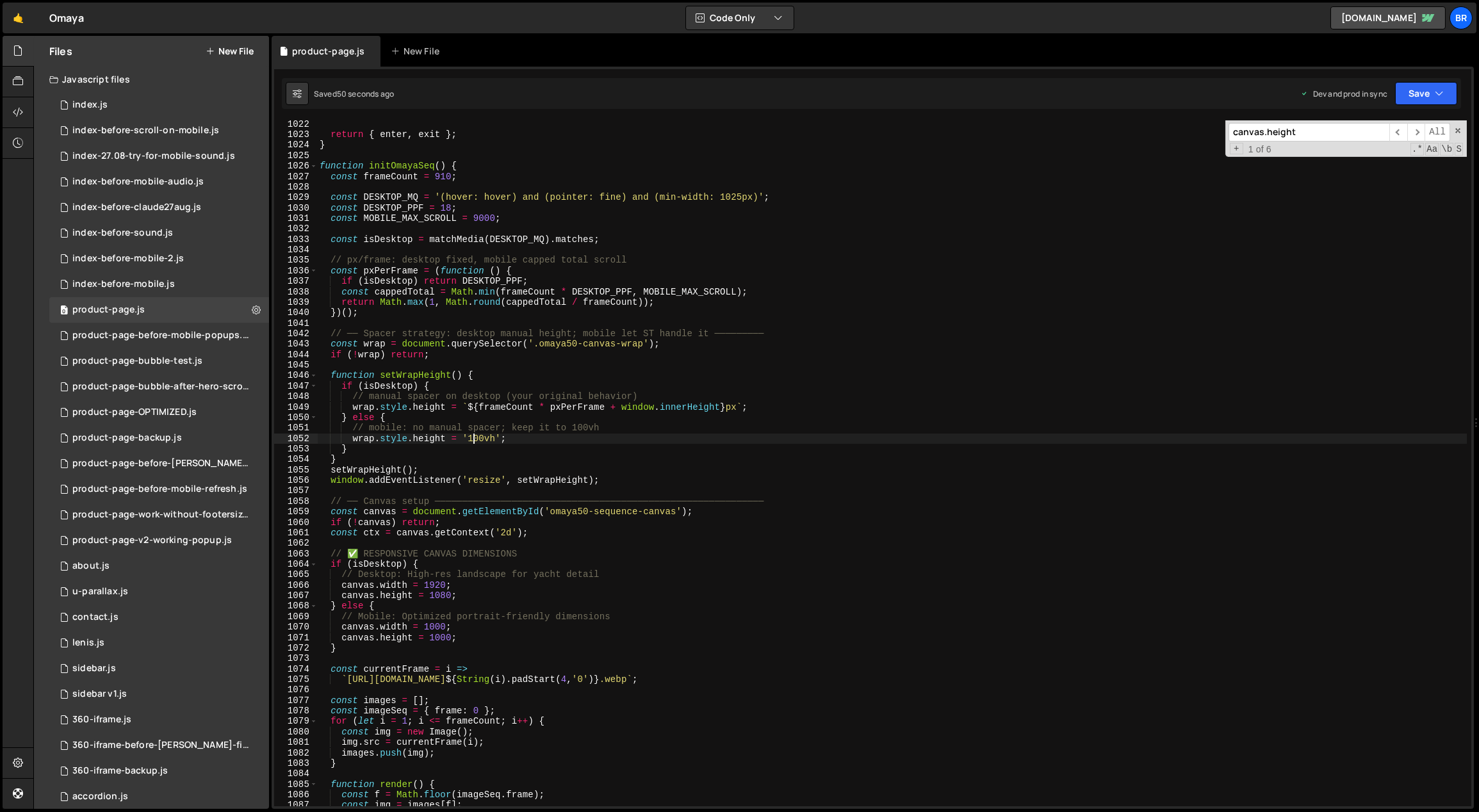
scroll to position [10829, 0]
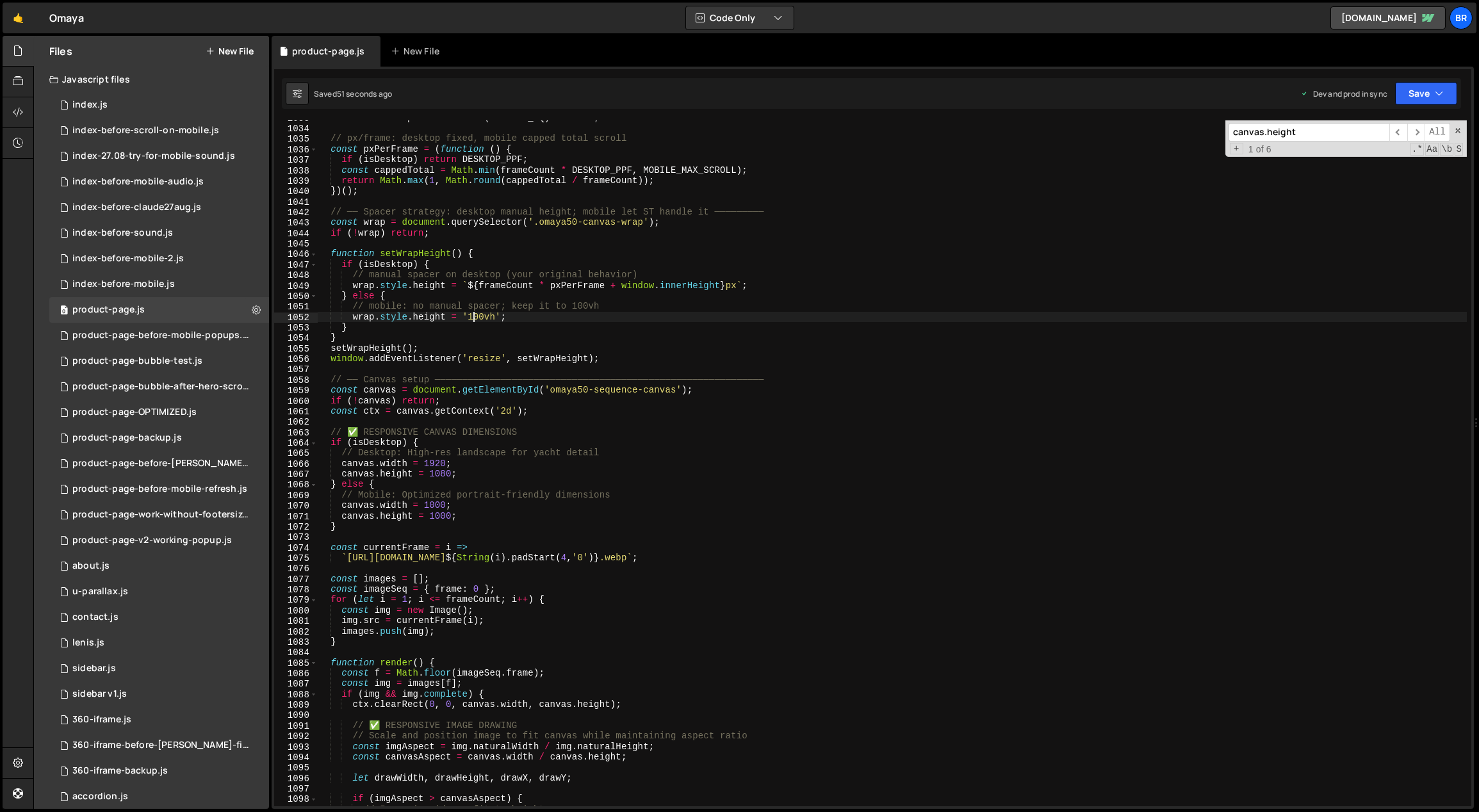
type textarea "wrap.style.height = '100vh';"
click at [1341, 128] on input "canvas.height" at bounding box center [1309, 132] width 161 height 18
click at [1340, 128] on input "canvas.height" at bounding box center [1309, 132] width 161 height 18
paste input "414"
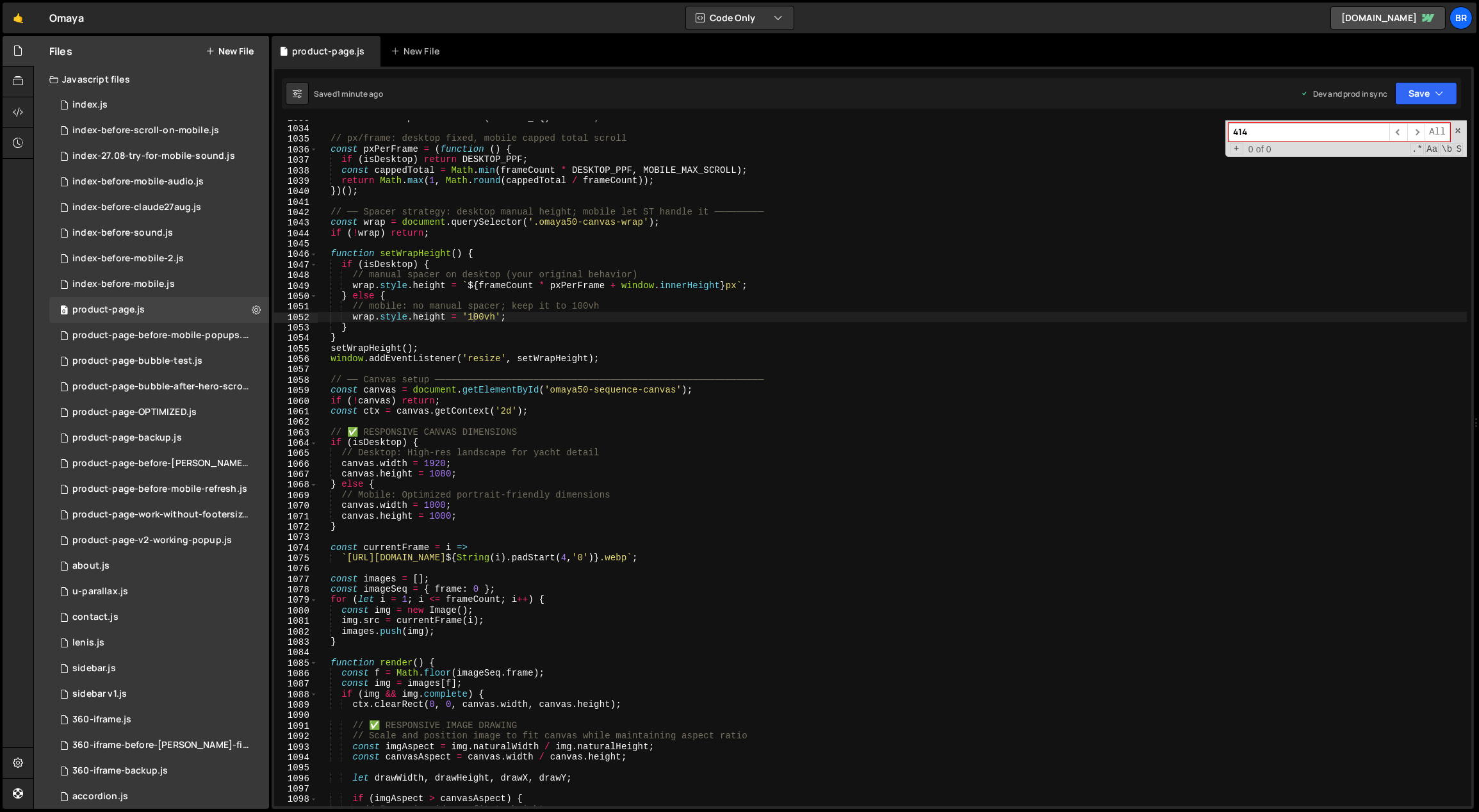
type input "414"
click at [639, 528] on div "const isDesktop = matchMedia ( DESKTOP_MQ ) . matches ; // px/frame: desktop fi…" at bounding box center [892, 466] width 1150 height 707
click at [535, 416] on div "const isDesktop = matchMedia ( DESKTOP_MQ ) . matches ; // px/frame: desktop fi…" at bounding box center [892, 466] width 1150 height 707
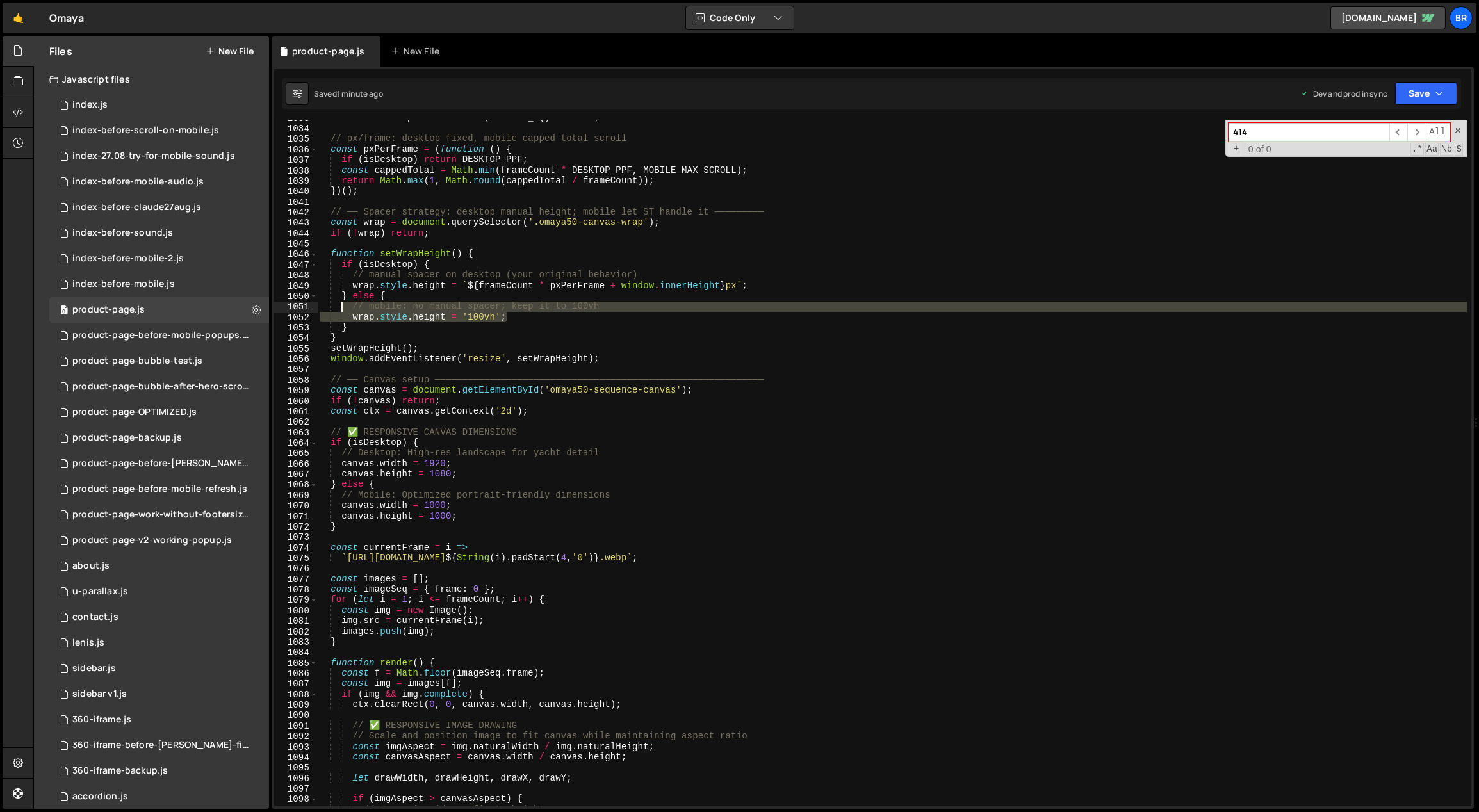
drag, startPoint x: 469, startPoint y: 318, endPoint x: 337, endPoint y: 309, distance: 132.3
click at [337, 309] on div "const isDesktop = matchMedia ( DESKTOP_MQ ) . matches ; // px/frame: desktop fi…" at bounding box center [892, 466] width 1150 height 707
click at [544, 361] on div "const isDesktop = matchMedia ( DESKTOP_MQ ) . matches ; // px/frame: desktop fi…" at bounding box center [892, 466] width 1150 height 707
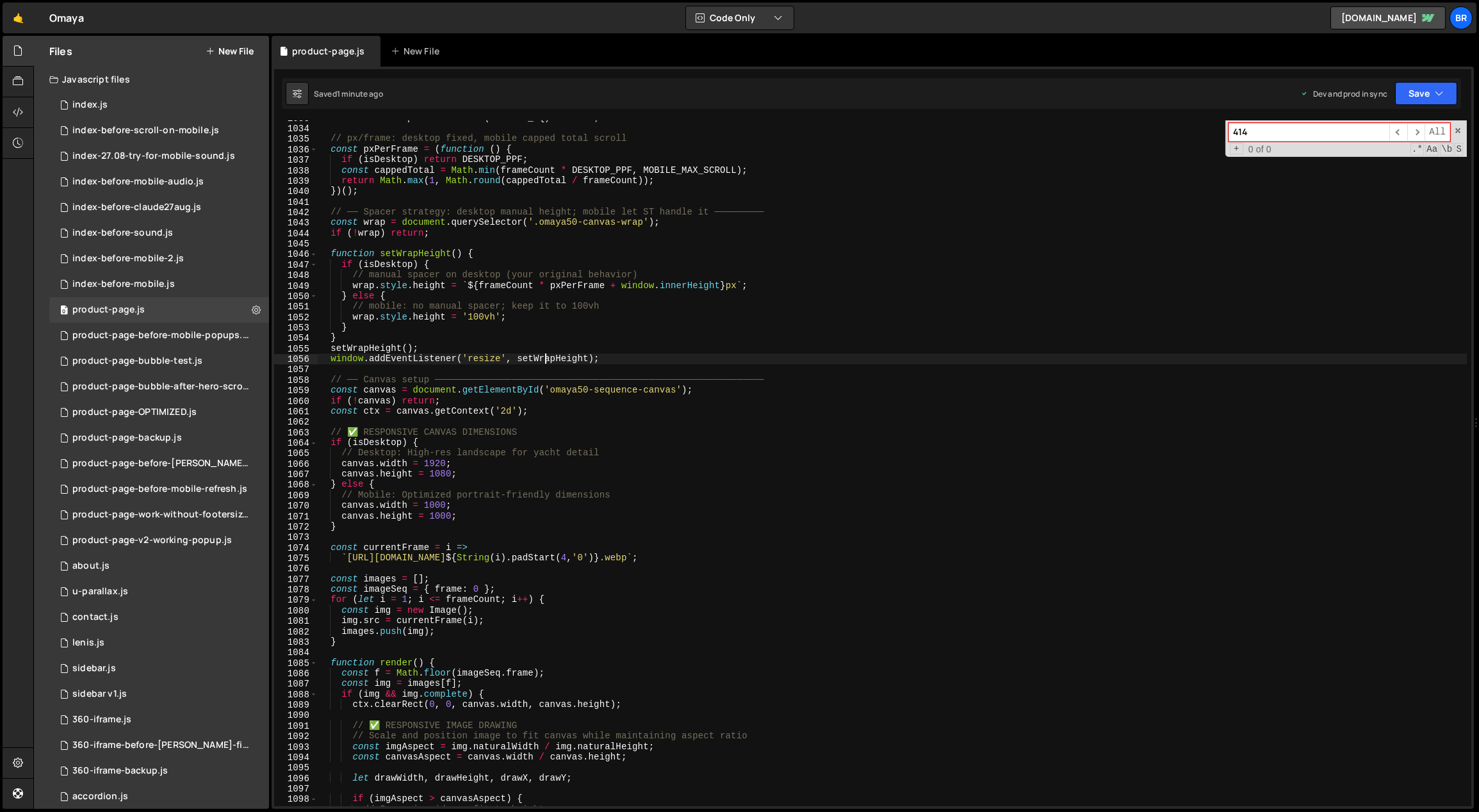
type textarea "});"
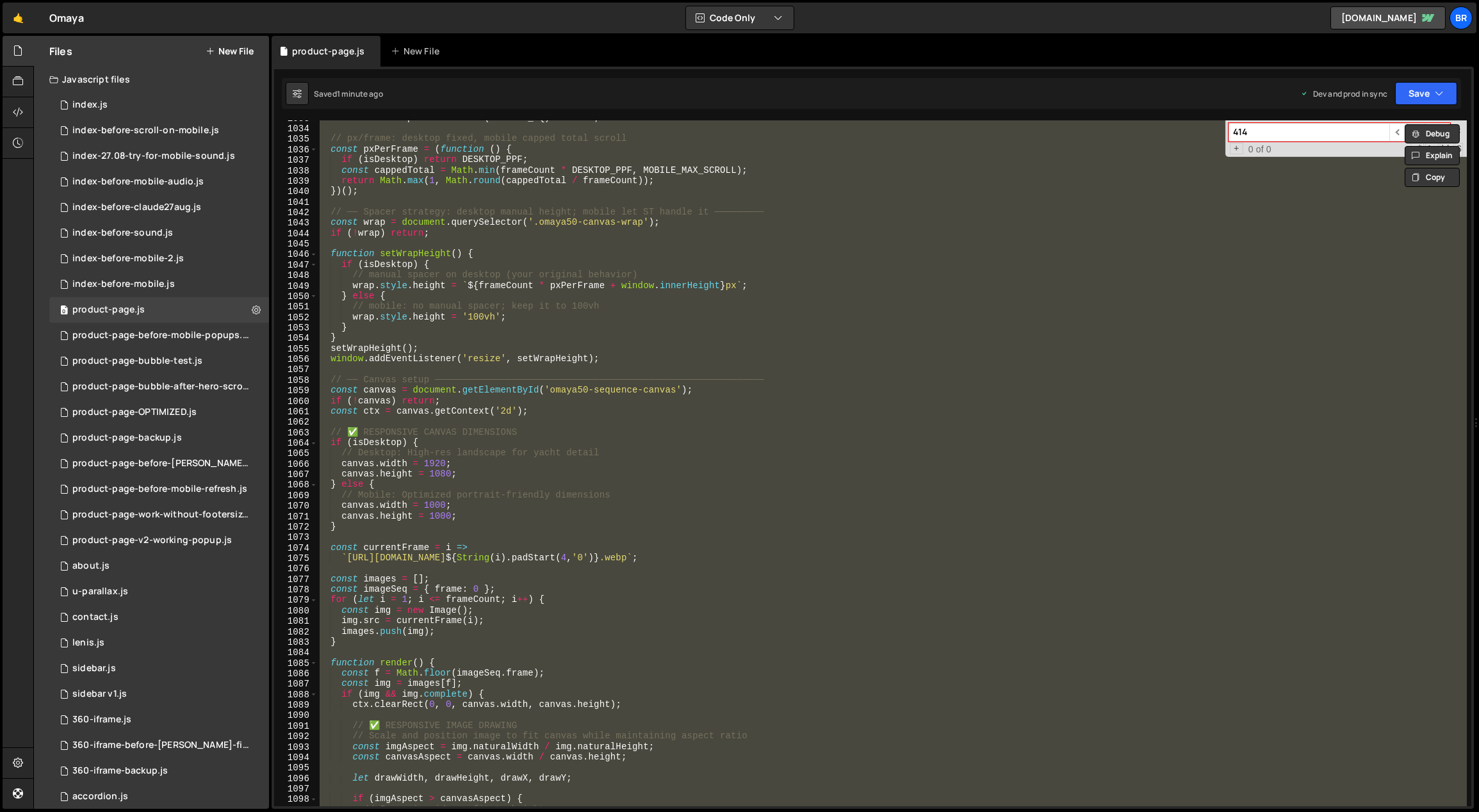
click at [242, 53] on button "New File" at bounding box center [229, 50] width 48 height 10
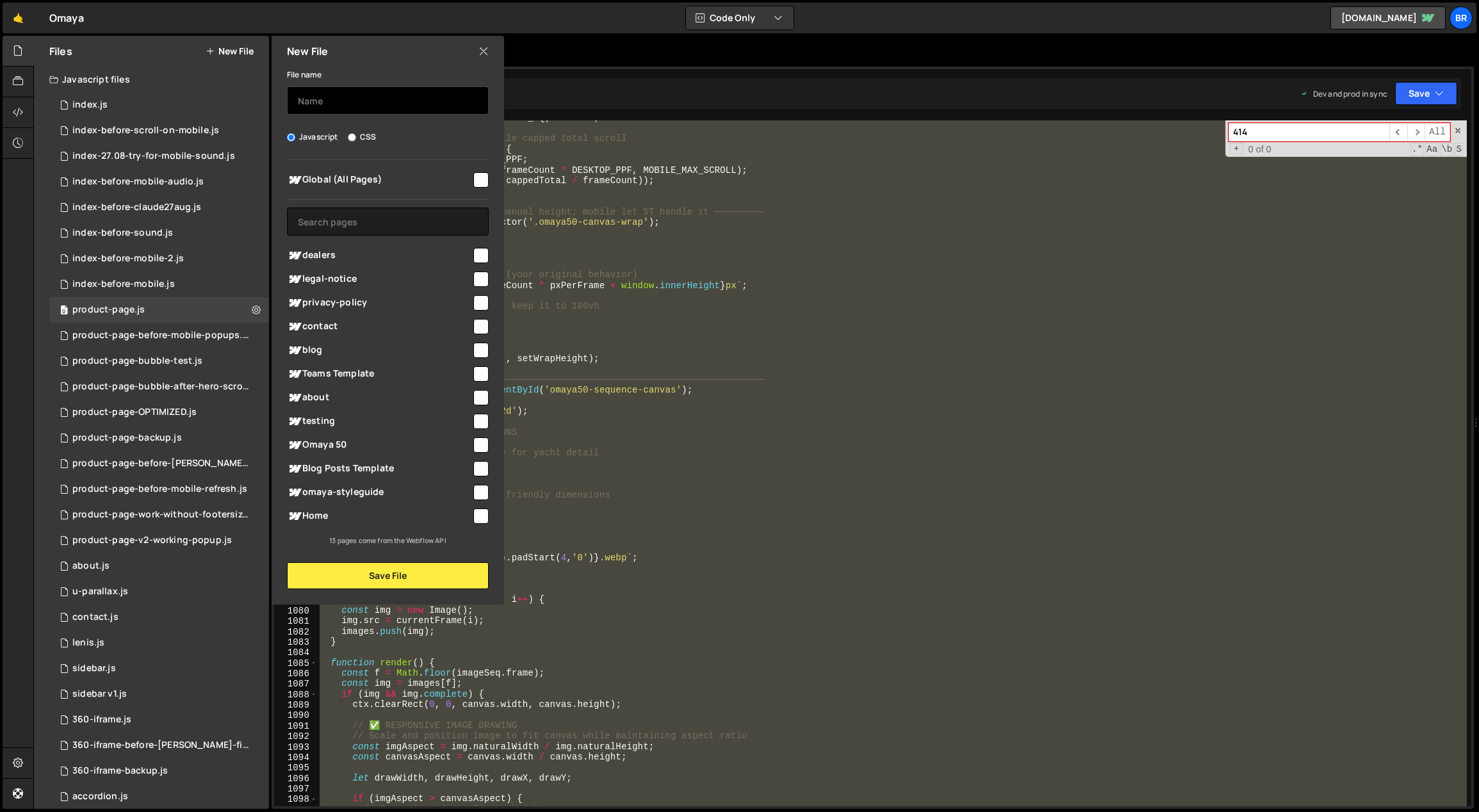
click at [329, 93] on input "text" at bounding box center [388, 100] width 202 height 28
type input "product-page-before--vh-product-change"
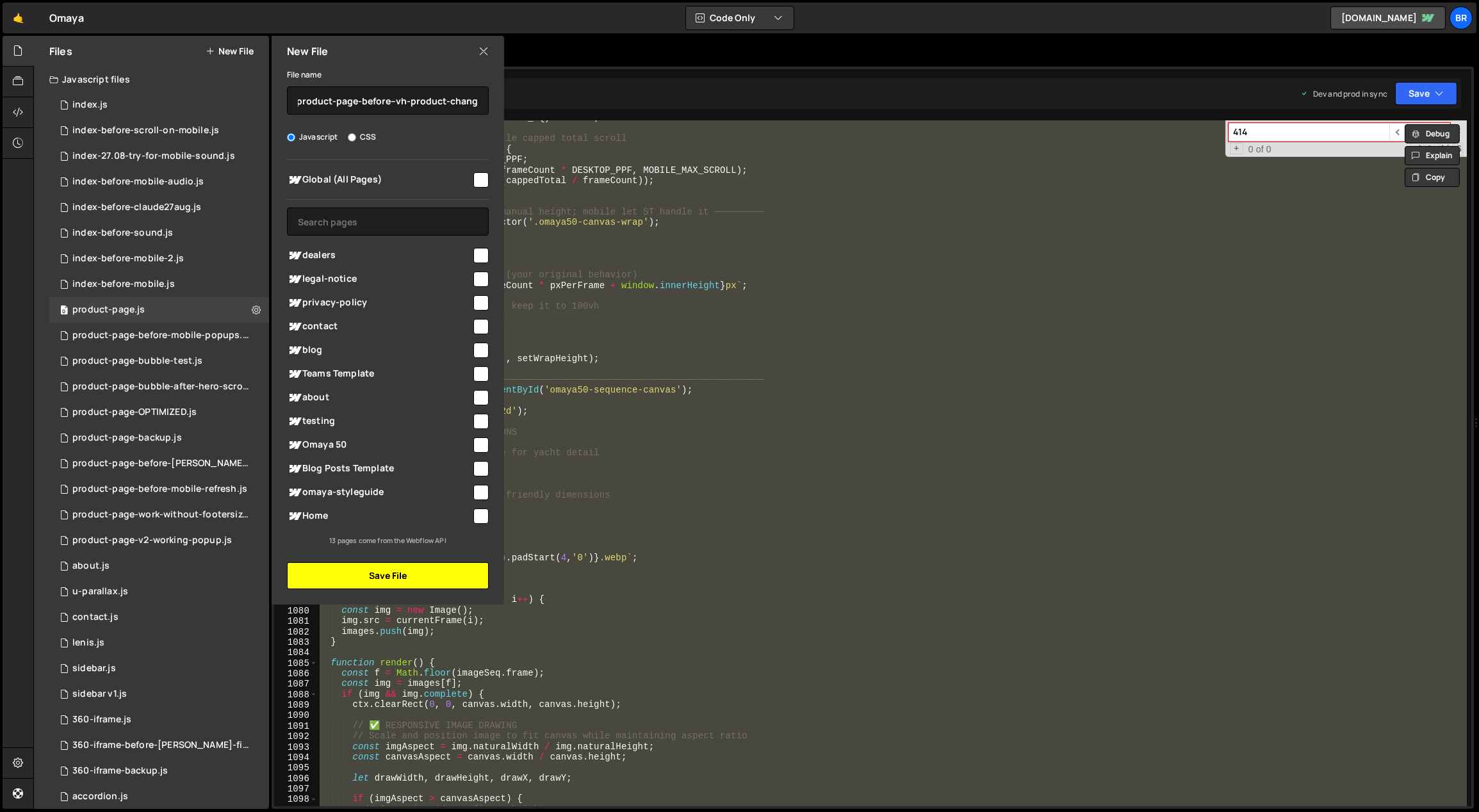
click at [381, 575] on button "Save File" at bounding box center [388, 575] width 202 height 27
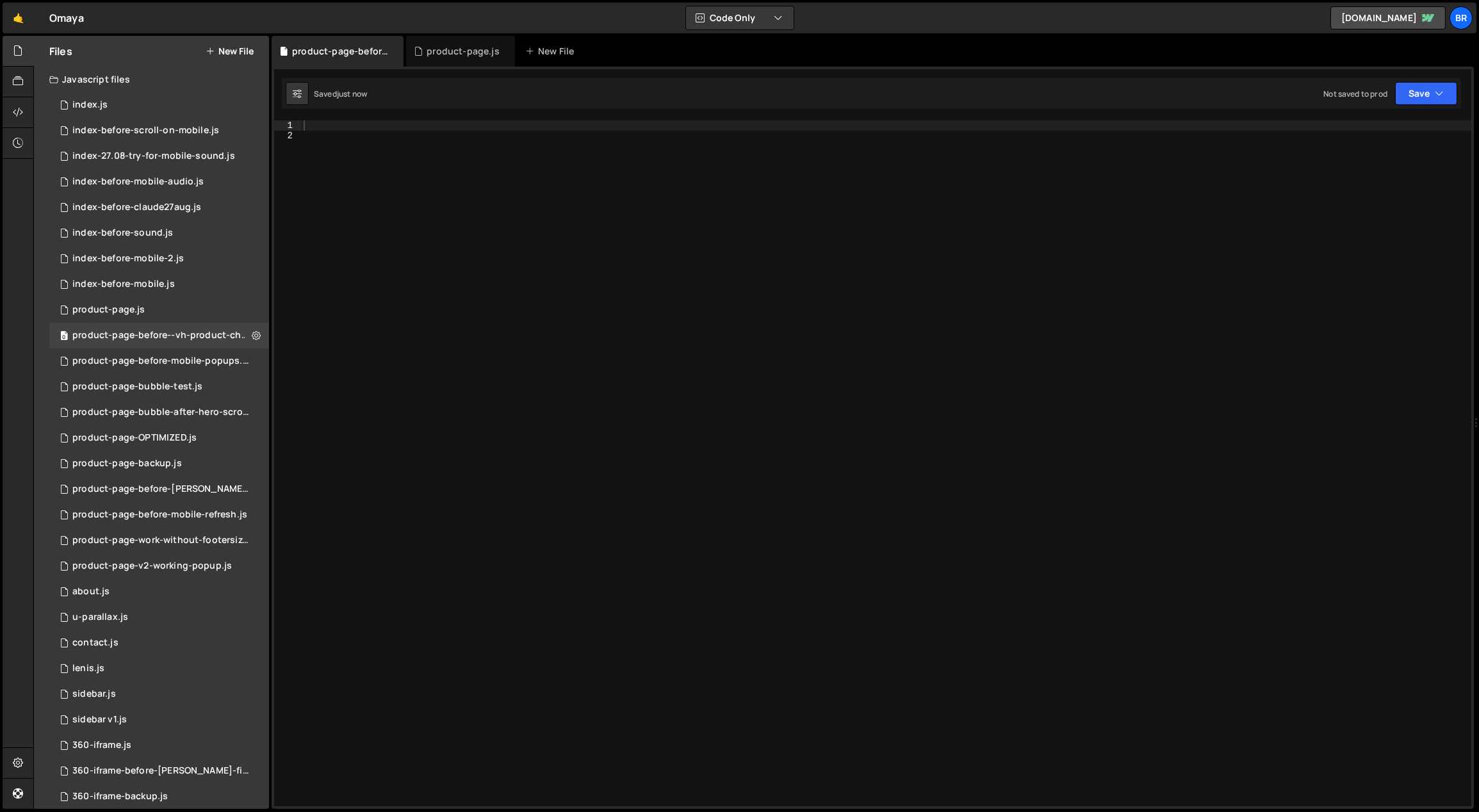
click at [532, 320] on div at bounding box center [887, 474] width 1171 height 707
click at [144, 306] on div "0 product-page.js 0" at bounding box center [159, 310] width 219 height 26
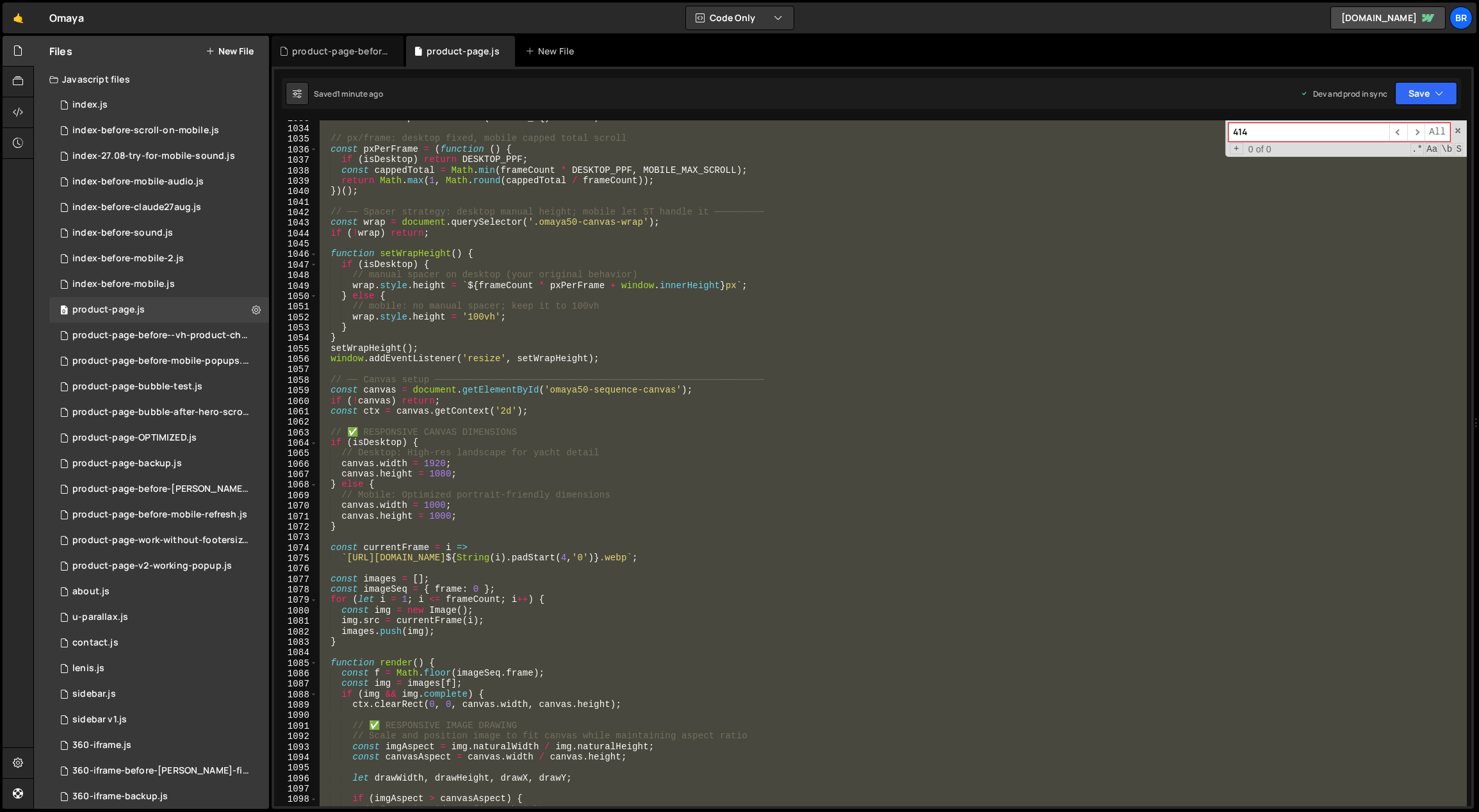
click at [498, 309] on div "const isDesktop = matchMedia ( DESKTOP_MQ ) . matches ; // px/frame: desktop fi…" at bounding box center [892, 464] width 1150 height 686
click at [196, 333] on div "product-page-before--vh-product-change.js" at bounding box center [161, 335] width 177 height 11
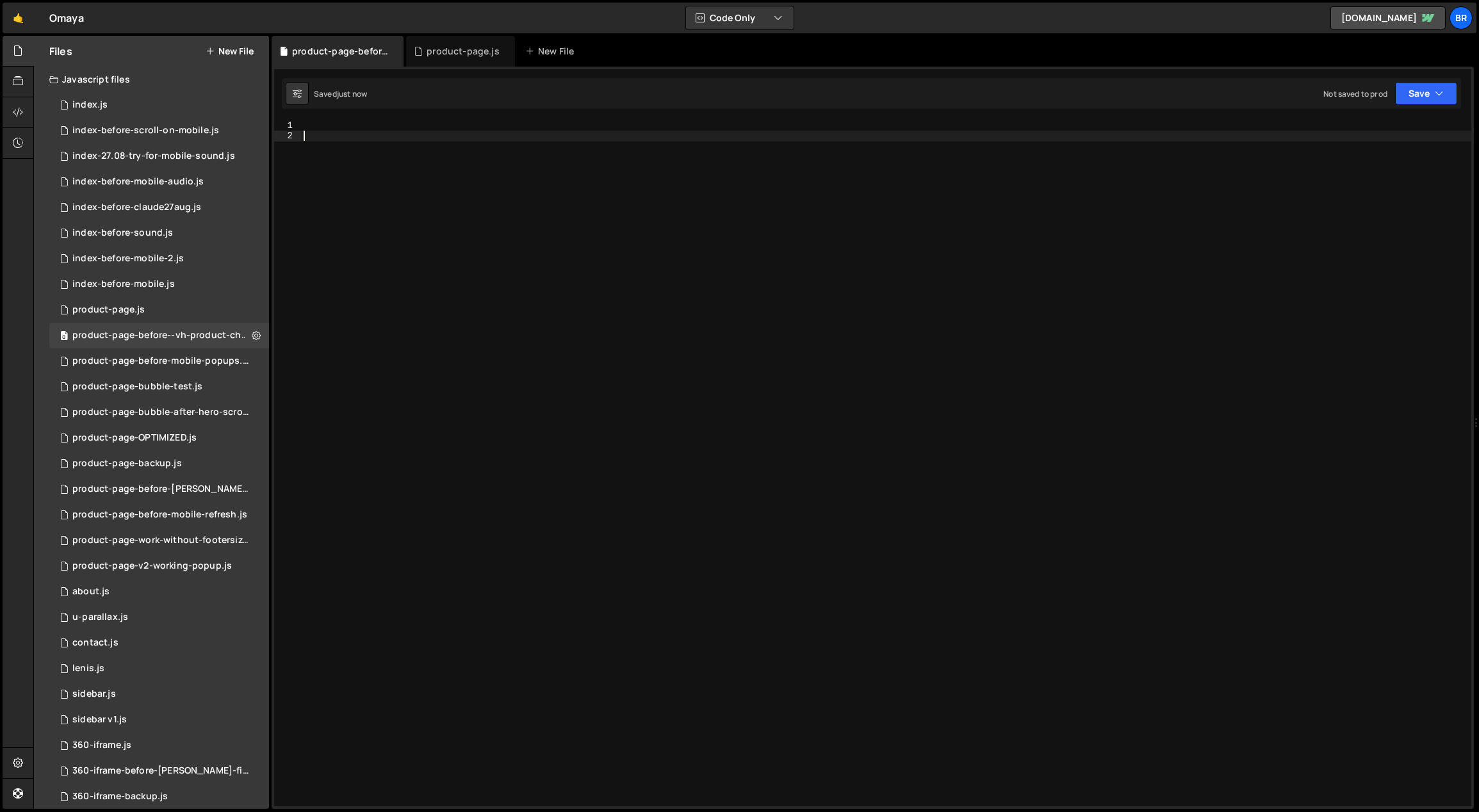
click at [572, 327] on div at bounding box center [887, 474] width 1171 height 707
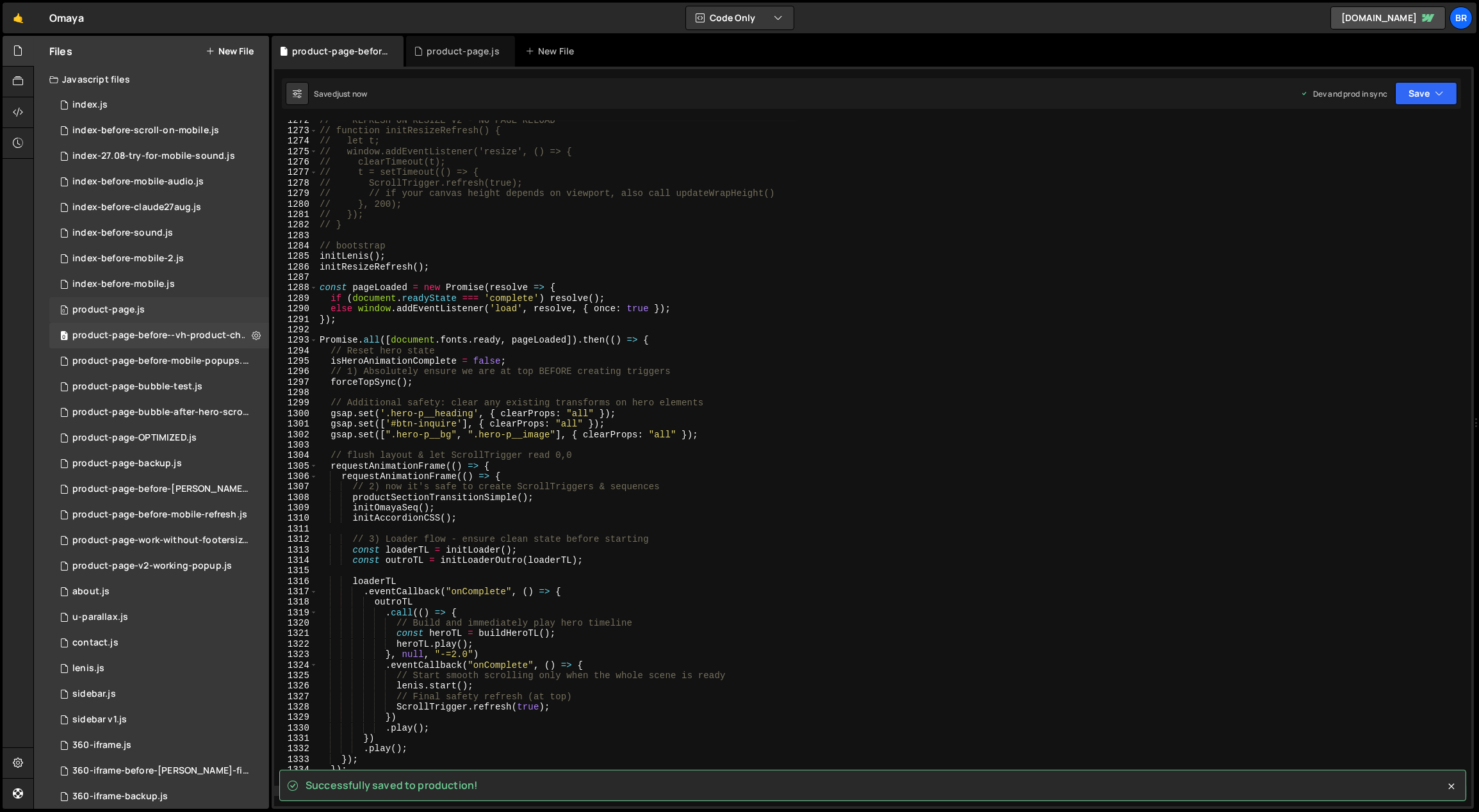
click at [171, 315] on div "0 product-page.js 0" at bounding box center [159, 310] width 219 height 26
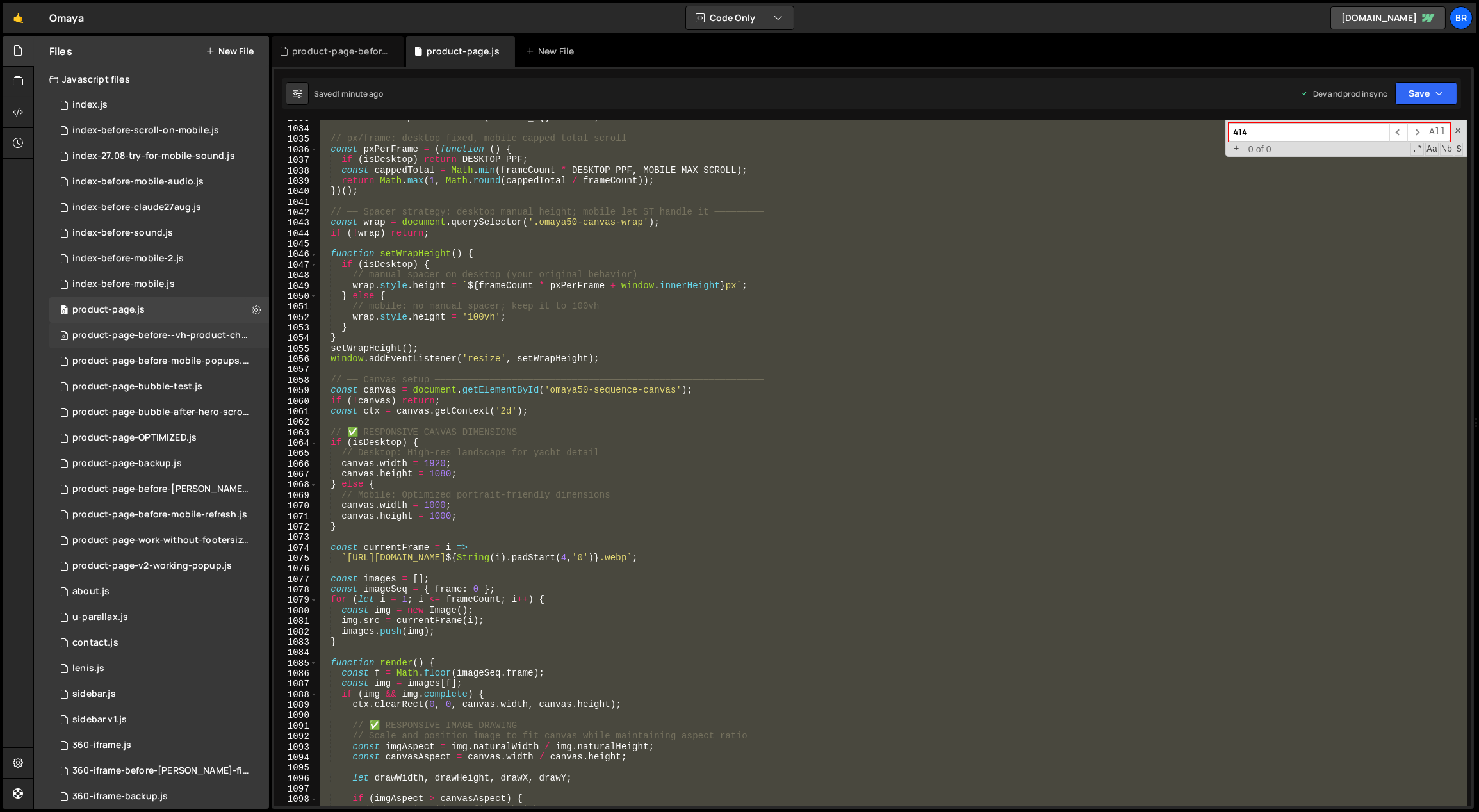
click at [181, 335] on div "product-page-before--vh-product-change.js" at bounding box center [161, 335] width 177 height 11
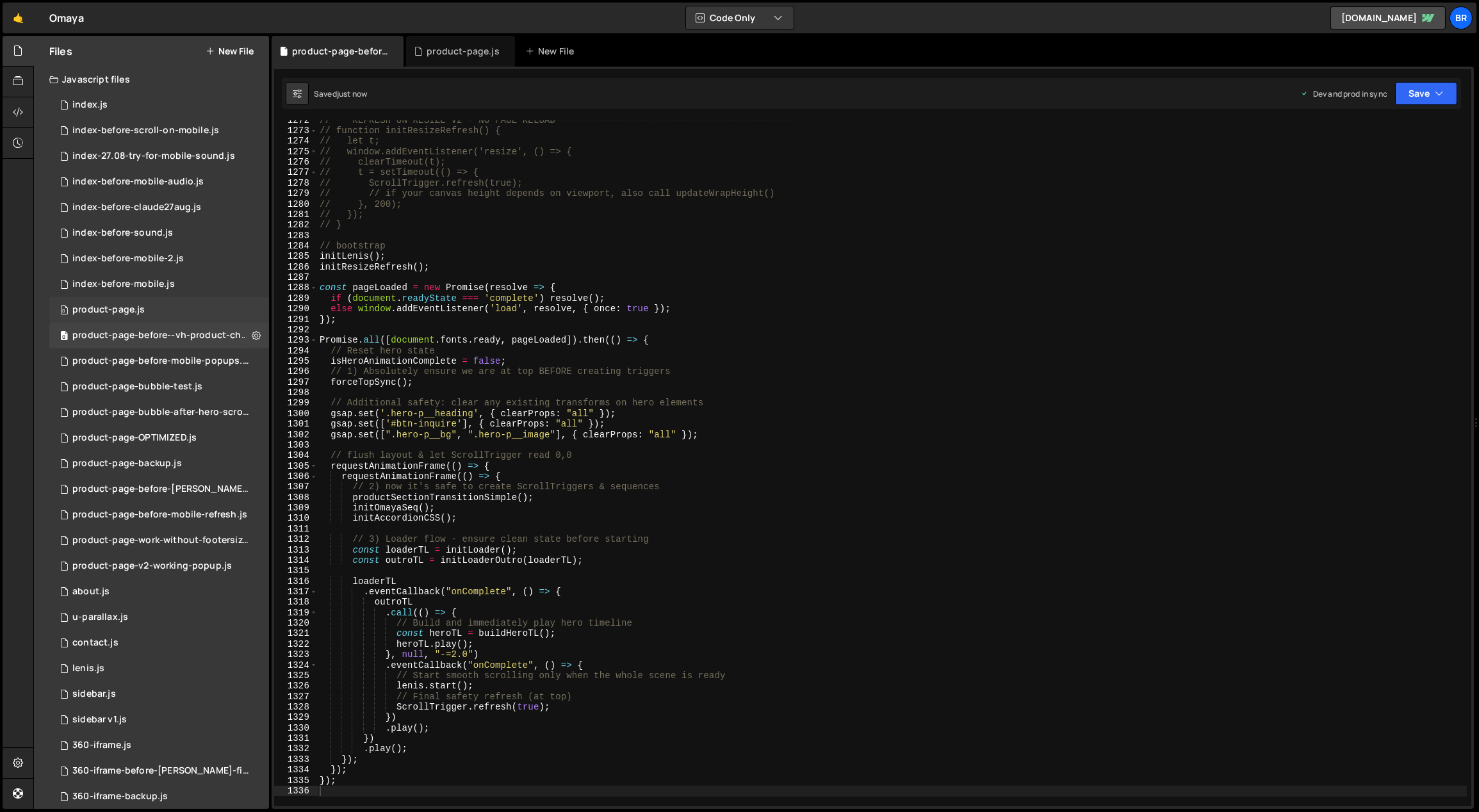
click at [168, 311] on div "0 product-page.js 0" at bounding box center [159, 310] width 219 height 26
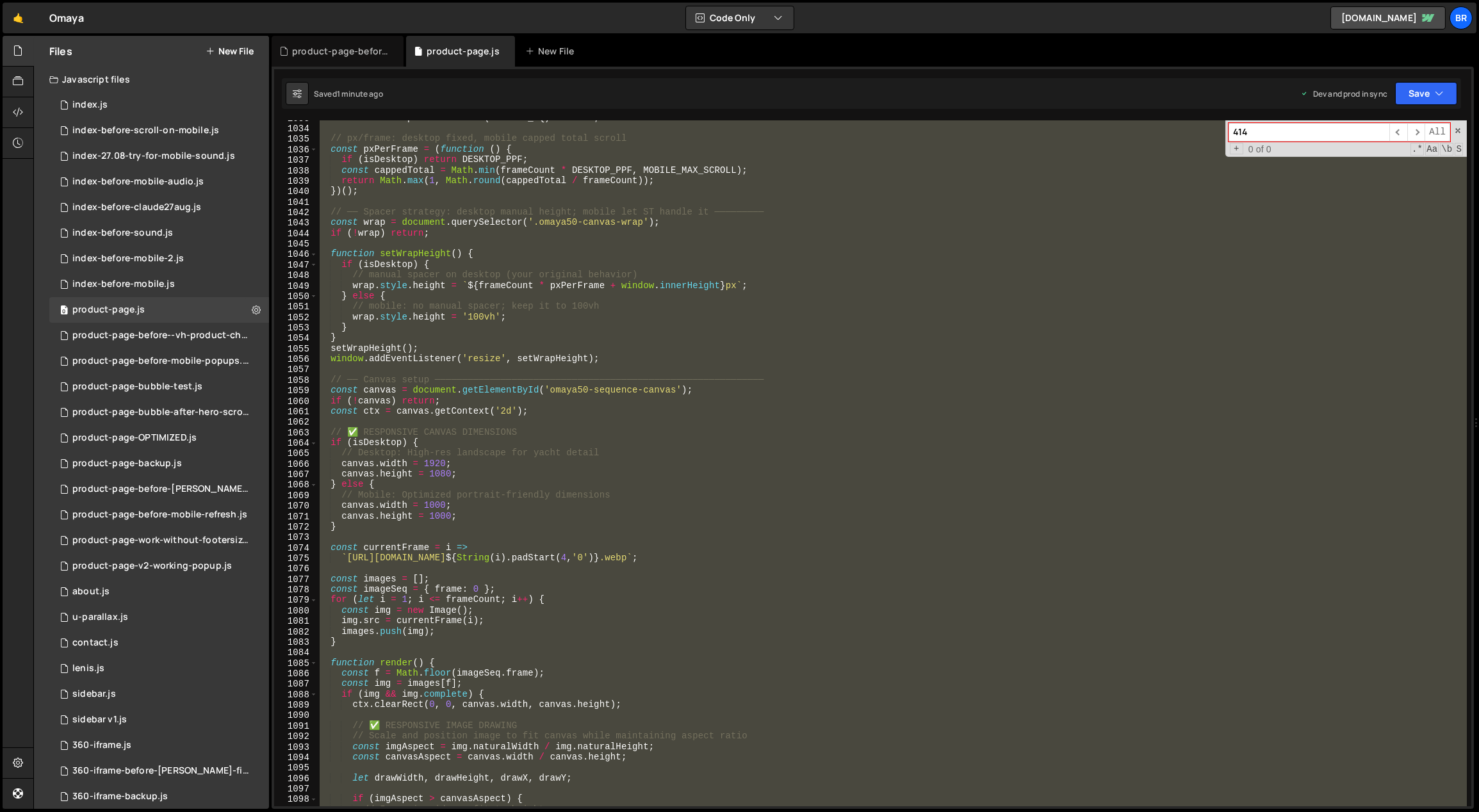
click at [649, 335] on div "const isDesktop = matchMedia ( DESKTOP_MQ ) . matches ; // px/frame: desktop fi…" at bounding box center [892, 464] width 1150 height 686
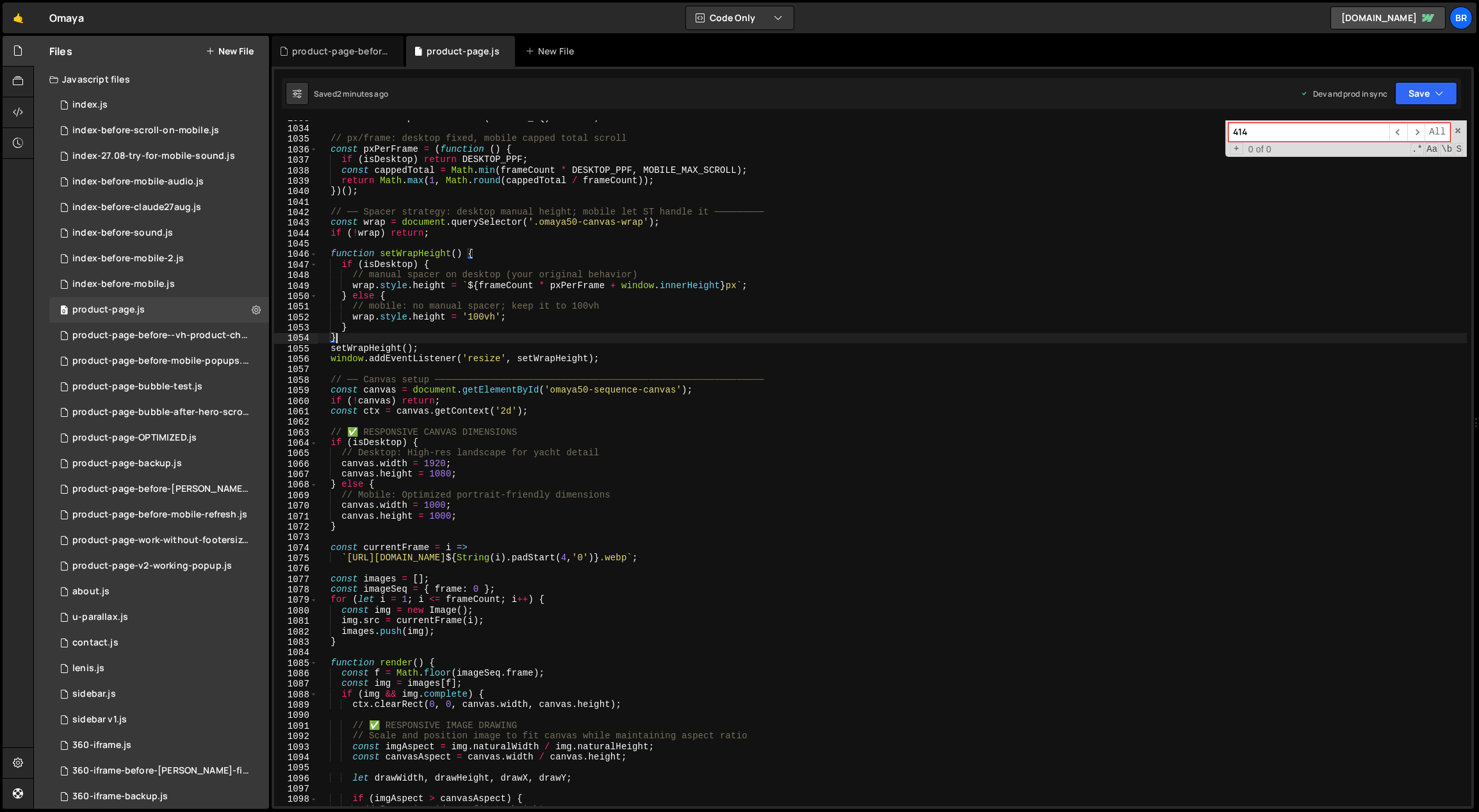
click at [580, 499] on div "const isDesktop = matchMedia ( DESKTOP_MQ ) . matches ; // px/frame: desktop fi…" at bounding box center [892, 466] width 1150 height 707
click at [485, 482] on div "const isDesktop = matchMedia ( DESKTOP_MQ ) . matches ; // px/frame: desktop fi…" at bounding box center [892, 466] width 1150 height 707
click at [433, 326] on div "const isDesktop = matchMedia ( DESKTOP_MQ ) . matches ; // px/frame: desktop fi…" at bounding box center [892, 466] width 1150 height 707
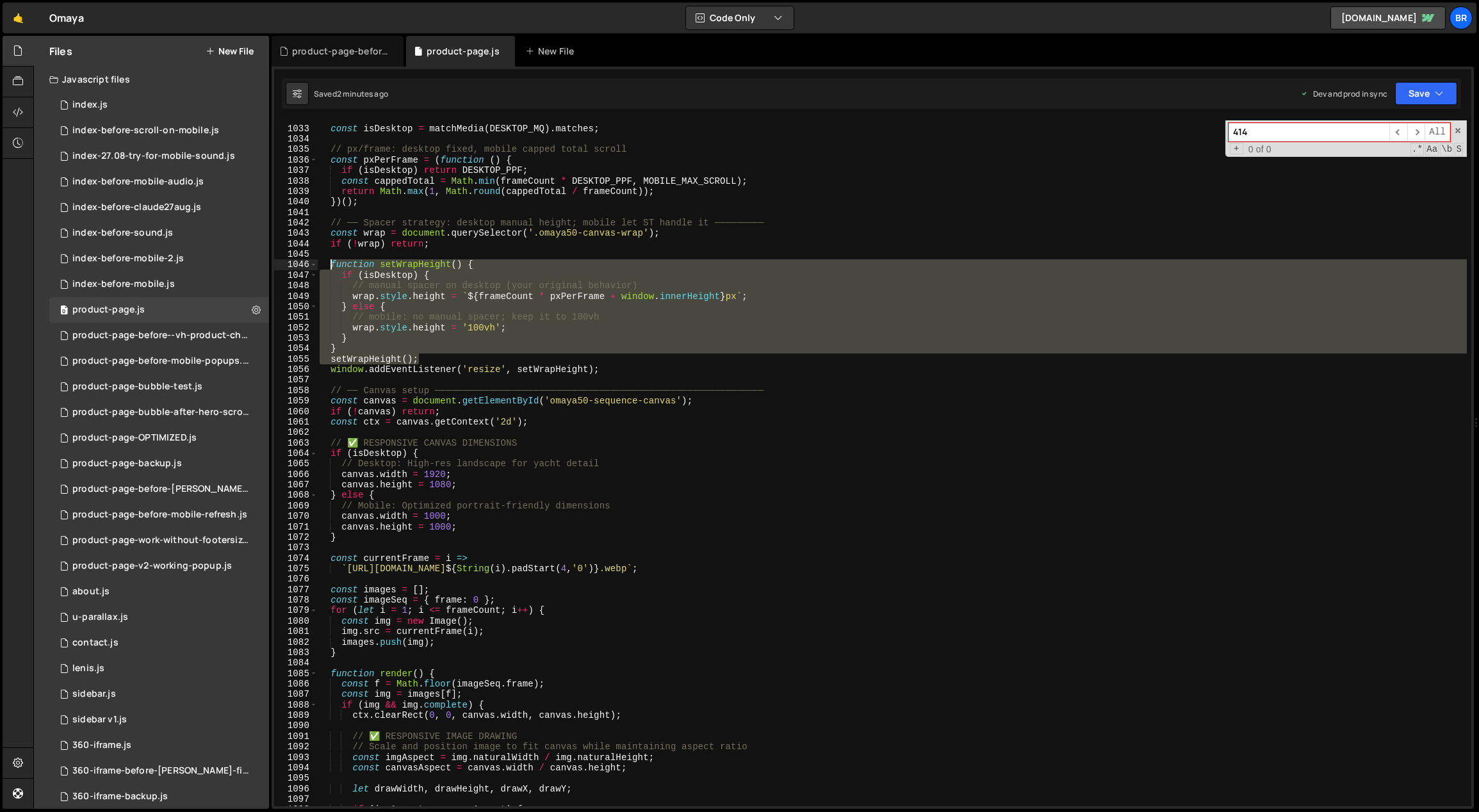
drag, startPoint x: 421, startPoint y: 356, endPoint x: 330, endPoint y: 265, distance: 128.7
click at [330, 265] on div "const isDesktop = matchMedia ( DESKTOP_MQ ) . matches ; // px/frame: desktop fi…" at bounding box center [892, 466] width 1150 height 707
paste textarea "setWrapHeight();"
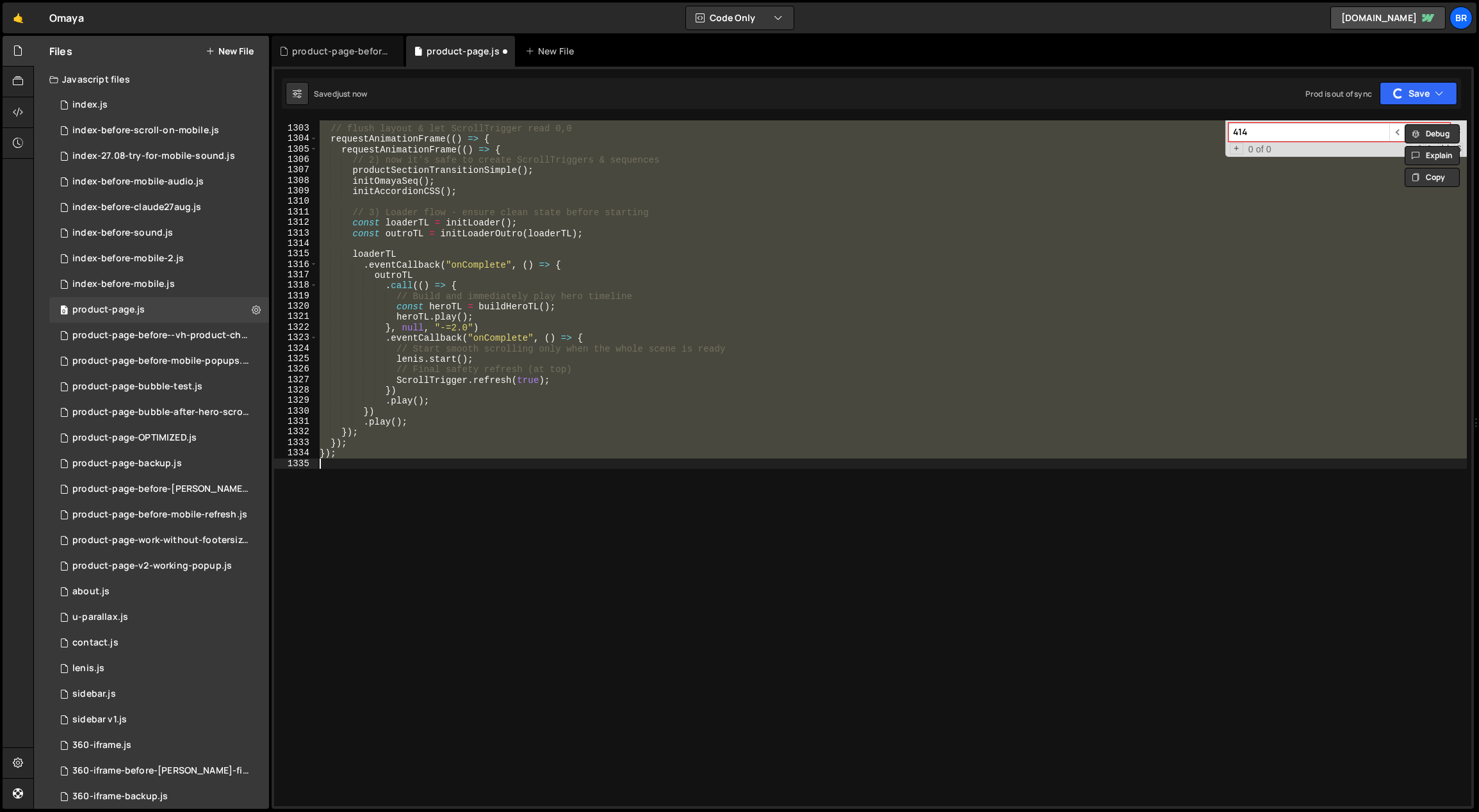
scroll to position [10708, 0]
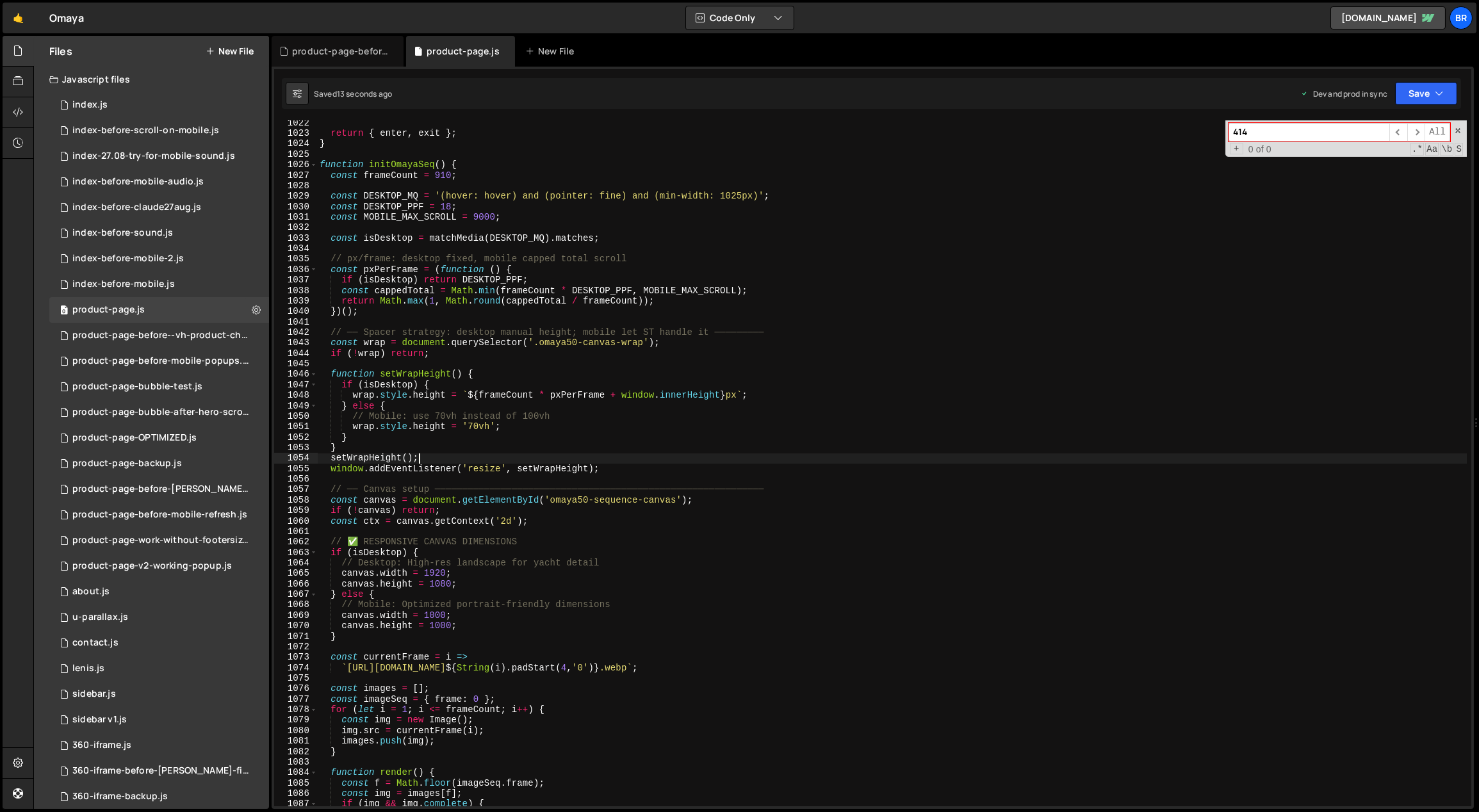
click at [1089, 343] on div "return { enter , exit } ; } function initOmayaSeq ( ) { const frameCount = 910 …" at bounding box center [892, 471] width 1150 height 707
type textarea "const wrap = document.querySelector('.omaya50-canvas-wrap');"
click at [1351, 128] on input "414" at bounding box center [1309, 132] width 161 height 18
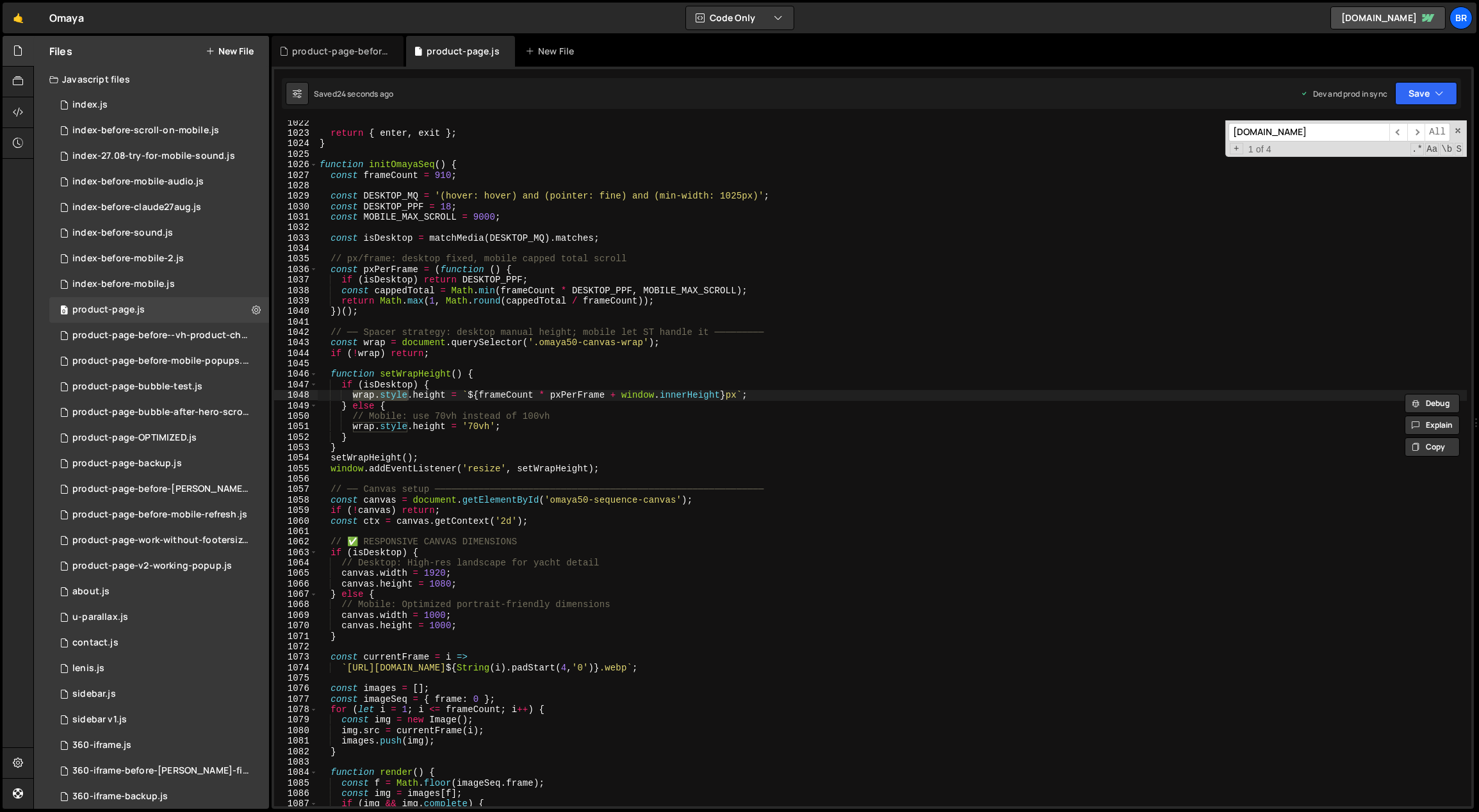
type input "[DOMAIN_NAME]"
type textarea "// Mobile: use 70vh instead of 100vh"
click at [631, 420] on div "return { enter , exit } ; } function initOmayaSeq ( ) { const frameCount = 910 …" at bounding box center [892, 471] width 1150 height 707
click at [1312, 118] on div "1 Type cmd + s to save your Javascript file. הההההההההההההההההההההההההההההההההה…" at bounding box center [872, 437] width 1202 height 742
click at [1304, 133] on input "[DOMAIN_NAME]" at bounding box center [1309, 132] width 161 height 18
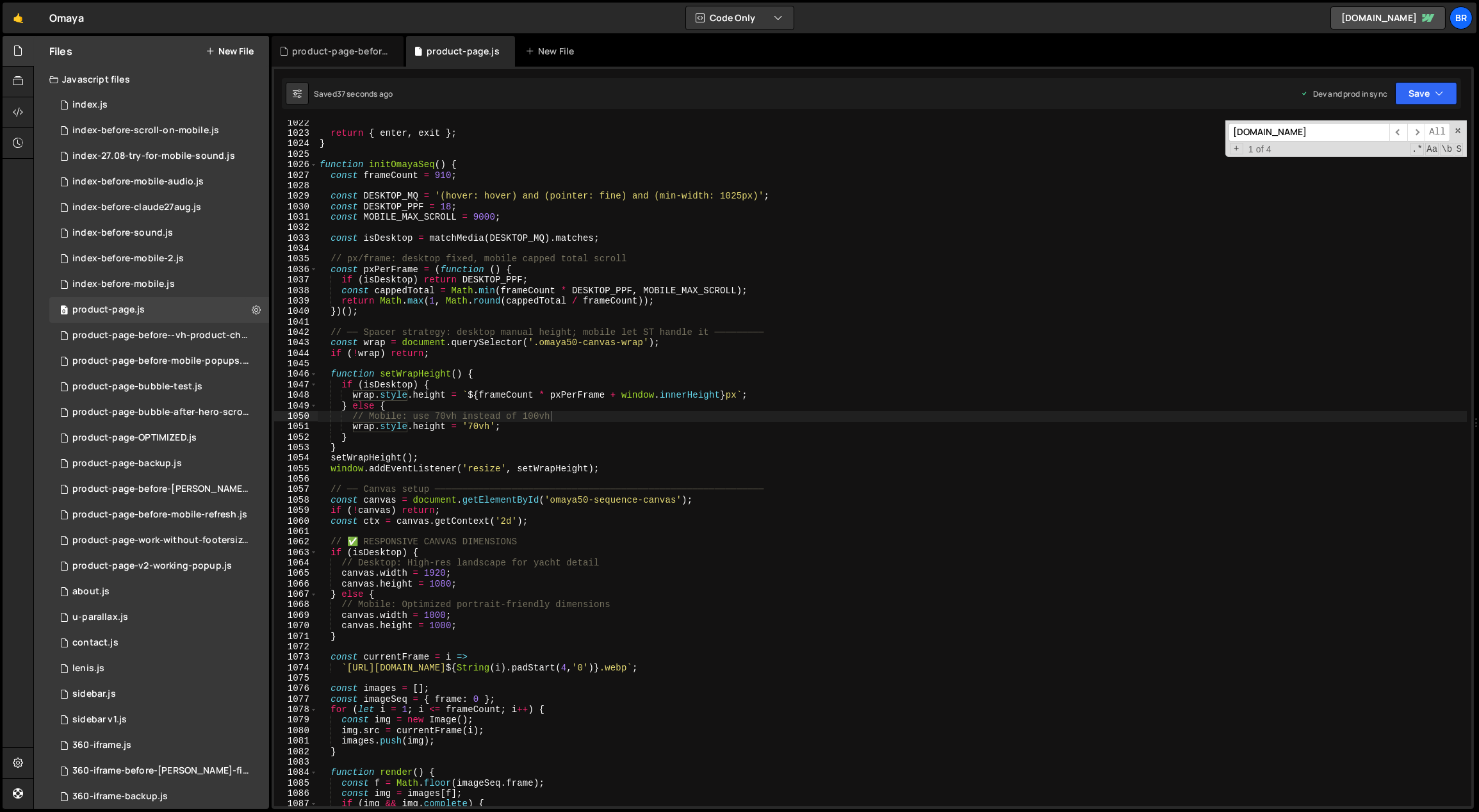
click at [1304, 133] on input "[DOMAIN_NAME]" at bounding box center [1309, 132] width 161 height 18
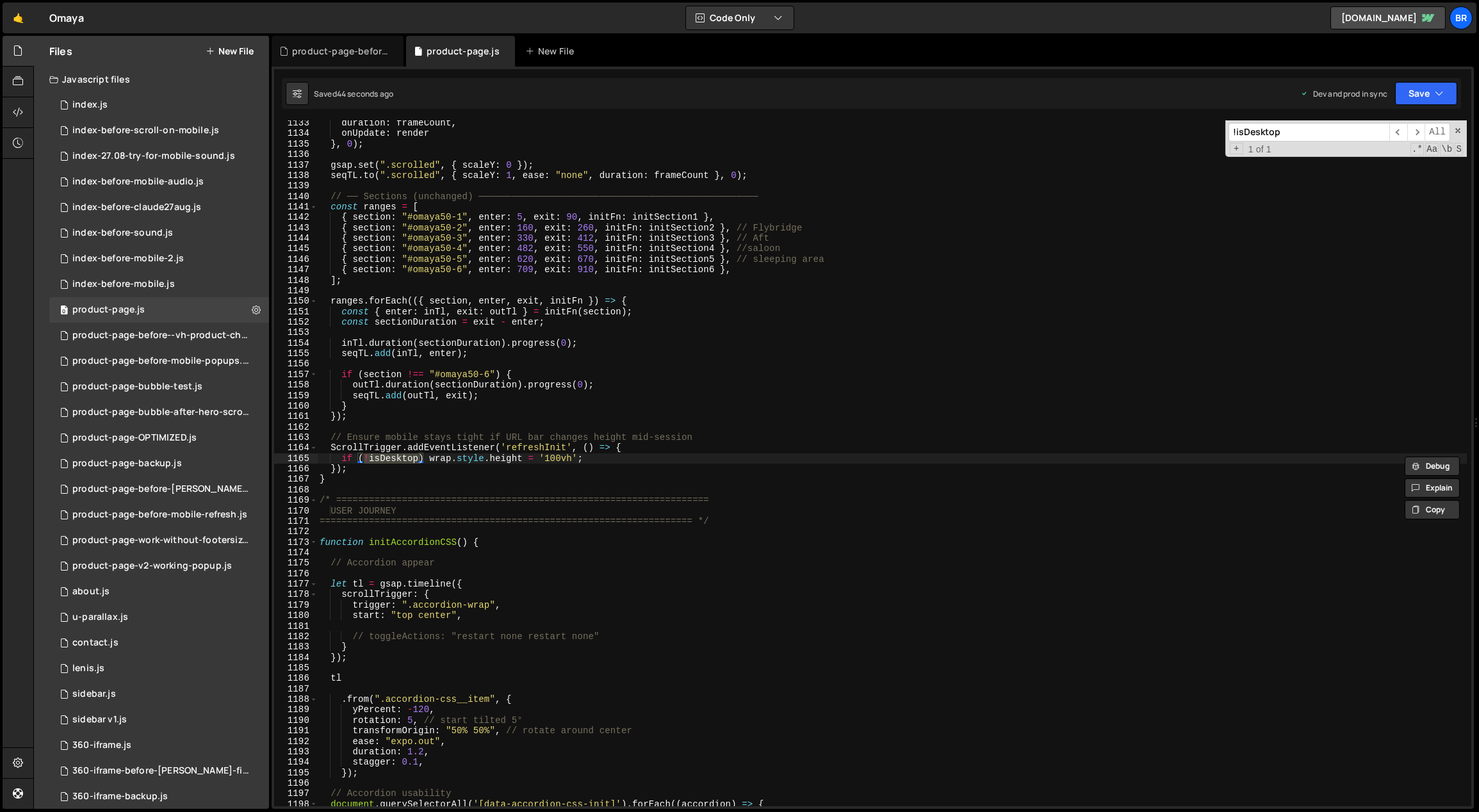
type input "!isDesktop"
click at [574, 461] on div "duration : frameCount , onUpdate : render } , 0 ) ; gsap . set ( ".scrolled" , …" at bounding box center [892, 471] width 1150 height 707
click at [547, 458] on div "duration : frameCount , onUpdate : render } , 0 ) ; gsap . set ( ".scrolled" , …" at bounding box center [892, 471] width 1150 height 707
click at [779, 412] on div "duration : frameCount , onUpdate : render } , 0 ) ; gsap . set ( ".scrolled" , …" at bounding box center [892, 471] width 1150 height 707
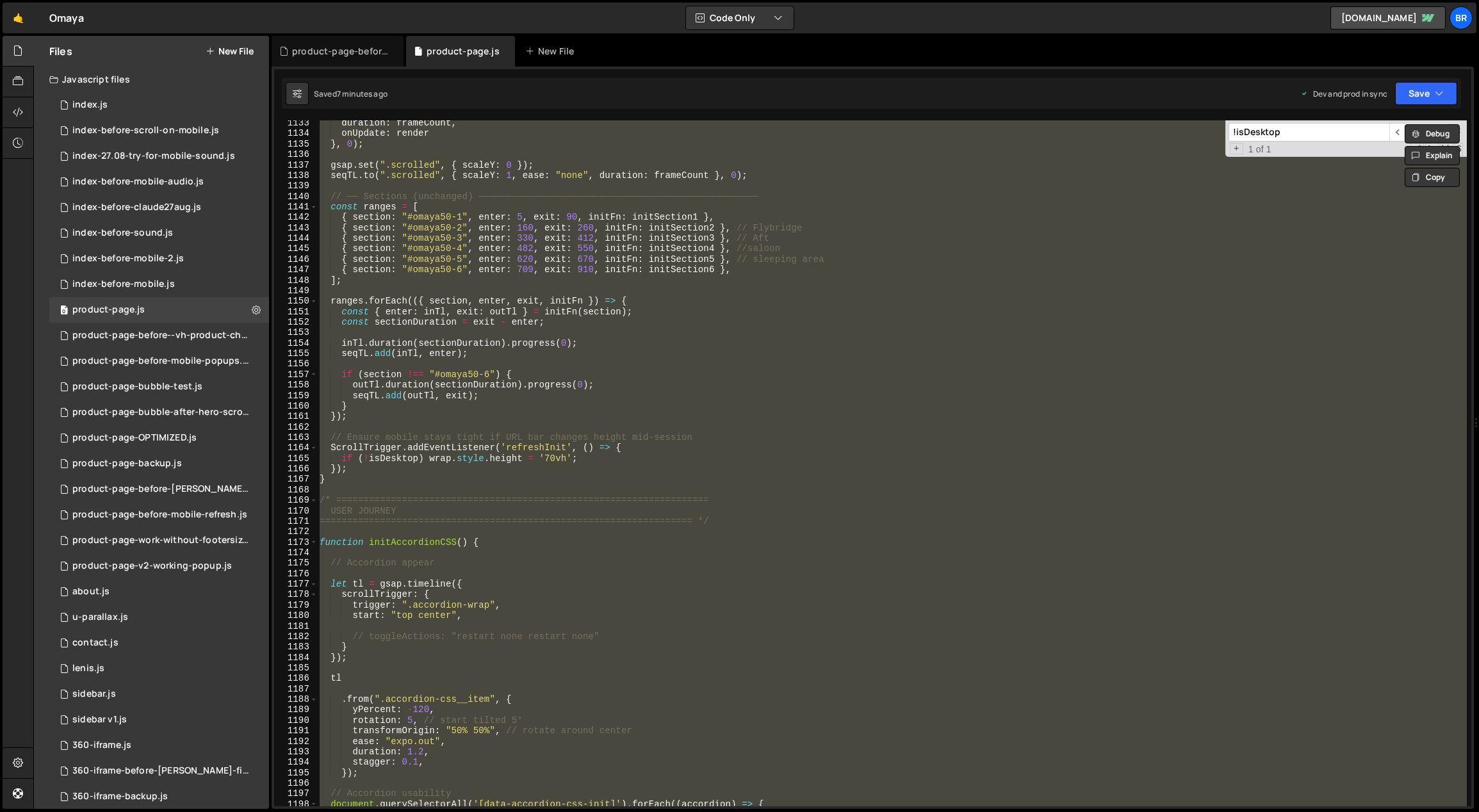
scroll to position [0, 0]
click at [767, 356] on div "duration : frameCount , onUpdate : render } , 0 ) ; gsap . set ( ".scrolled" , …" at bounding box center [892, 464] width 1150 height 686
type textarea "seqTL.add(inTl, enter);"
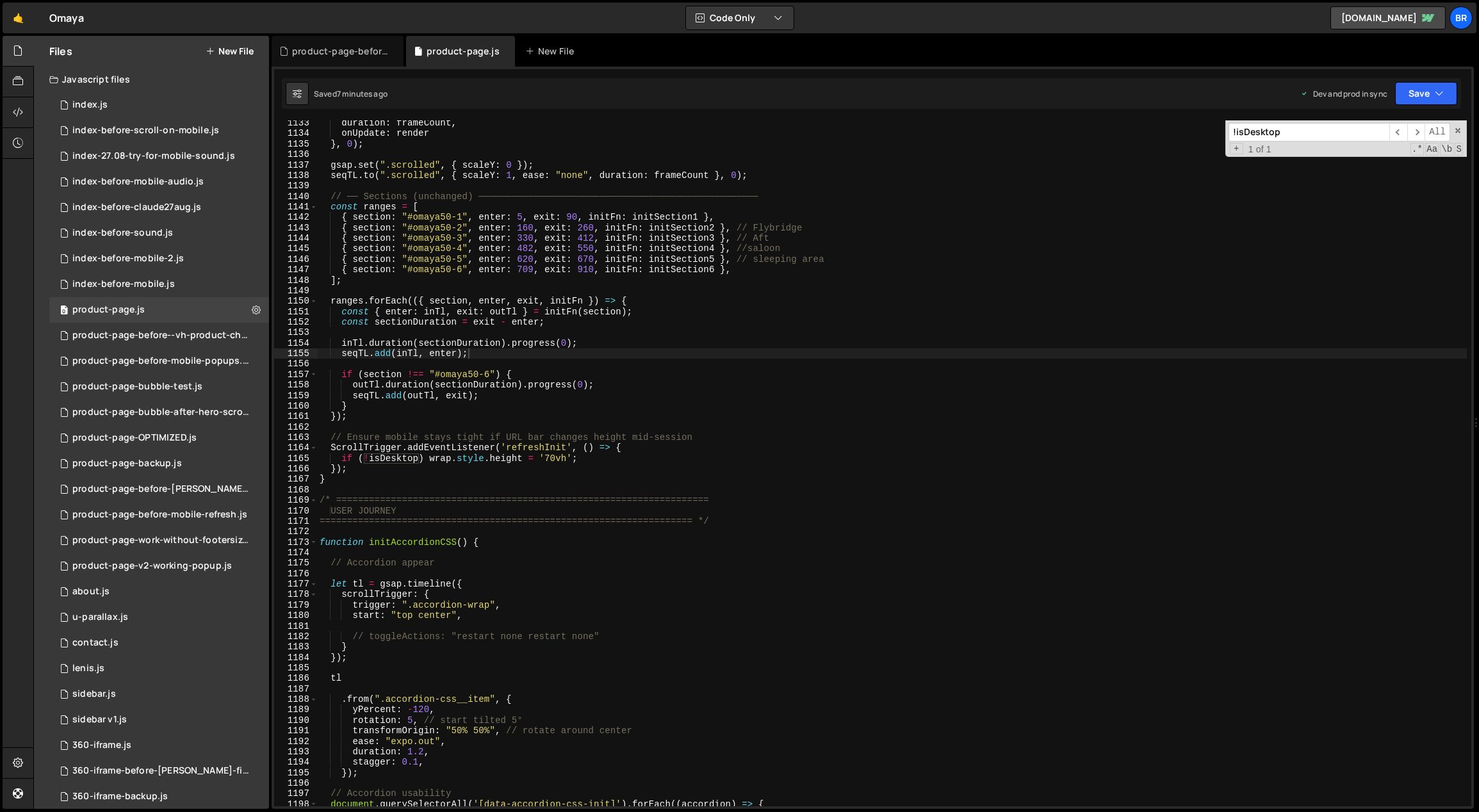
click at [1325, 130] on input "!isDesktop" at bounding box center [1309, 132] width 161 height 18
paste input "if (wrap)"
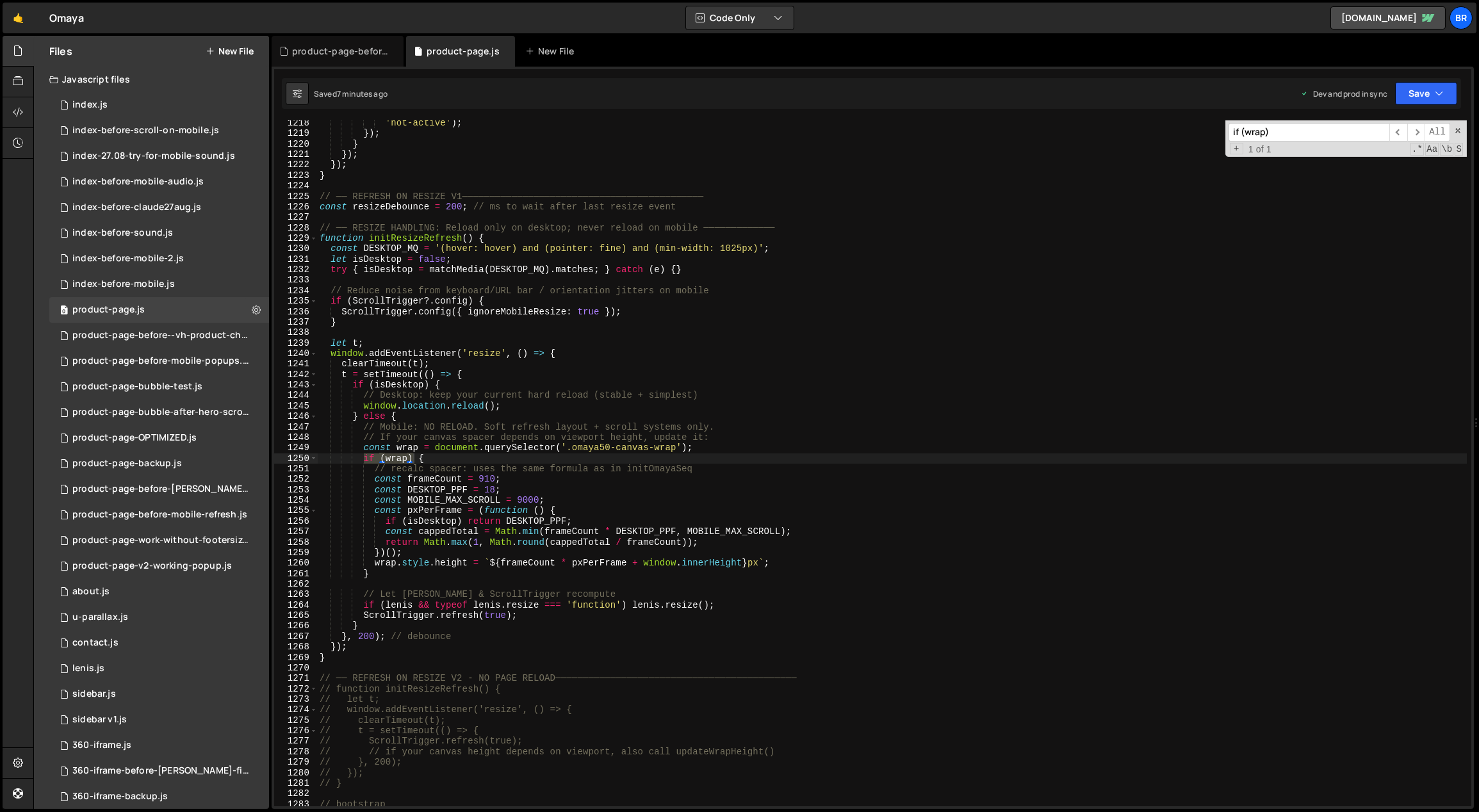
scroll to position [12761, 0]
type input "if (wrap)"
type textarea "// recalc spacer: uses the same formula as in initOmayaSeq"
click at [728, 471] on div "'not-active' ) ; }) ; } }) ; }) ; } // ── REFRESH ON RESIZE V1─────────────────…" at bounding box center [892, 471] width 1150 height 707
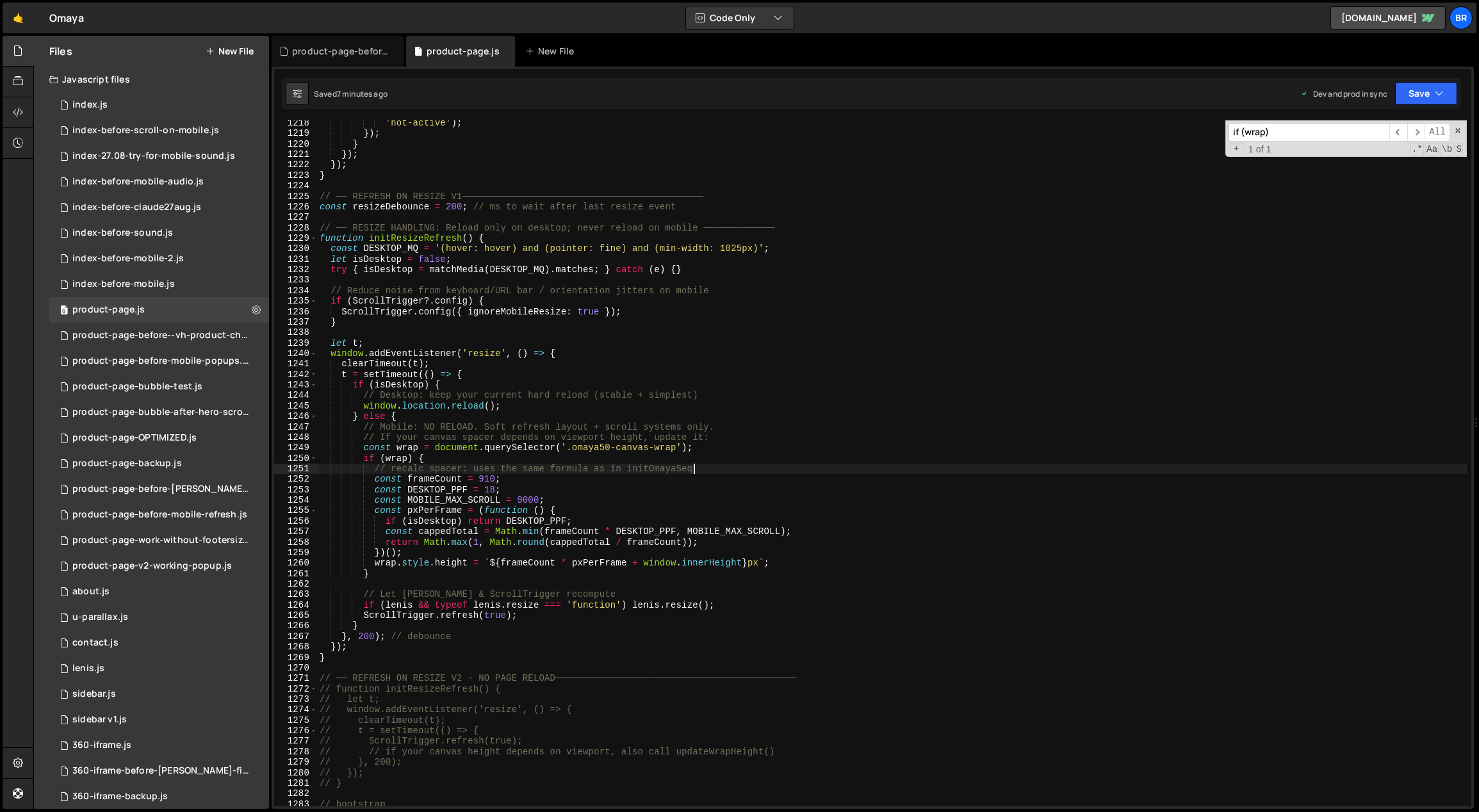
paste textarea "wrap.style.height = '70vh';"
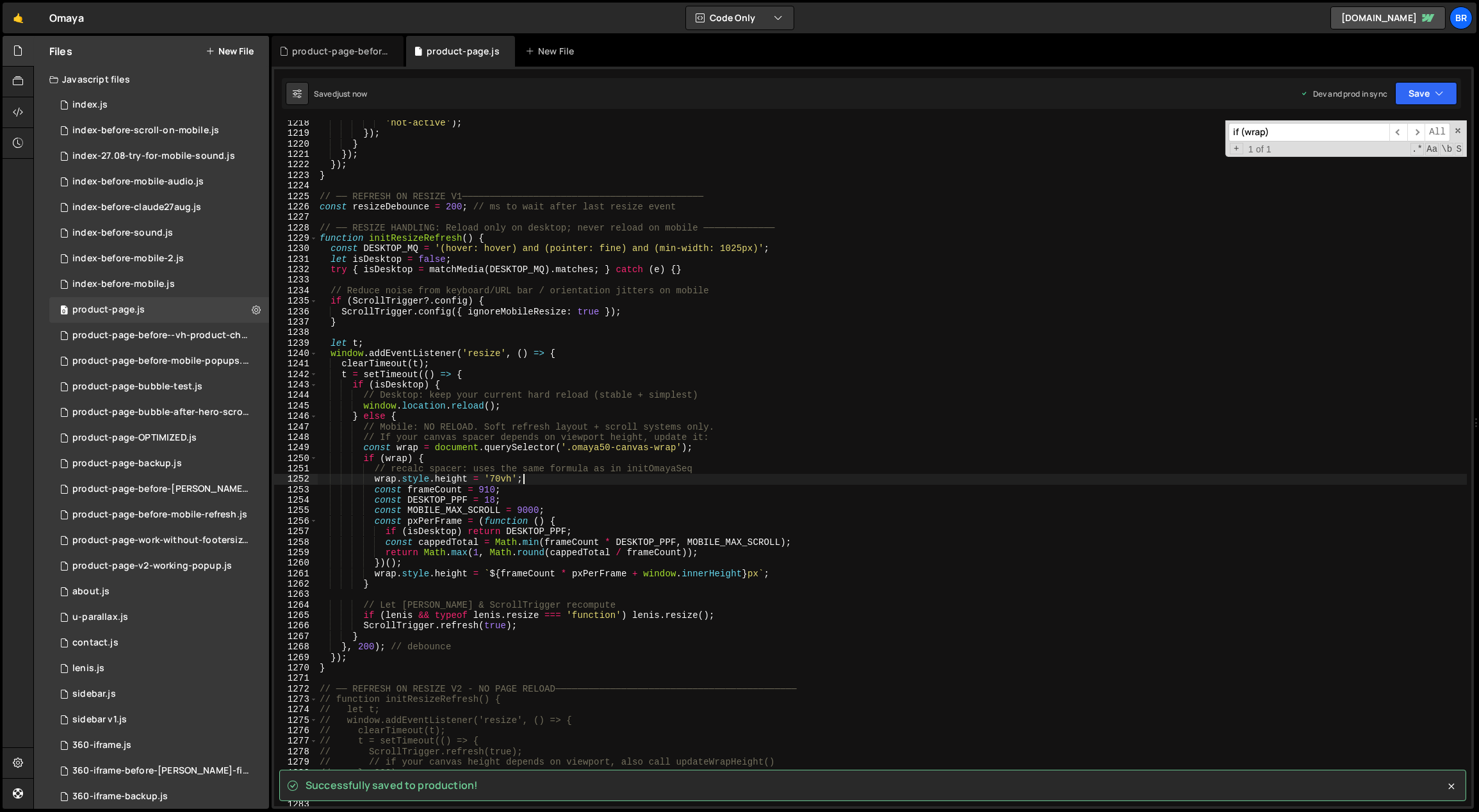
type textarea "wrap.style.height = '70vh';"
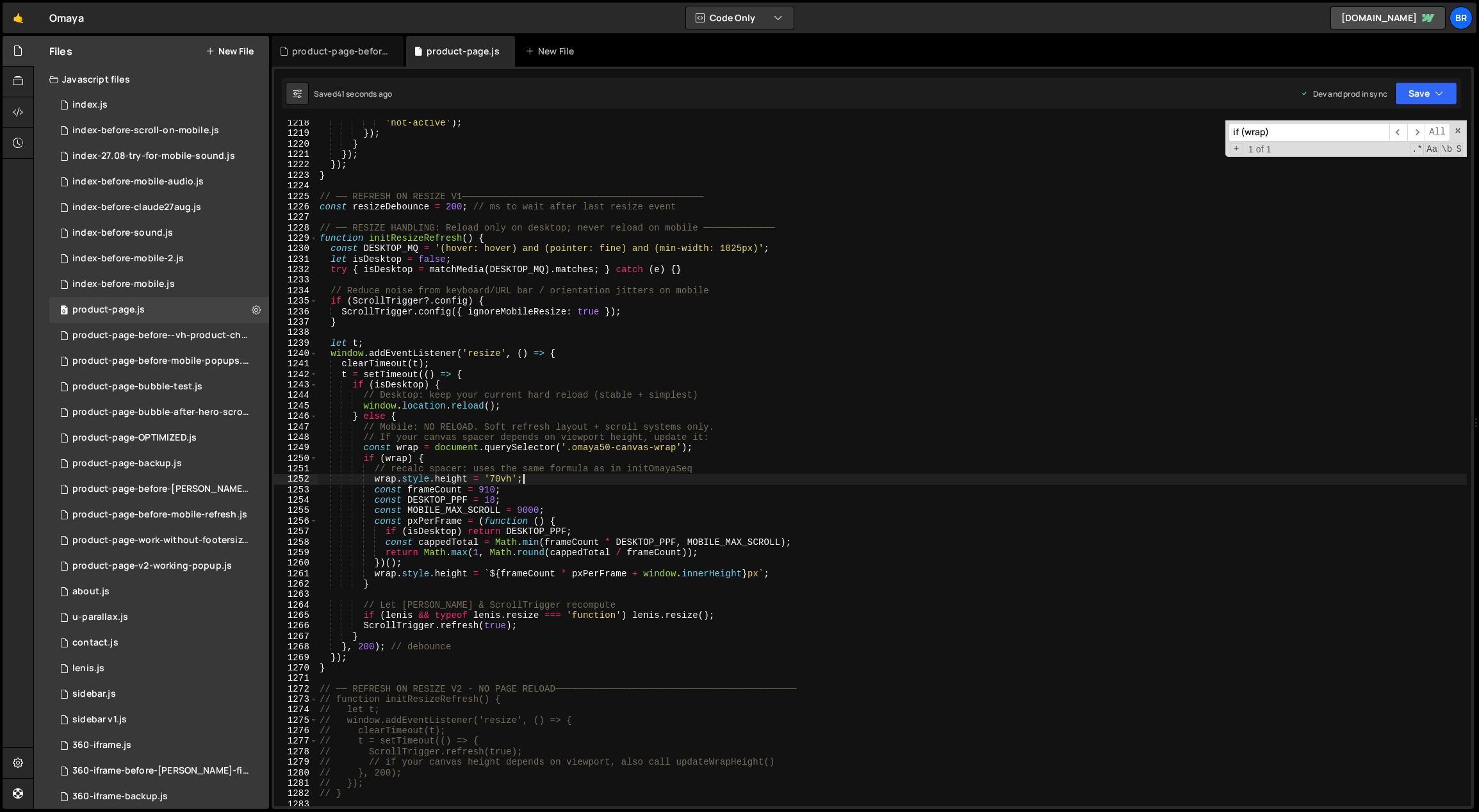
click at [530, 480] on div "'not-active' ) ; }) ; } }) ; }) ; } // ── REFRESH ON RESIZE V1─────────────────…" at bounding box center [892, 471] width 1150 height 707
drag, startPoint x: 532, startPoint y: 478, endPoint x: 372, endPoint y: 482, distance: 160.0
click at [372, 482] on div "'not-active' ) ; }) ; } }) ; }) ; } // ── REFRESH ON RESIZE V1─────────────────…" at bounding box center [892, 471] width 1150 height 707
click at [782, 574] on div "'not-active' ) ; }) ; } }) ; }) ; } // ── REFRESH ON RESIZE V1─────────────────…" at bounding box center [892, 471] width 1150 height 707
type textarea "wrap.style.height = `${frameCount * pxPerFrame + window.innerHeight}px`;"
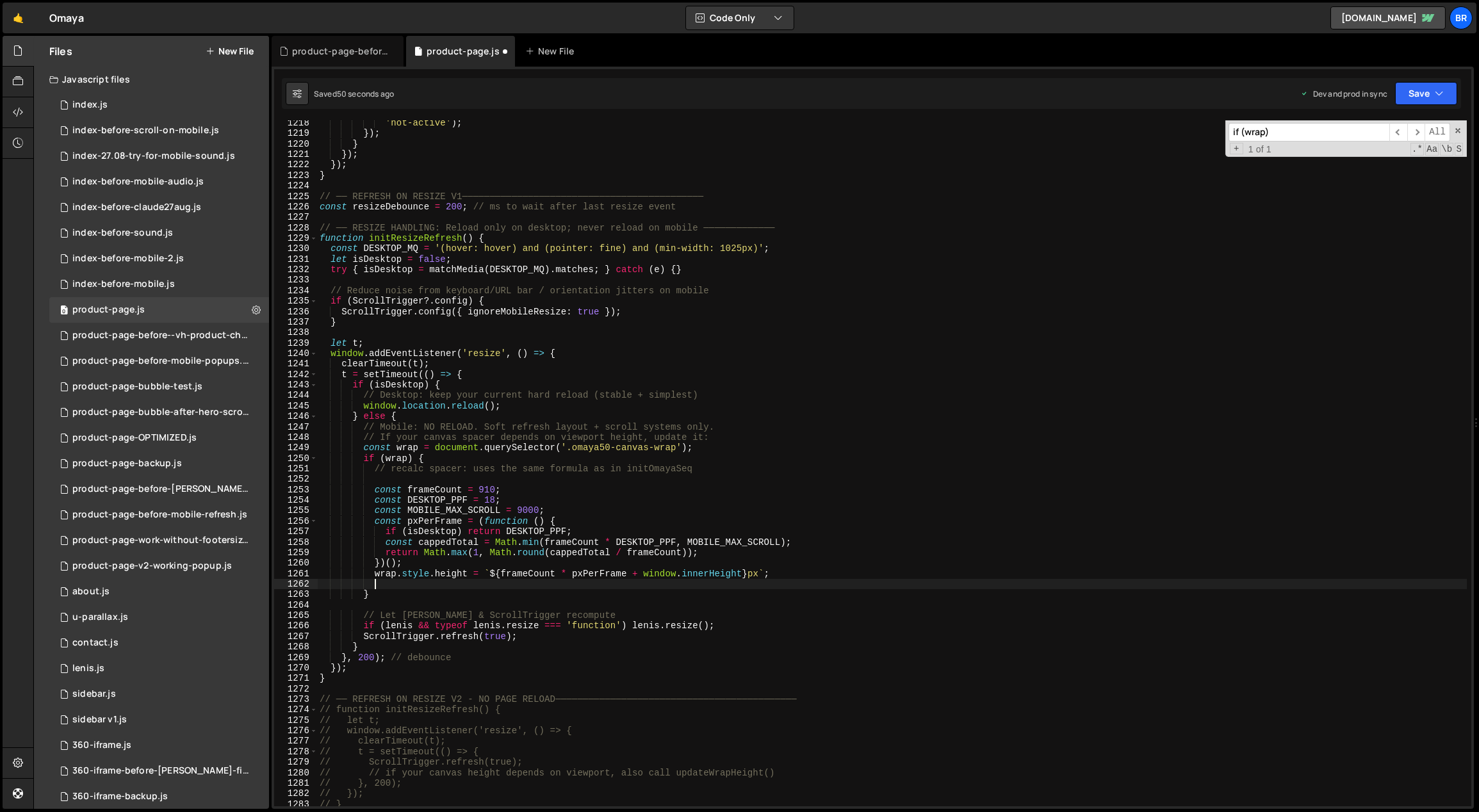
paste textarea "wrap.style.height = '70vh';"
drag, startPoint x: 578, startPoint y: 590, endPoint x: 372, endPoint y: 582, distance: 206.2
click at [372, 582] on div "'not-active' ) ; }) ; } }) ; }) ; } // ── REFRESH ON RESIZE V1─────────────────…" at bounding box center [892, 473] width 1150 height 707
click at [603, 490] on div "'not-active' ) ; }) ; } }) ; }) ; } // ── REFRESH ON RESIZE V1─────────────────…" at bounding box center [892, 473] width 1150 height 707
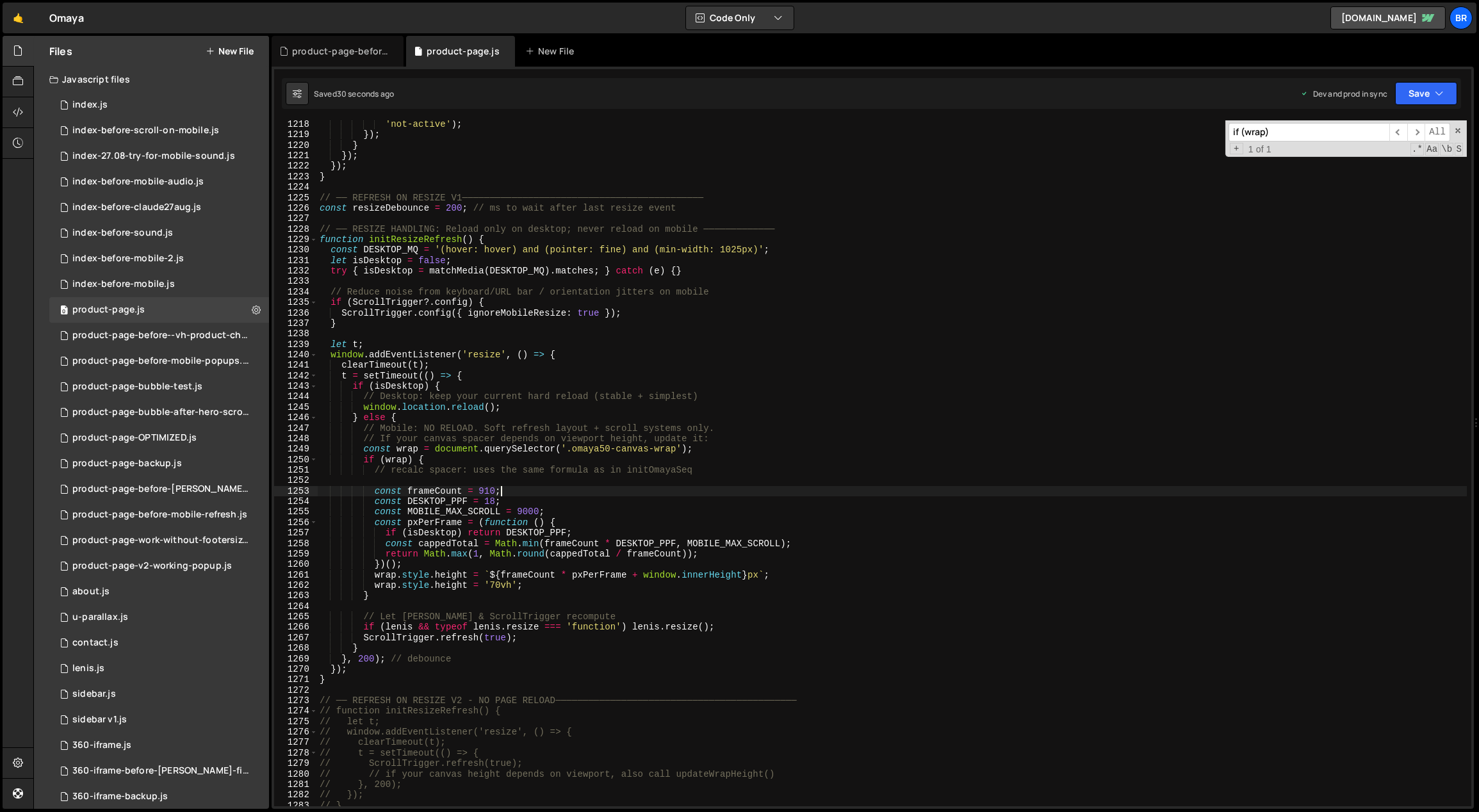
click at [547, 495] on div "'not-active' ) ; }) ; } }) ; }) ; } // ── REFRESH ON RESIZE V1─────────────────…" at bounding box center [892, 473] width 1150 height 707
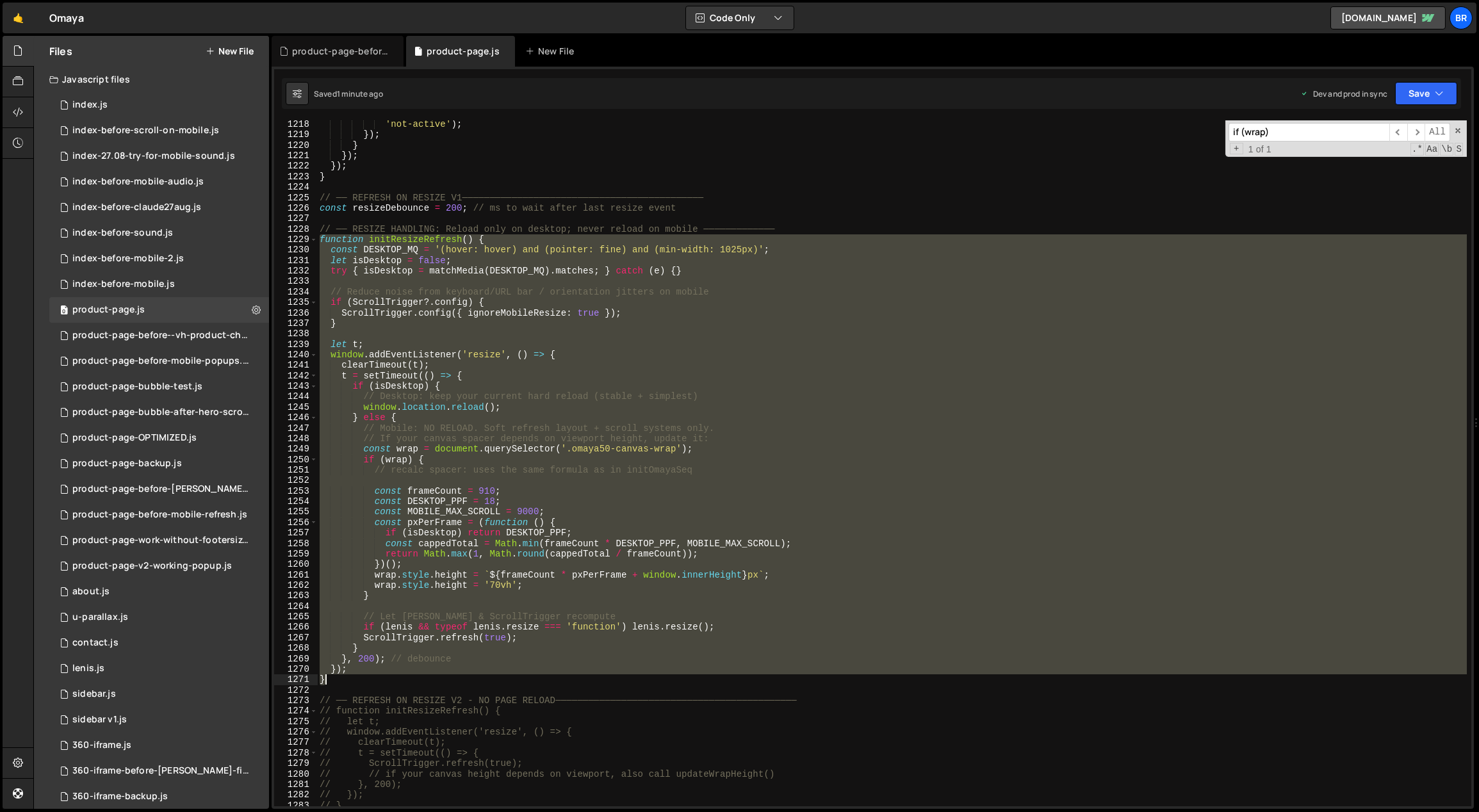
drag, startPoint x: 319, startPoint y: 239, endPoint x: 346, endPoint y: 682, distance: 443.8
click at [346, 682] on div "'not-active' ) ; }) ; } }) ; }) ; } // ── REFRESH ON RESIZE V1─────────────────…" at bounding box center [892, 473] width 1150 height 707
paste textarea
type textarea "}"
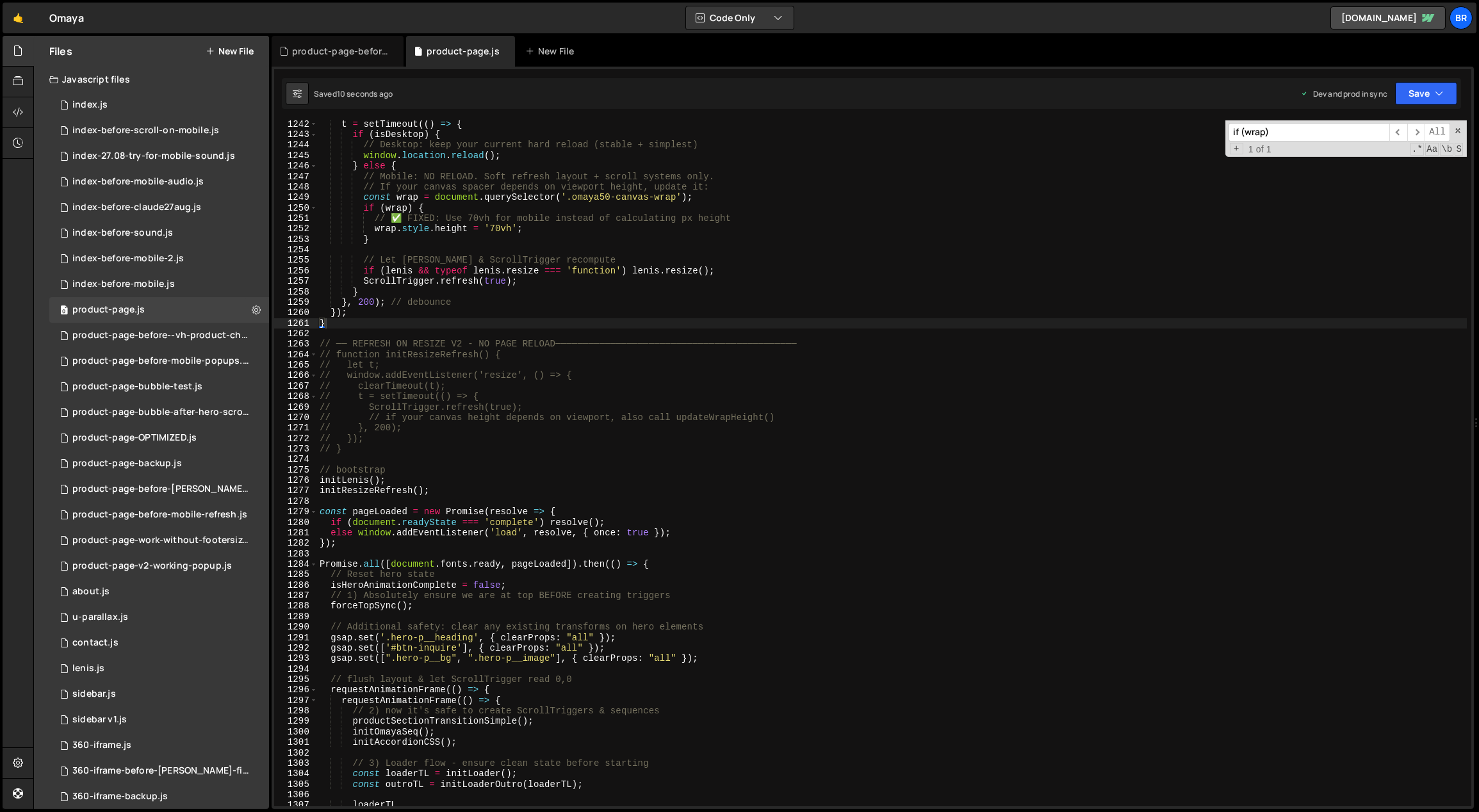
scroll to position [13177, 0]
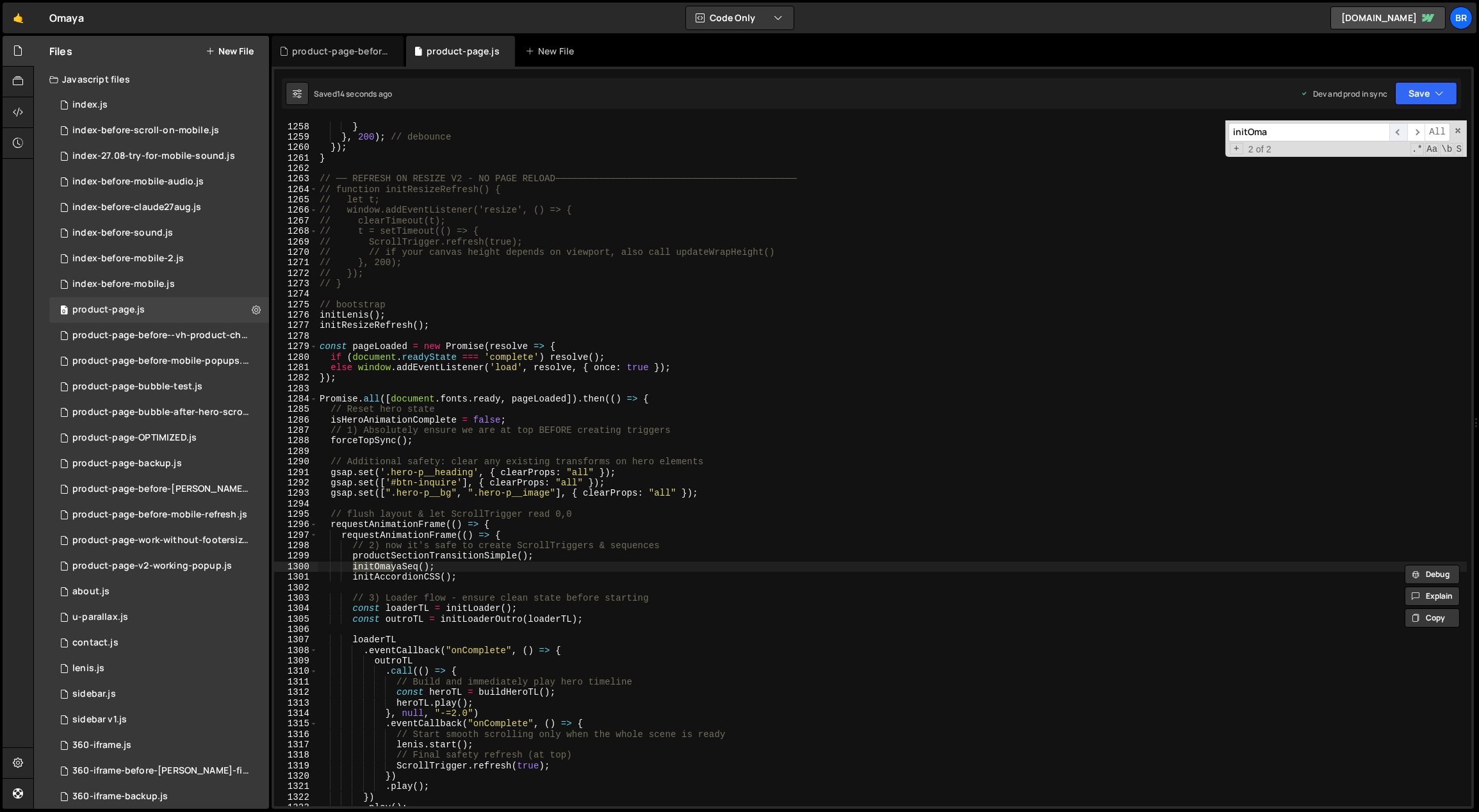
type input "initOma"
click at [1396, 127] on span "​" at bounding box center [1398, 132] width 18 height 18
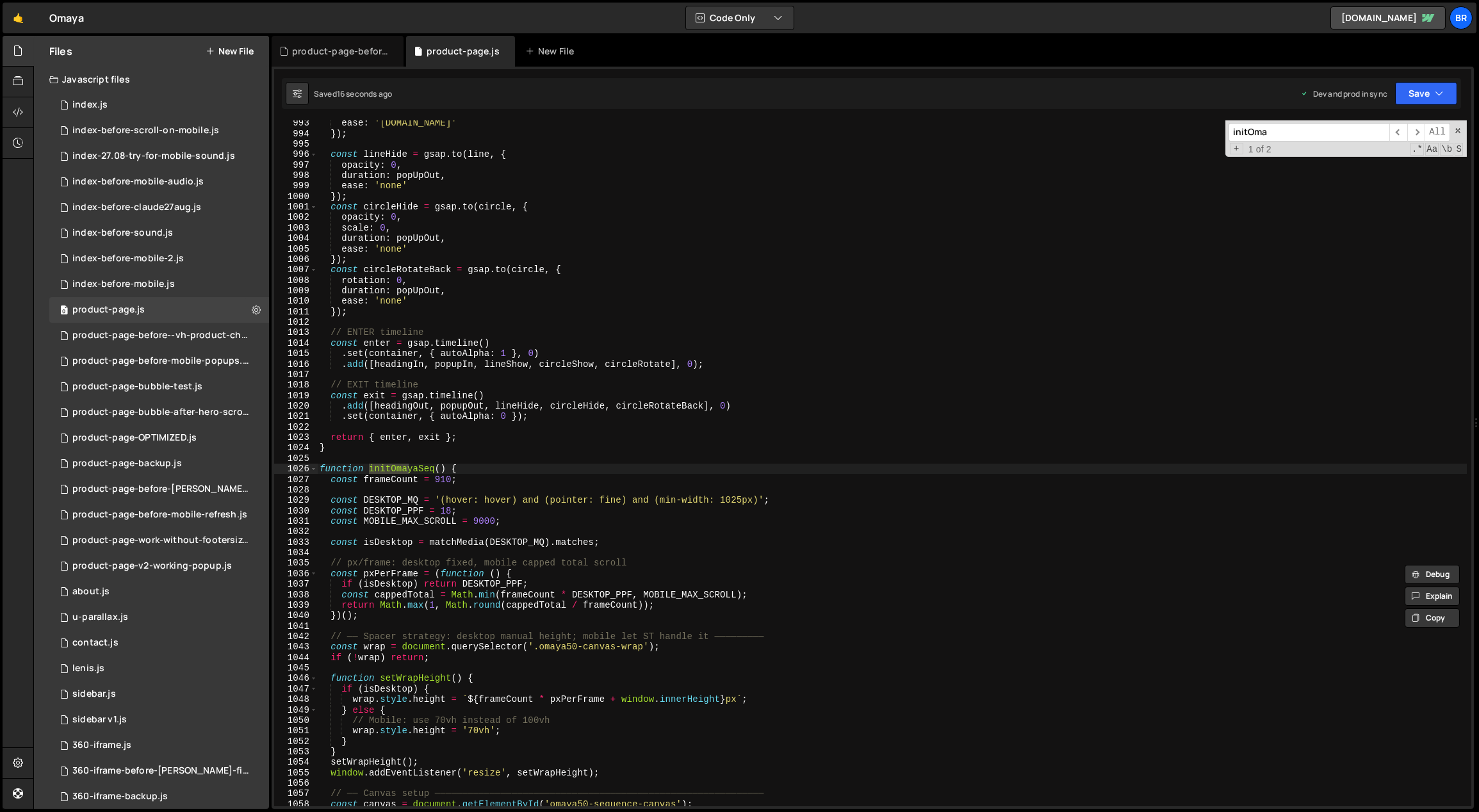
click at [323, 468] on div "ease : '[DOMAIN_NAME]' }) ; const lineHide = gsap . to ( line , { opacity : 0 ,…" at bounding box center [892, 471] width 1150 height 707
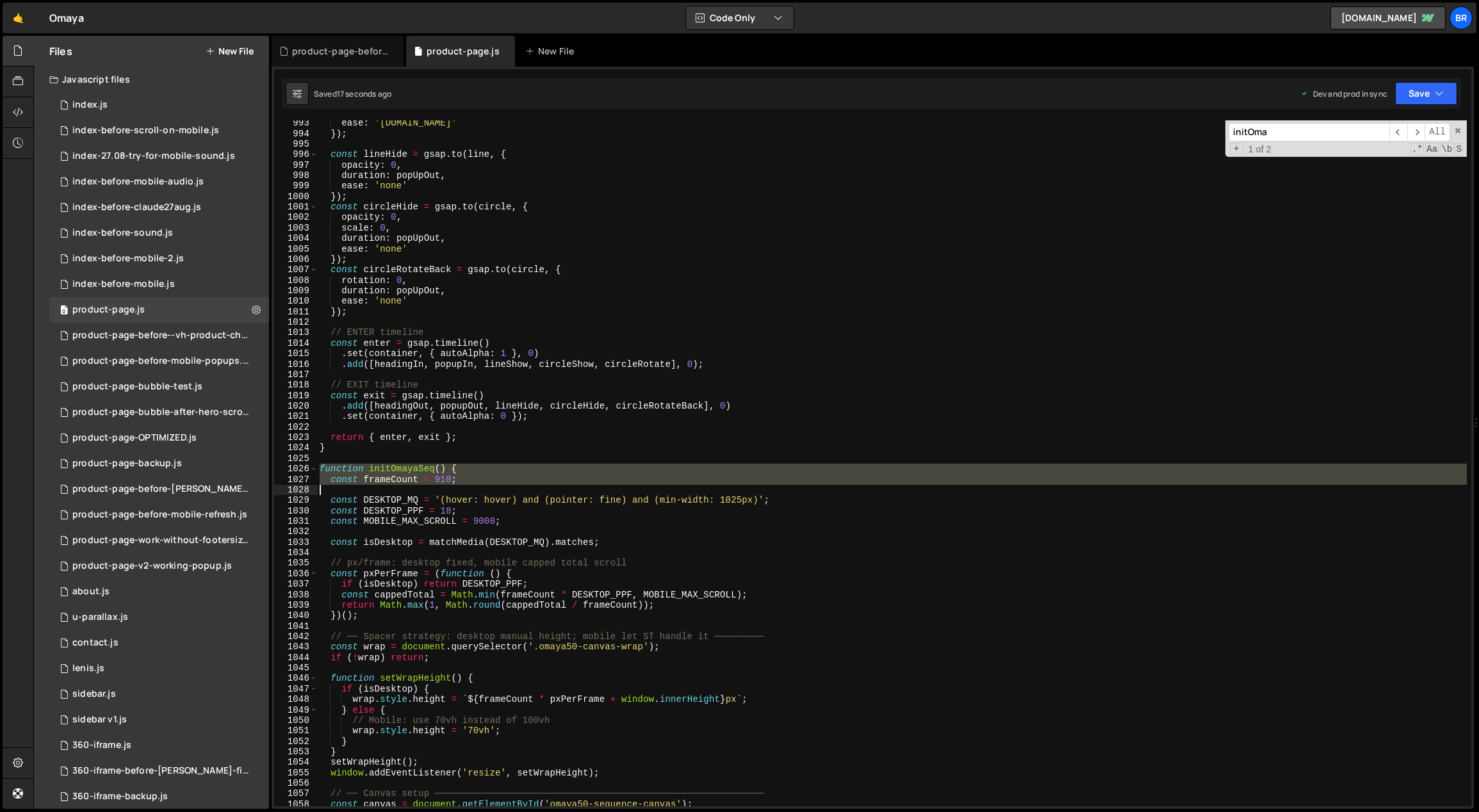
drag, startPoint x: 321, startPoint y: 467, endPoint x: 381, endPoint y: 480, distance: 61.4
click at [401, 487] on div "ease : '[DOMAIN_NAME]' }) ; const lineHide = gsap . to ( line , { opacity : 0 ,…" at bounding box center [892, 471] width 1150 height 707
click at [326, 464] on div "ease : '[DOMAIN_NAME]' }) ; const lineHide = gsap . to ( line , { opacity : 0 ,…" at bounding box center [892, 464] width 1150 height 686
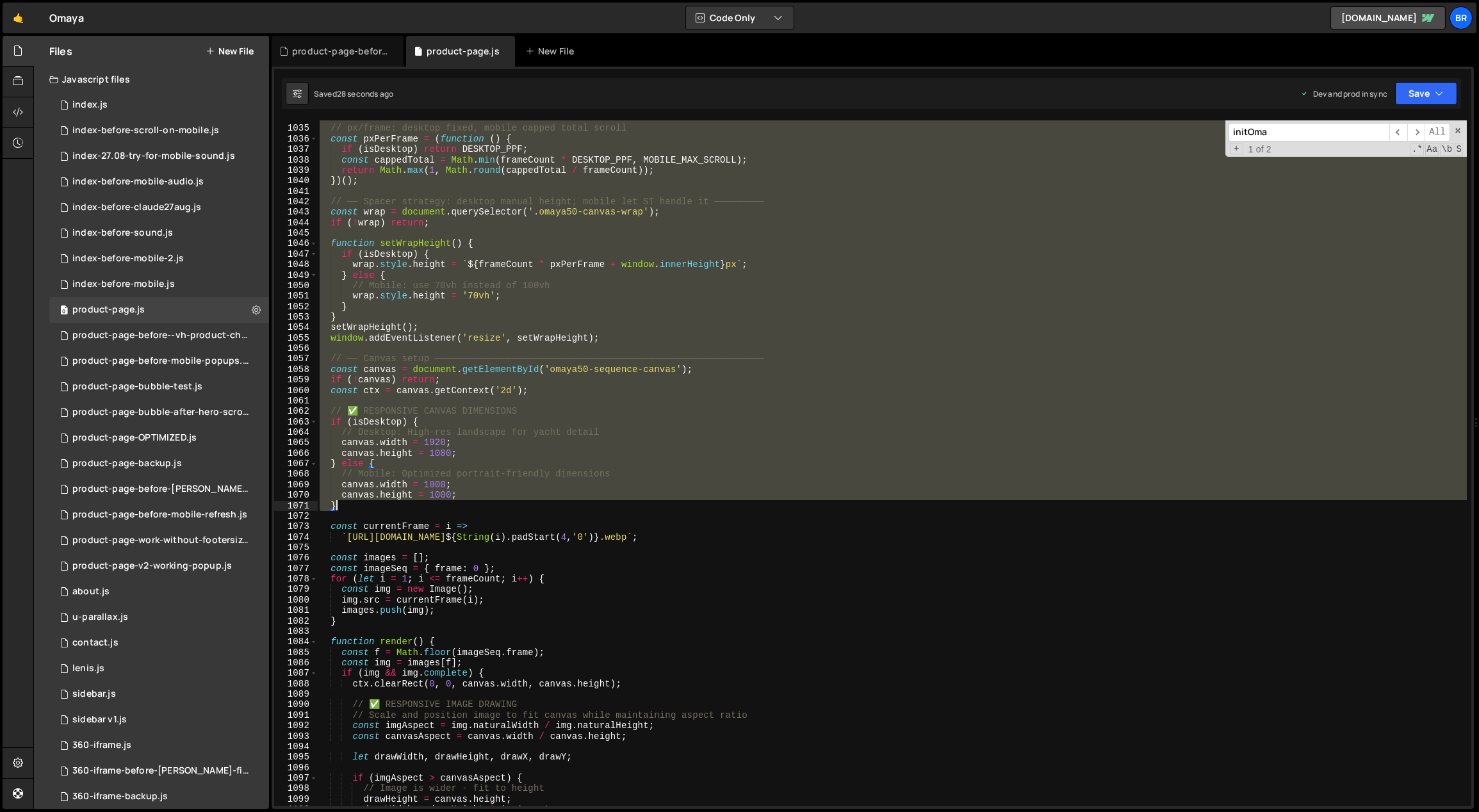
scroll to position [10987, 0]
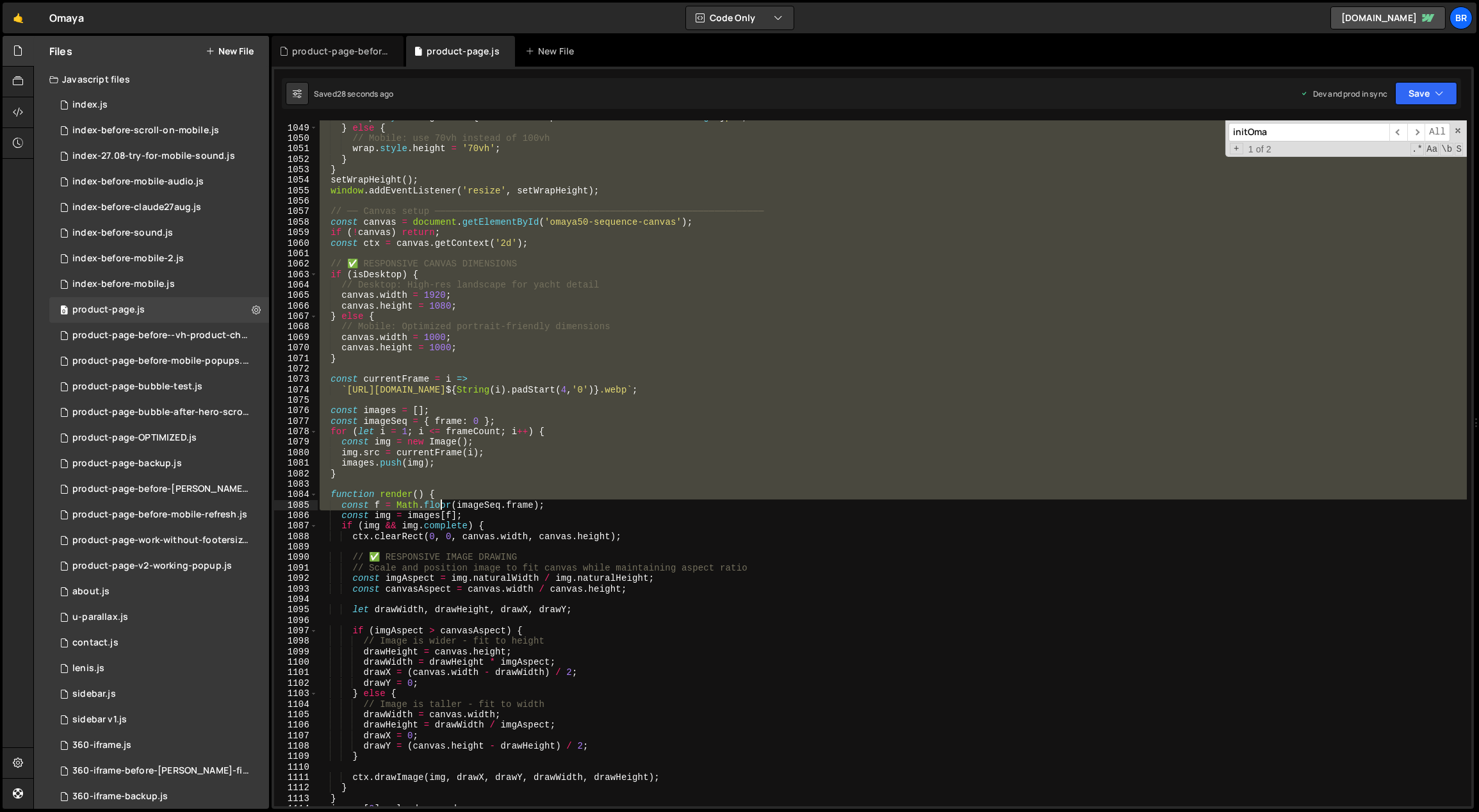
drag, startPoint x: 322, startPoint y: 467, endPoint x: 430, endPoint y: 505, distance: 114.5
click at [443, 505] on div "wrap . style . height = ` ${ frameCount * pxPerFrame + window . innerHeight } p…" at bounding box center [892, 466] width 1150 height 707
click at [531, 461] on div "wrap . style . height = ` ${ frameCount * pxPerFrame + window . innerHeight } p…" at bounding box center [892, 464] width 1150 height 686
type textarea "images.push(img);"
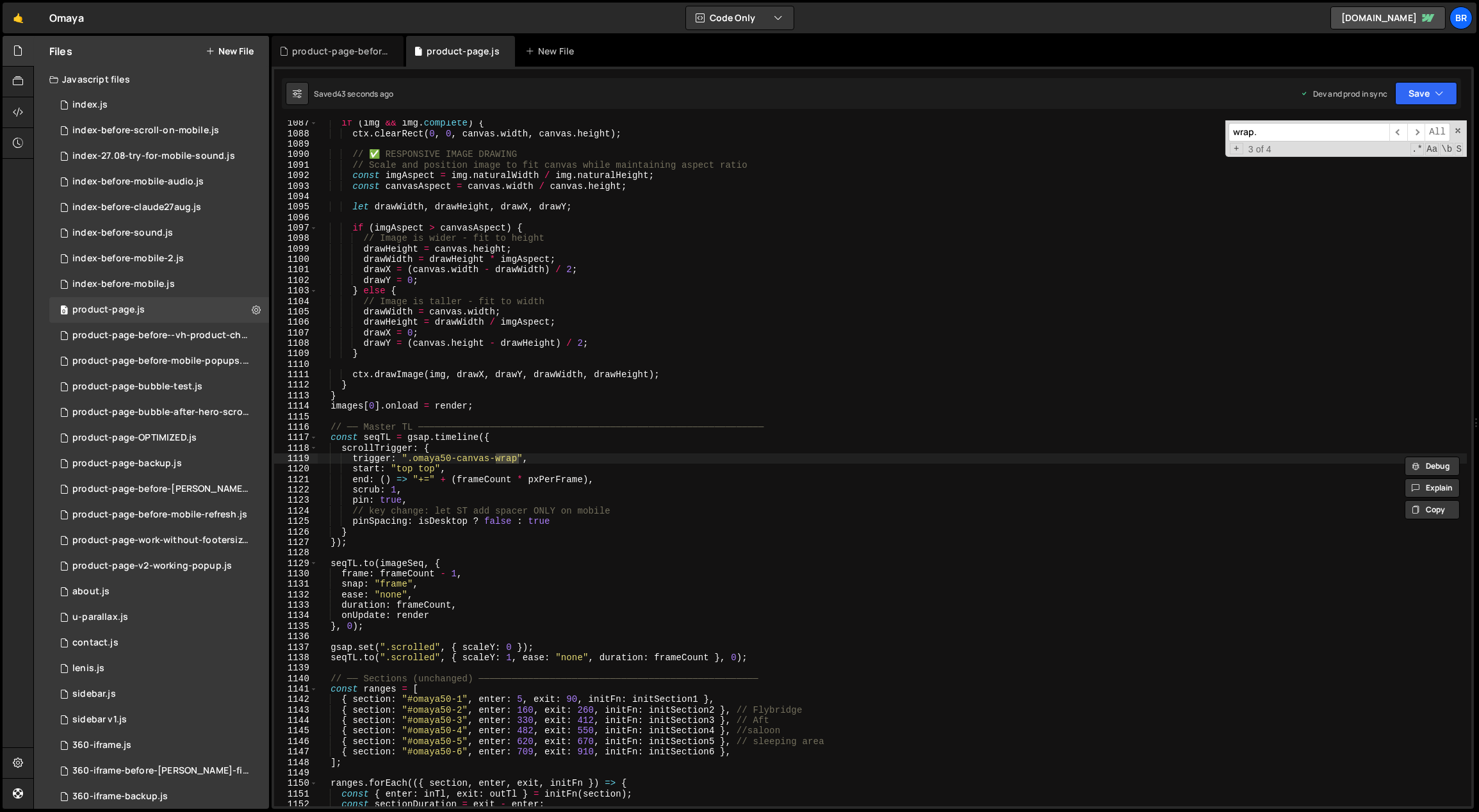
scroll to position [11871, 0]
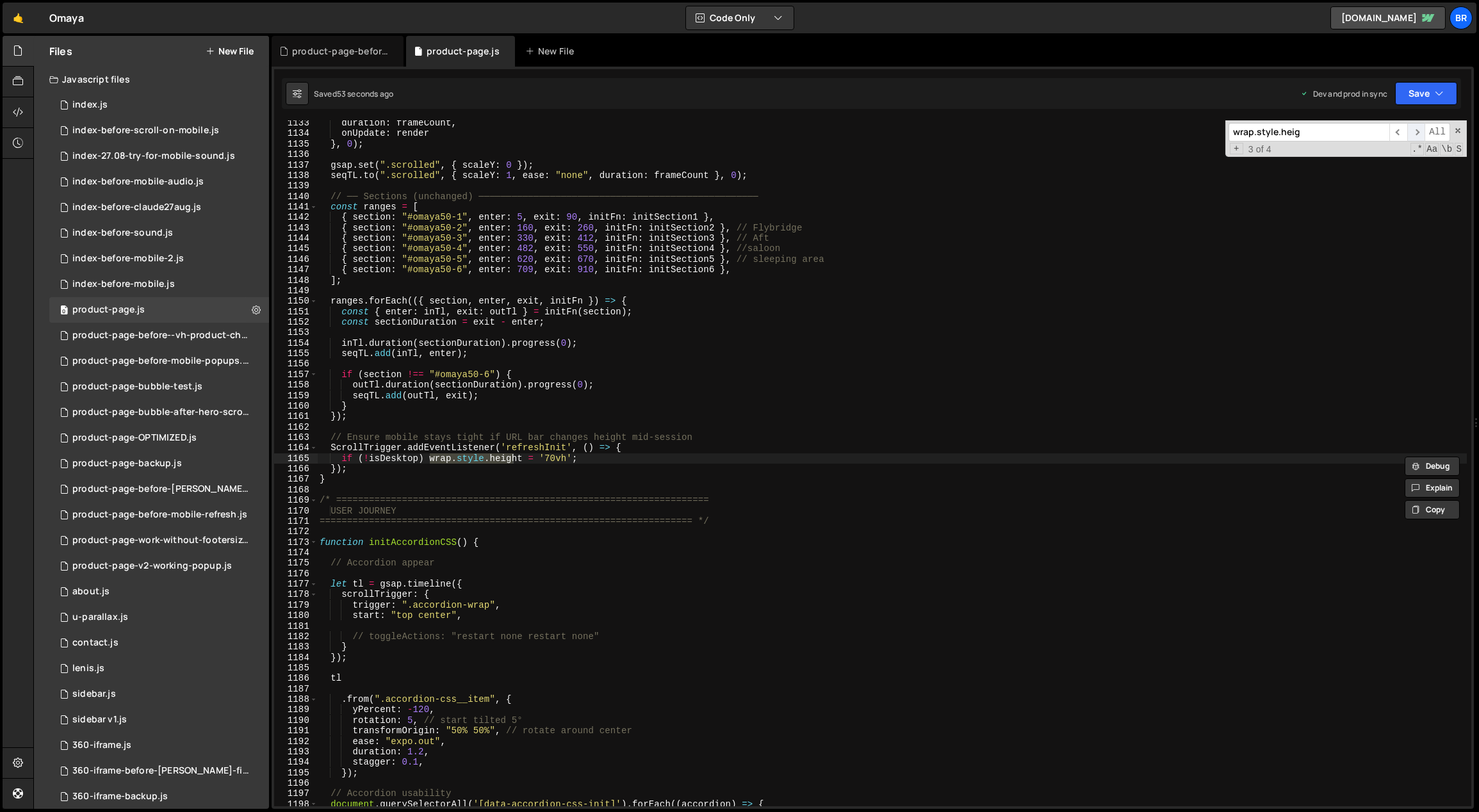
click at [1416, 129] on span "​" at bounding box center [1416, 132] width 18 height 18
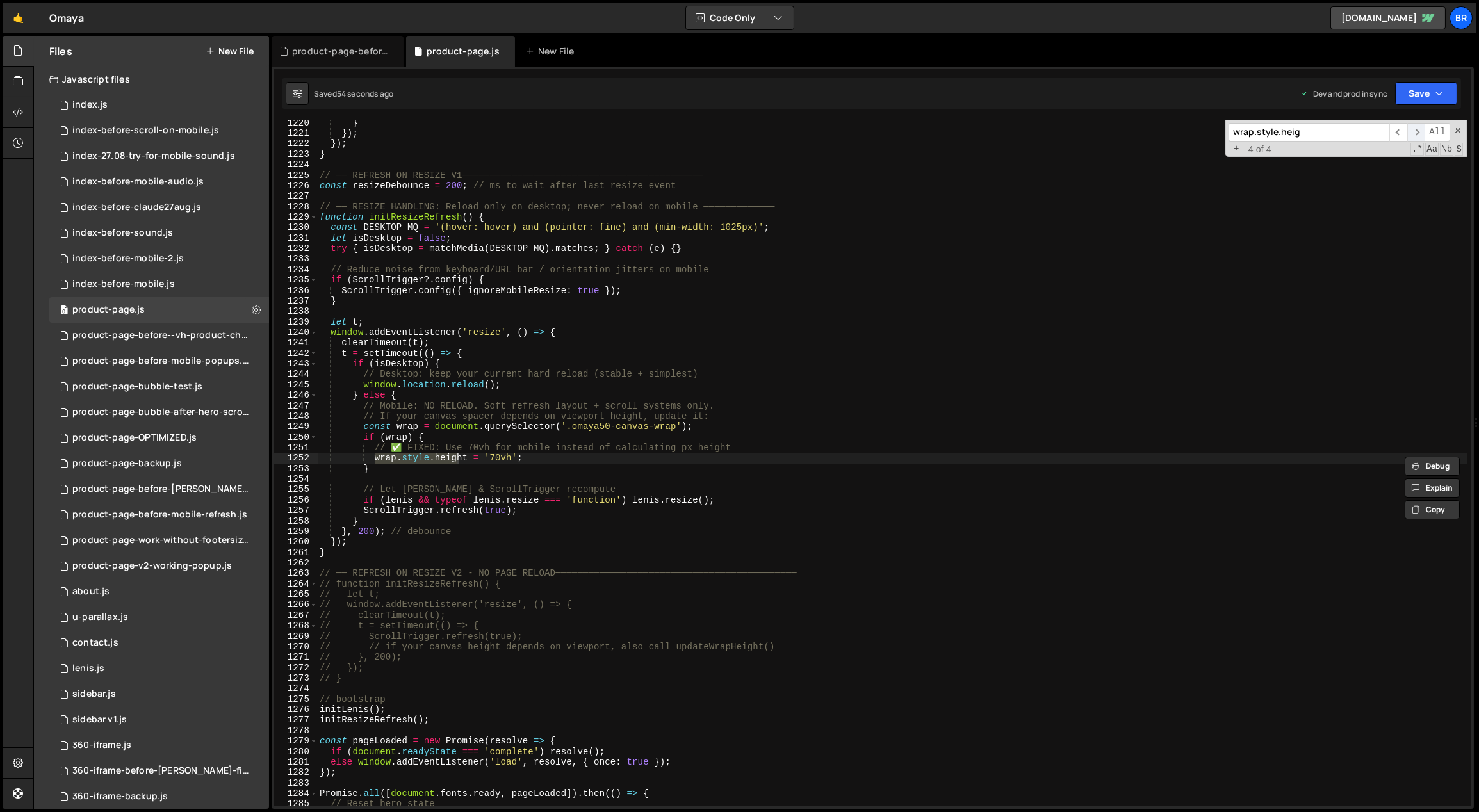
scroll to position [12783, 0]
click at [1312, 132] on input "wrap.style.heig" at bounding box center [1309, 132] width 161 height 18
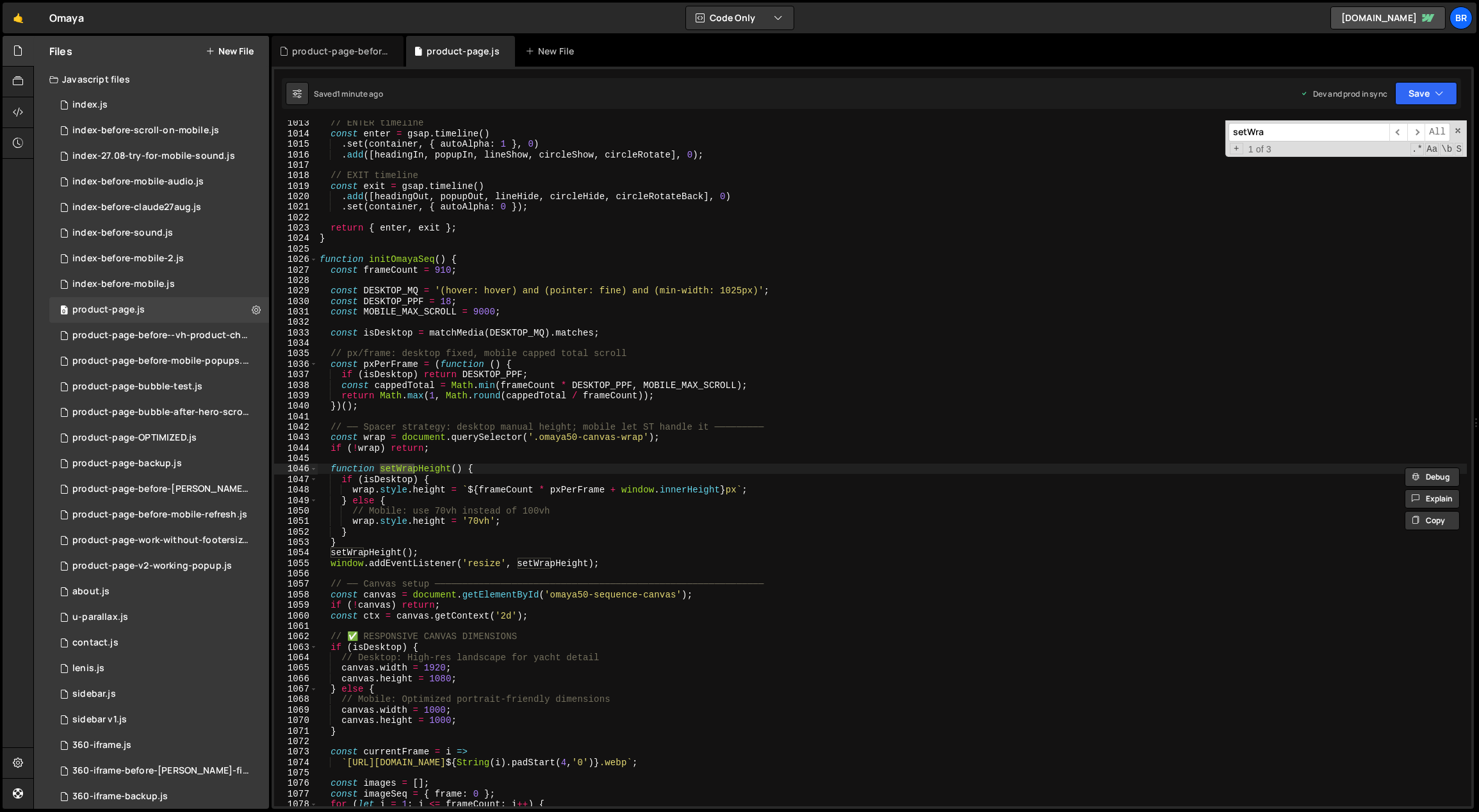
type input "setWra"
click at [478, 500] on div "// ENTER timeline const enter = gsap . timeline ( ) . set ( container , { autoA…" at bounding box center [892, 471] width 1150 height 707
click at [523, 519] on div "// ENTER timeline const enter = gsap . timeline ( ) . set ( container , { autoA…" at bounding box center [892, 471] width 1150 height 707
type textarea "wrap.style.height = '70vh';"
click at [210, 333] on div "product-page-before--vh-product-change.js" at bounding box center [161, 335] width 177 height 11
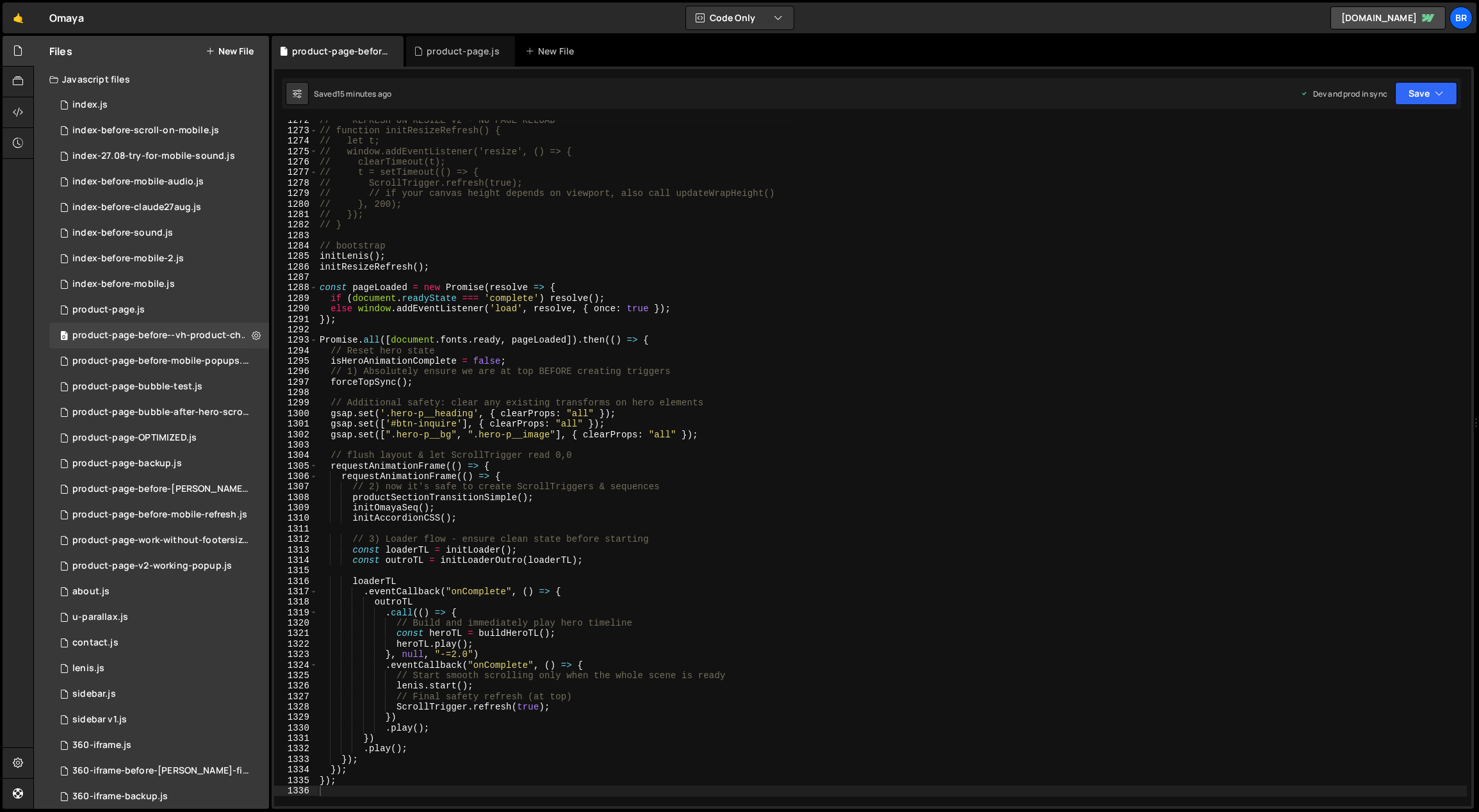
click at [580, 302] on div "// ── REFRESH ON RESIZE V2 - NO PAGE RELOAD────────────────────────────────────…" at bounding box center [892, 469] width 1150 height 707
type textarea "});"
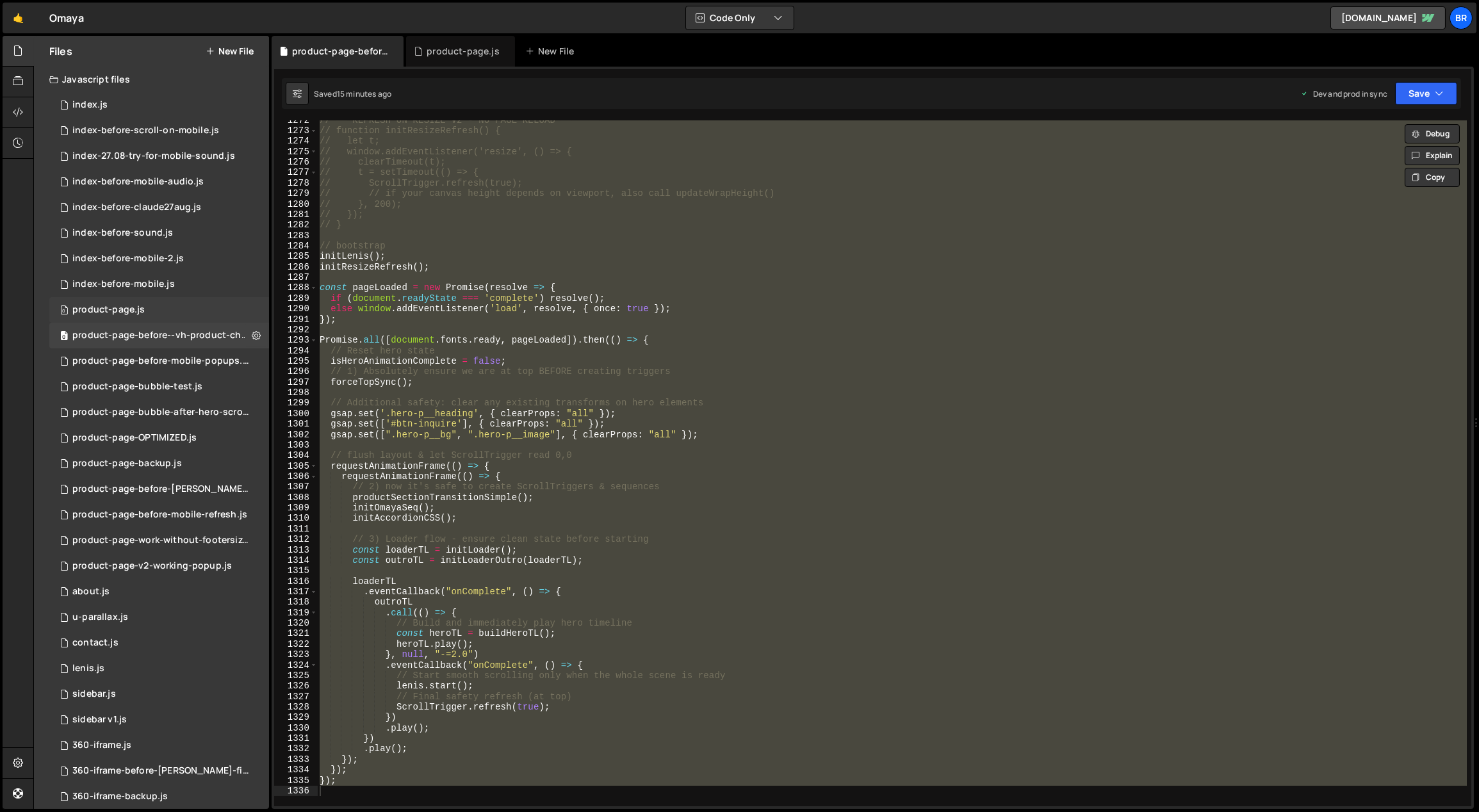
click at [194, 311] on div "0 product-page.js 0" at bounding box center [159, 310] width 219 height 26
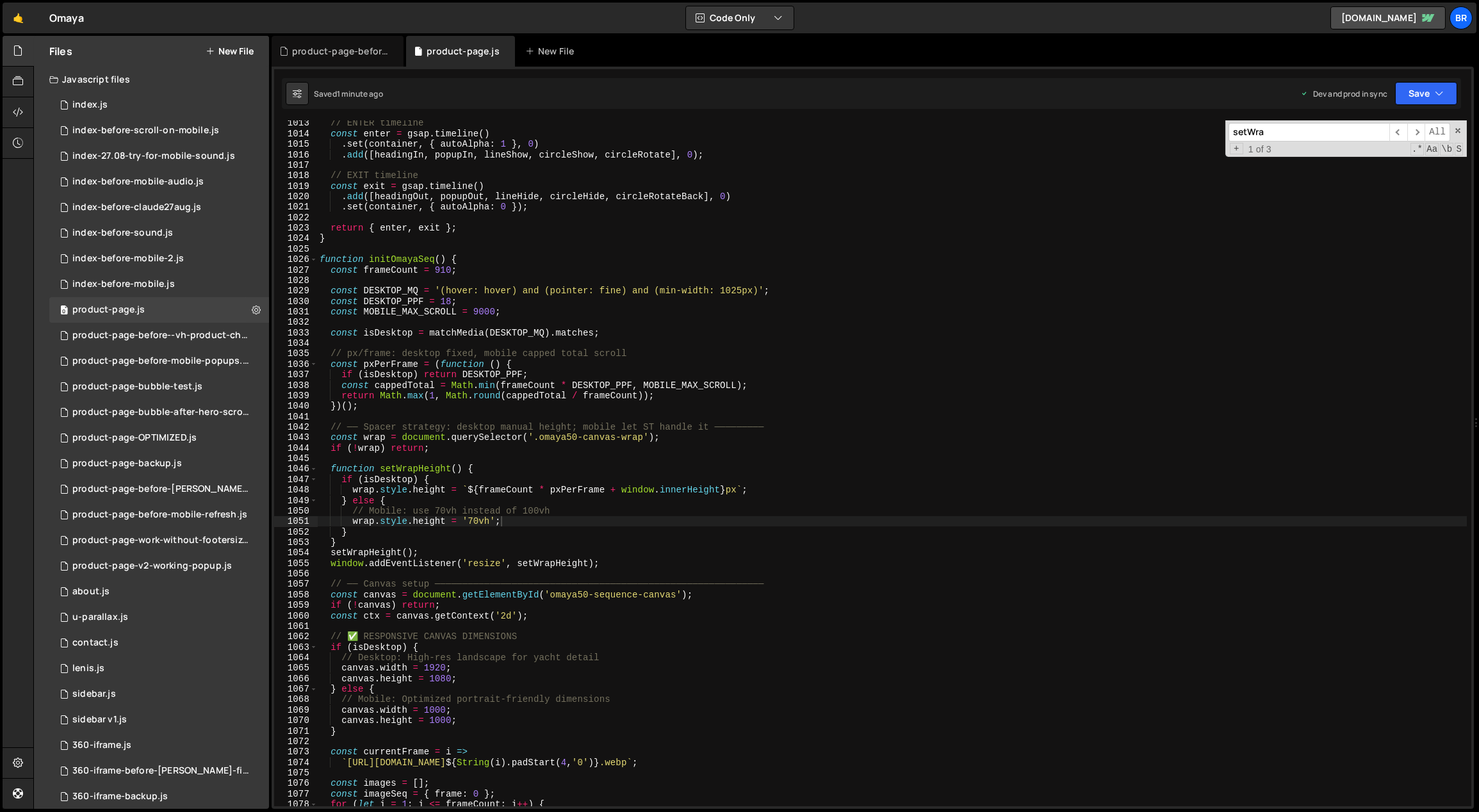
click at [611, 264] on div "// ENTER timeline const enter = gsap . timeline ( ) . set ( container , { autoA…" at bounding box center [892, 471] width 1150 height 707
type textarea "});"
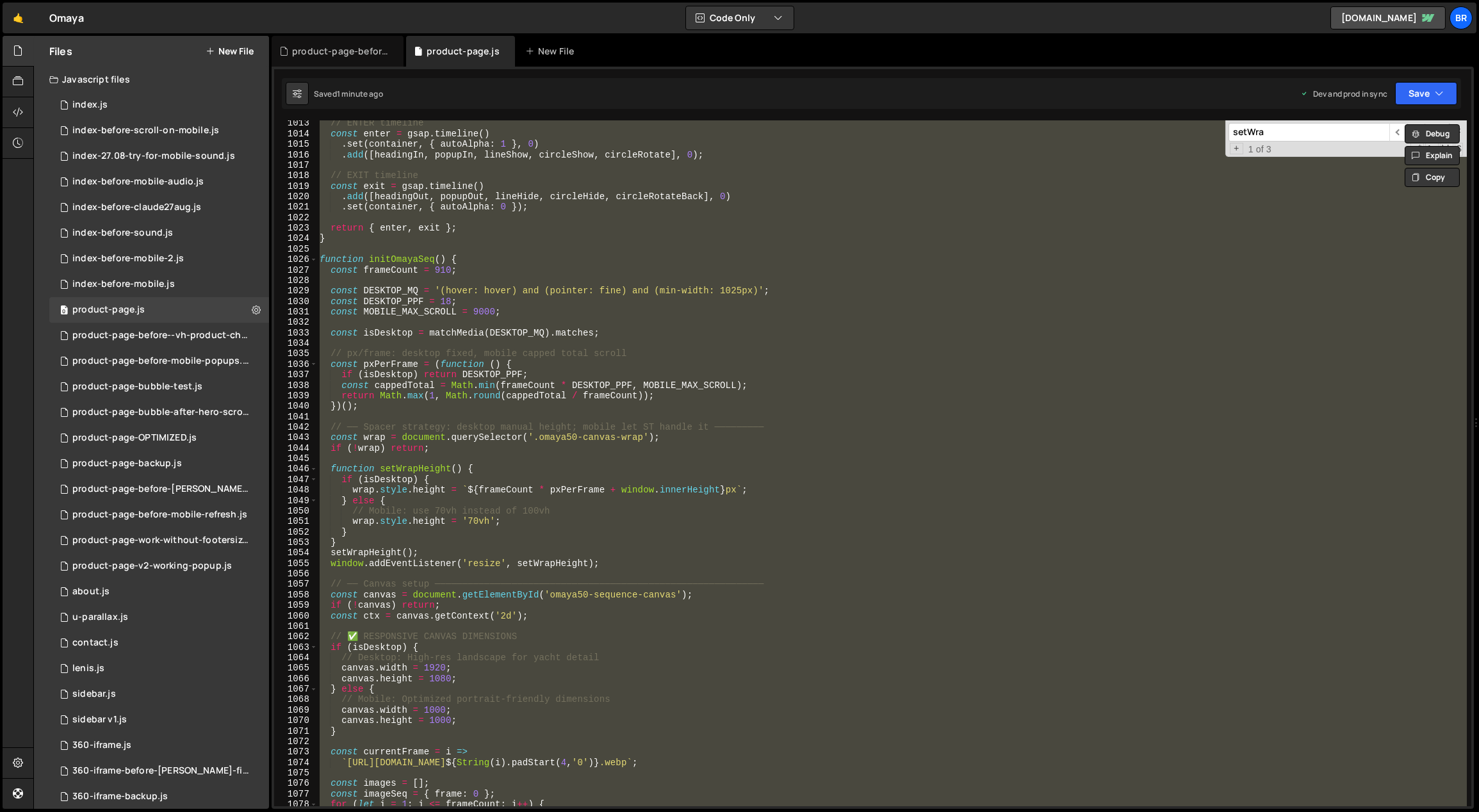
paste textarea
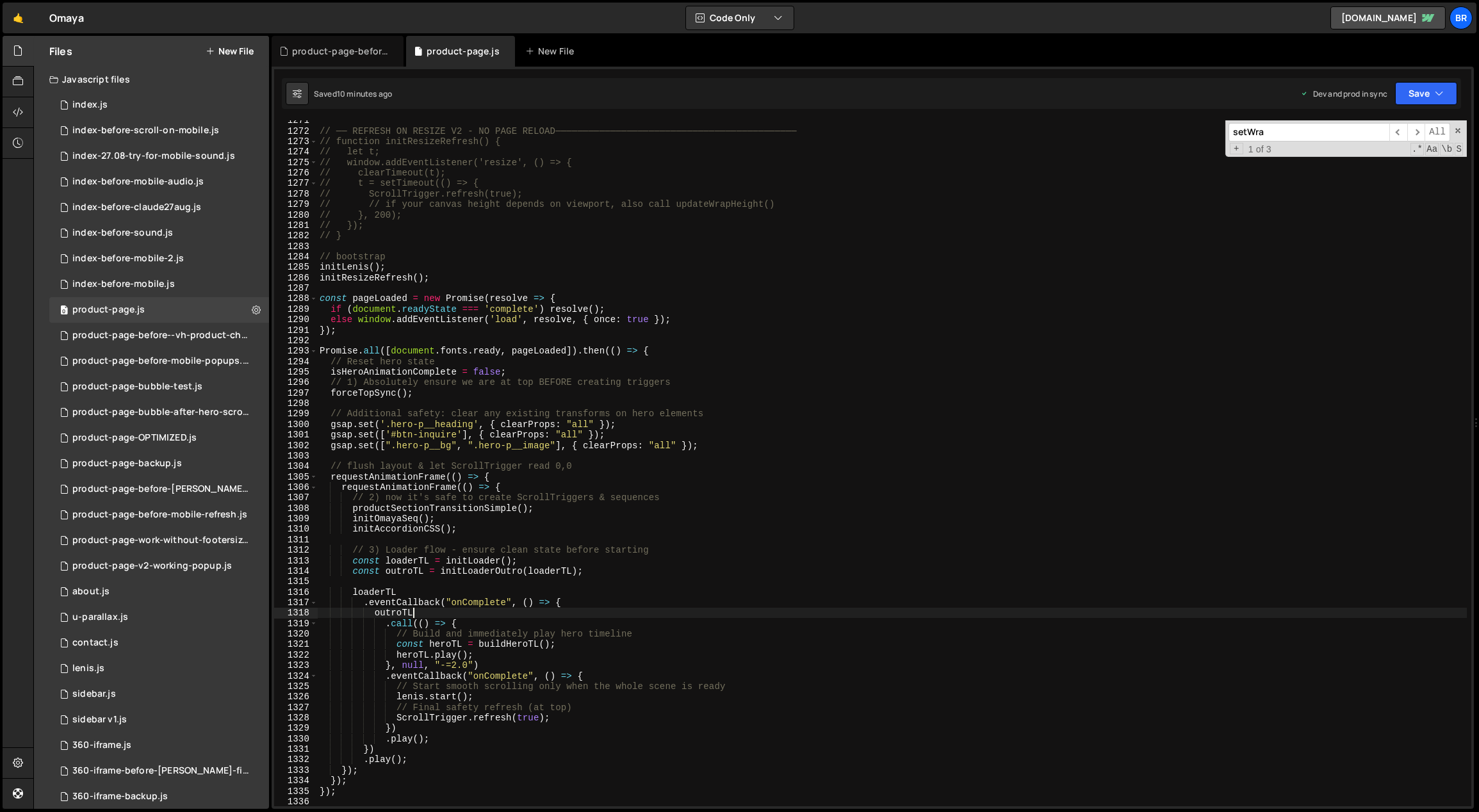
click at [1200, 616] on div "// ── REFRESH ON RESIZE V2 - NO PAGE RELOAD────────────────────────────────────…" at bounding box center [892, 469] width 1150 height 707
type textarea "outroTL"
